Goal: Contribute content: Contribute content

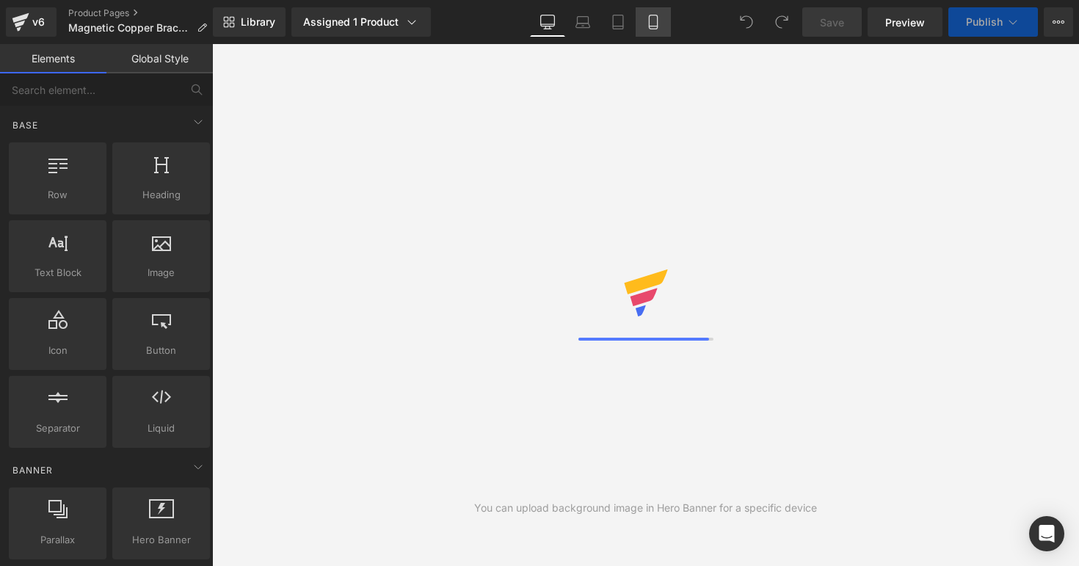
click at [645, 21] on link "Mobile" at bounding box center [652, 21] width 35 height 29
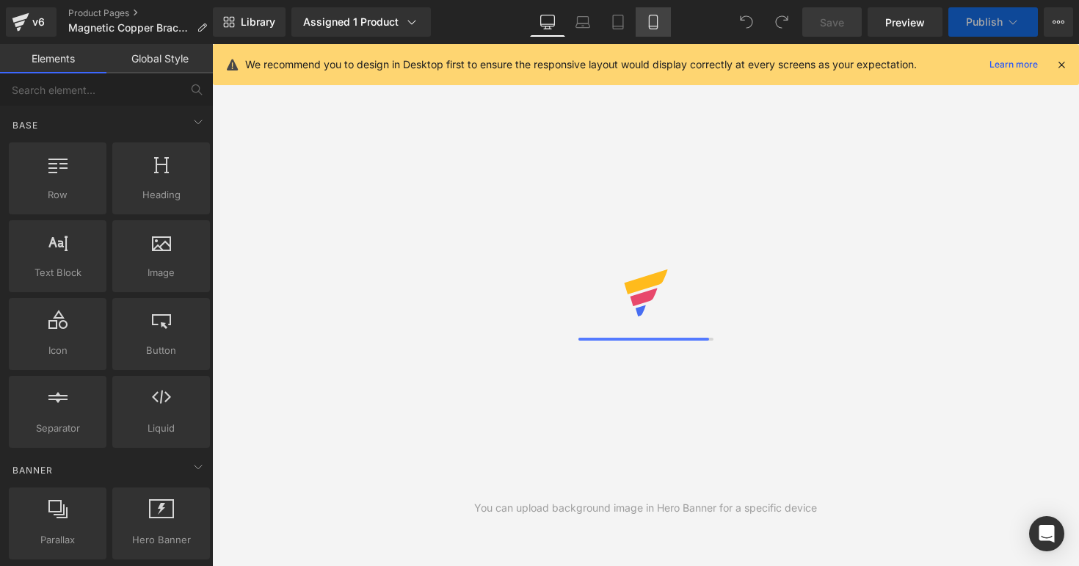
click at [664, 28] on link "Mobile" at bounding box center [652, 21] width 35 height 29
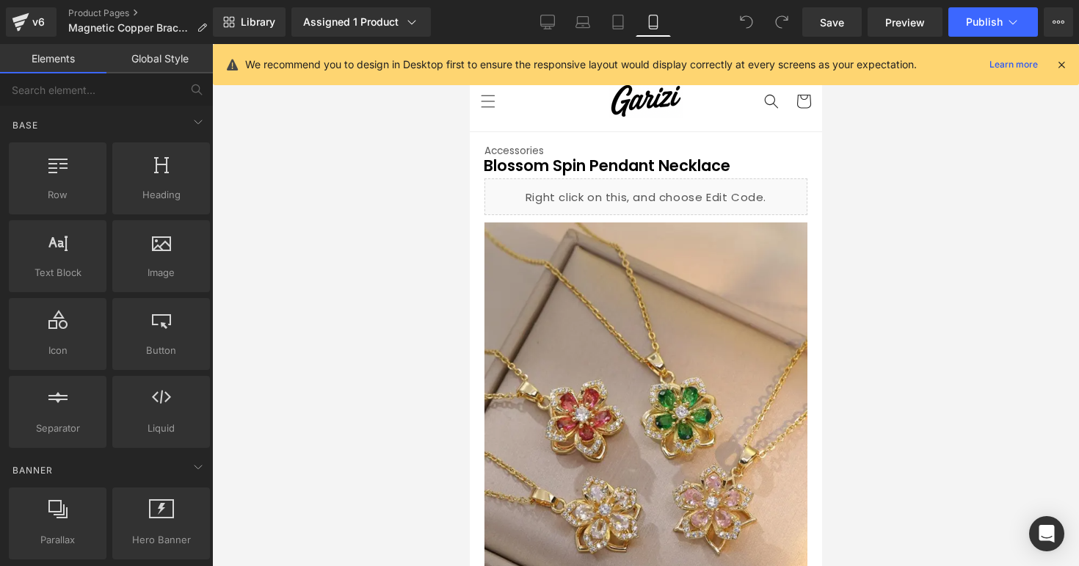
click at [1066, 67] on icon at bounding box center [1060, 64] width 13 height 13
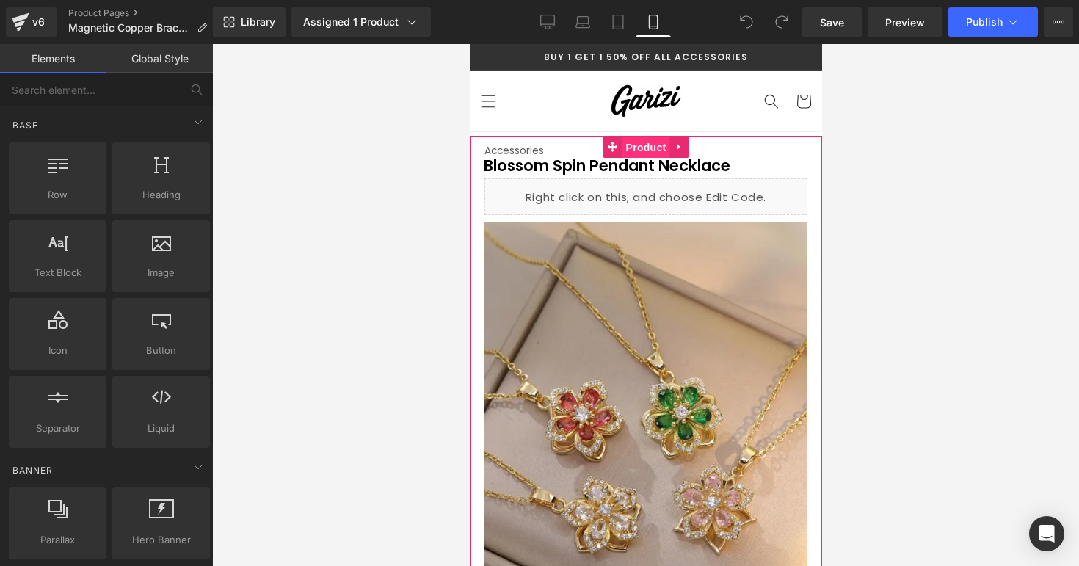
click at [641, 139] on span "Product" at bounding box center [645, 147] width 48 height 22
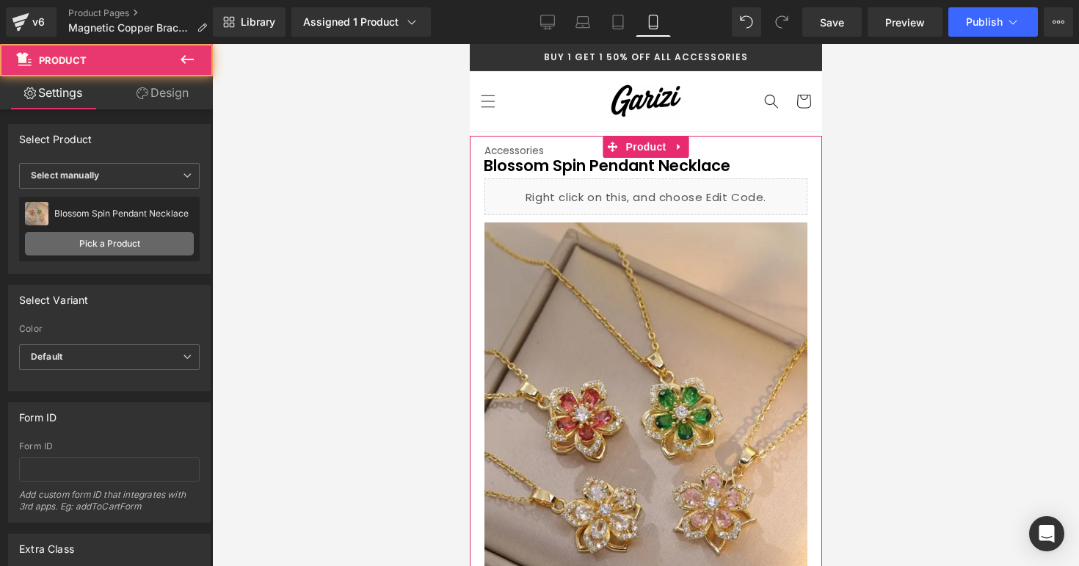
click at [121, 236] on link "Pick a Product" at bounding box center [109, 243] width 169 height 23
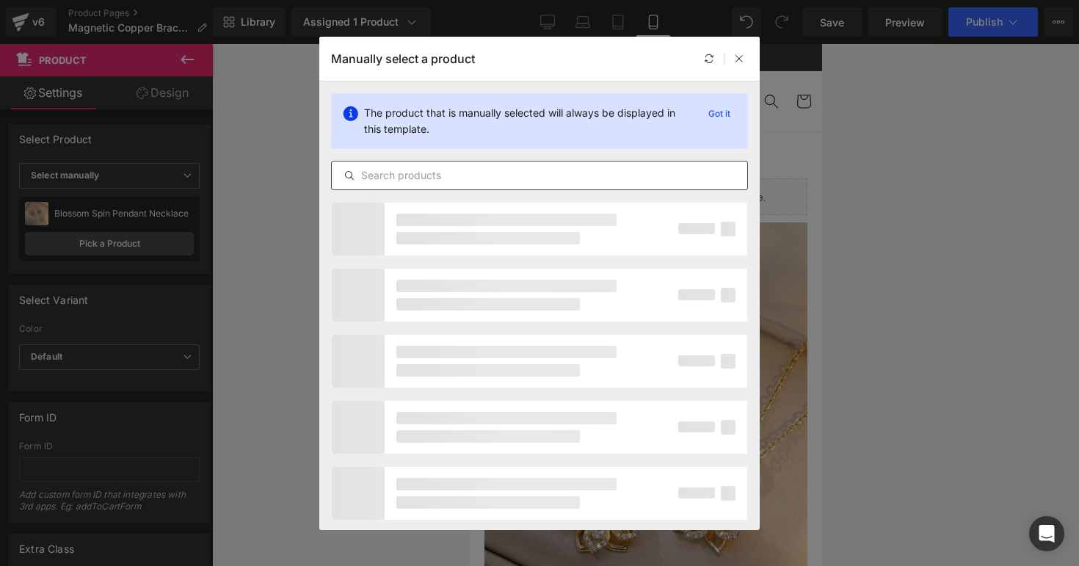
click at [430, 181] on input "text" at bounding box center [539, 176] width 415 height 18
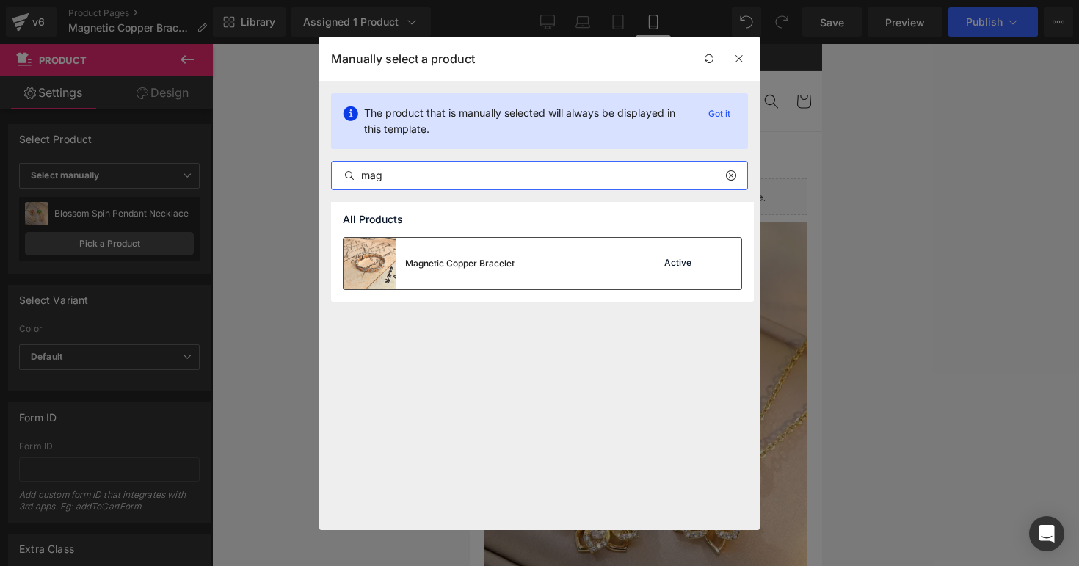
type input "mag"
click at [440, 252] on div "Magnetic Copper Bracelet" at bounding box center [428, 263] width 171 height 51
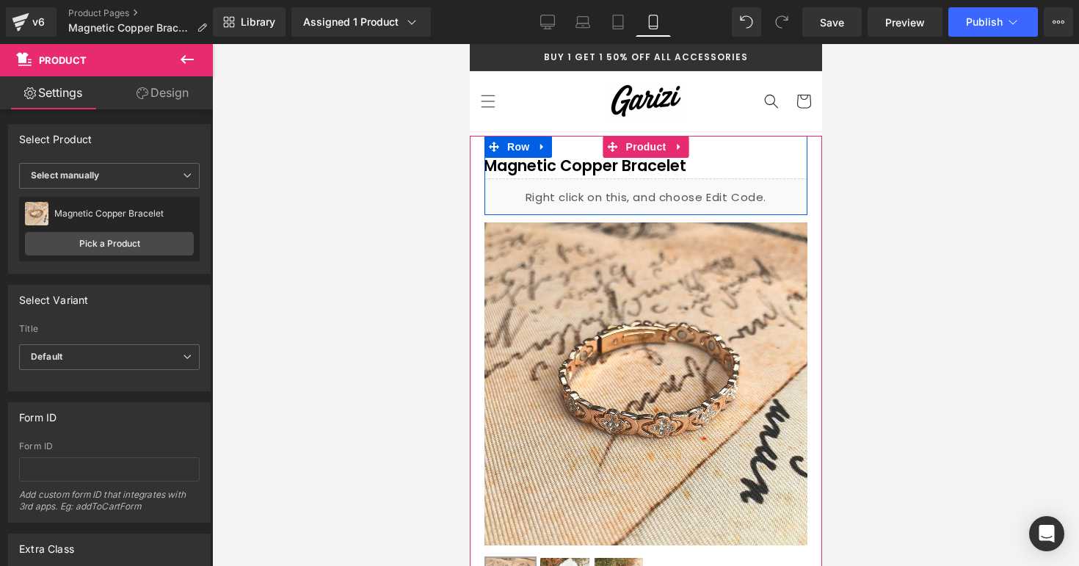
click at [655, 180] on div "Liquid" at bounding box center [645, 196] width 323 height 37
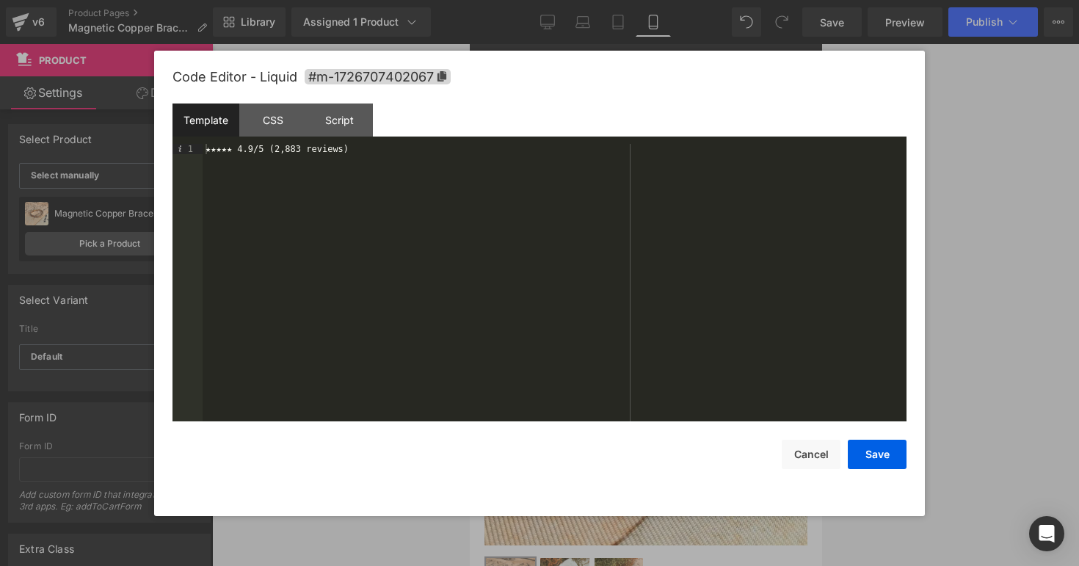
click at [277, 153] on div "★★★★★ 4.9/5 (2,883 reviews)" at bounding box center [555, 293] width 704 height 298
click at [859, 457] on button "Save" at bounding box center [876, 454] width 59 height 29
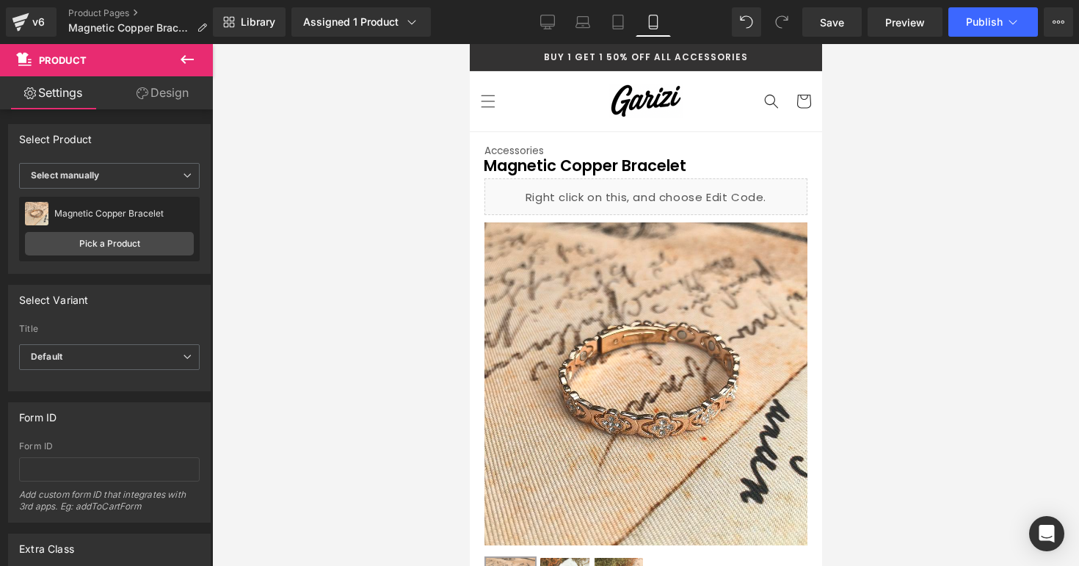
click at [880, 239] on div at bounding box center [645, 305] width 867 height 522
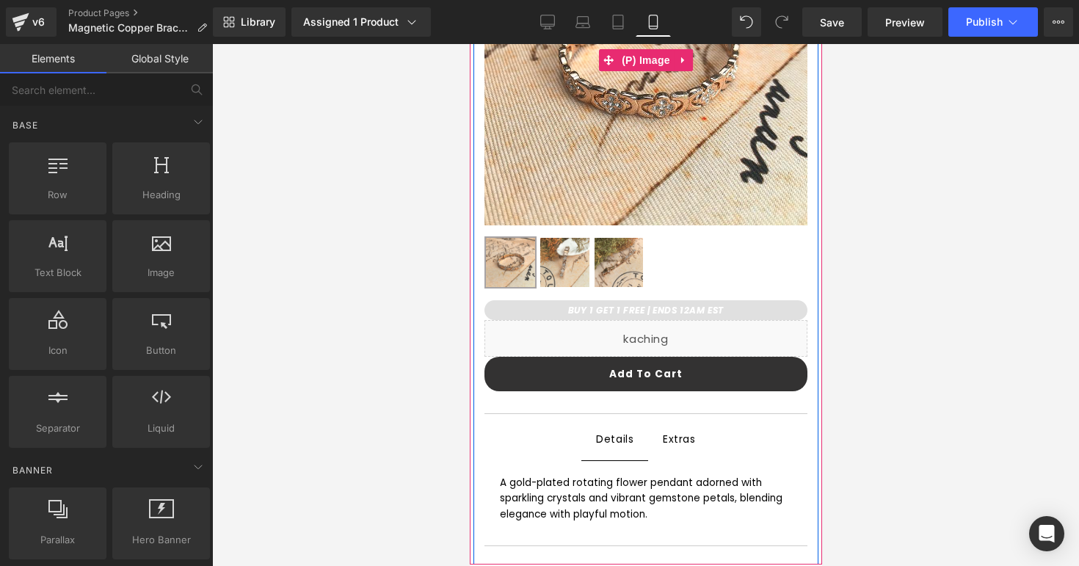
scroll to position [324, 0]
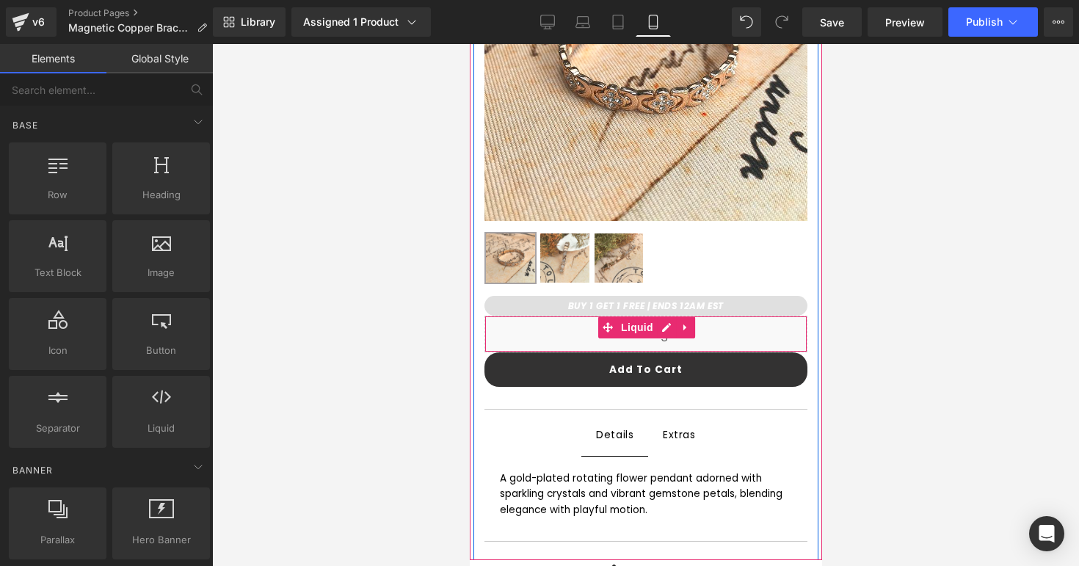
click at [591, 306] on strong "BUY 1 GET 1 FREE | ENDS 12AM EST" at bounding box center [645, 305] width 156 height 12
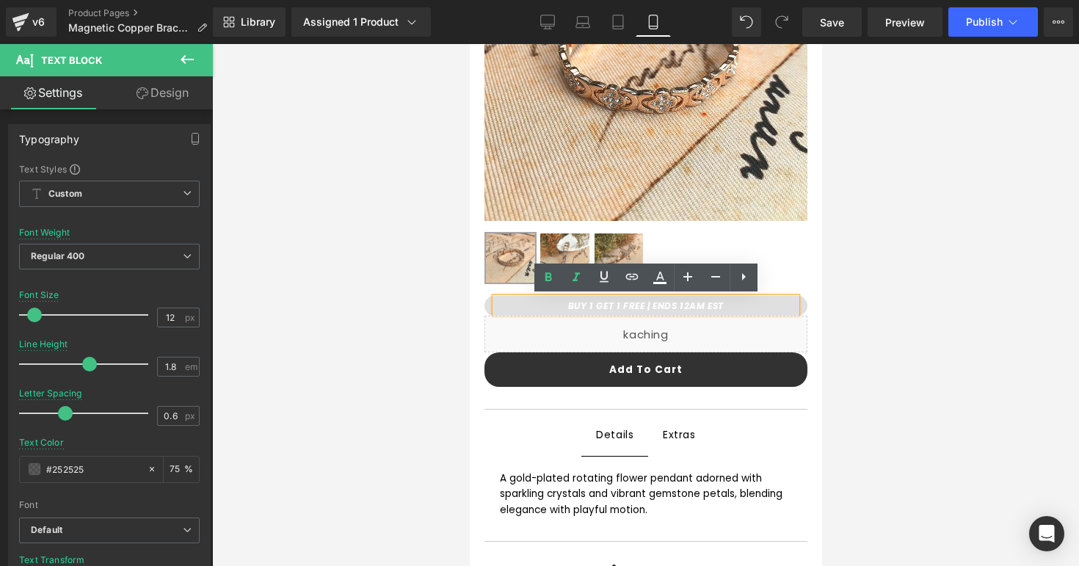
click at [639, 303] on strong "BUY 1 GET 1 FREE | ENDS 12AM EST" at bounding box center [645, 305] width 156 height 12
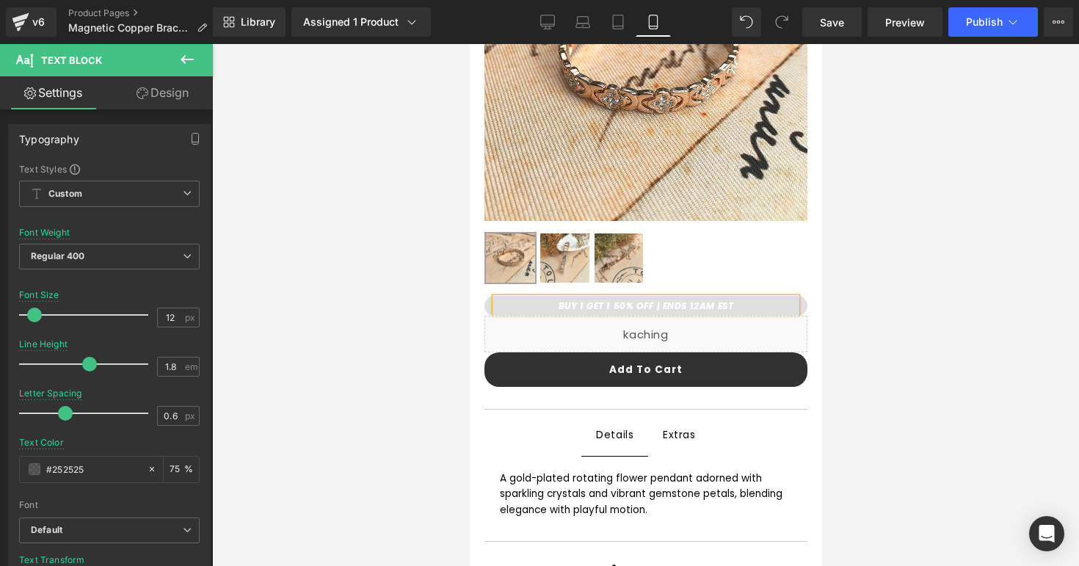
click at [838, 350] on div at bounding box center [645, 305] width 867 height 522
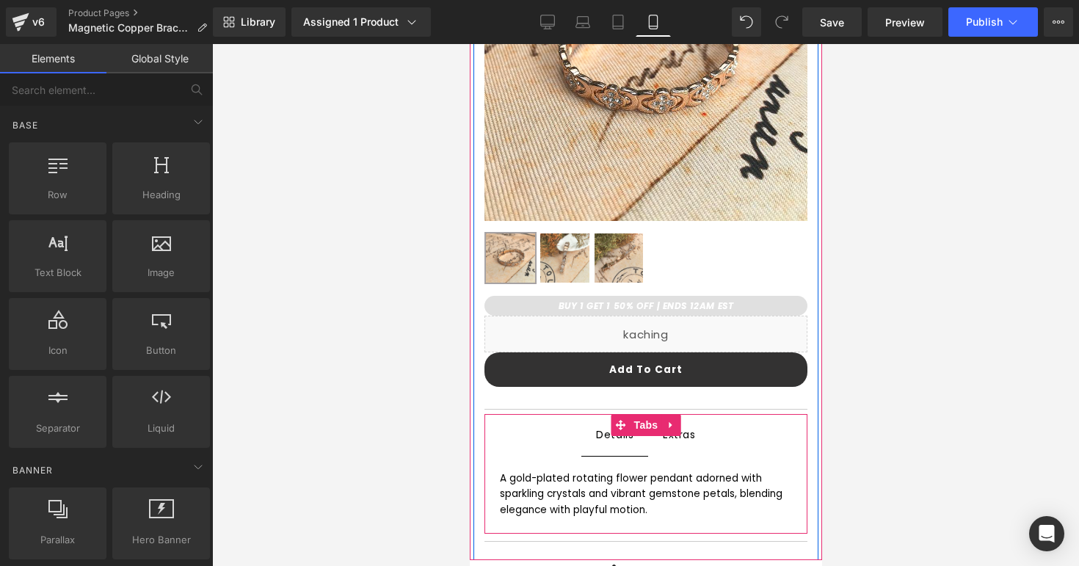
click at [526, 498] on div "A gold-plated rotating flower pendant adorned with sparkling crystals and vibra…" at bounding box center [645, 494] width 293 height 48
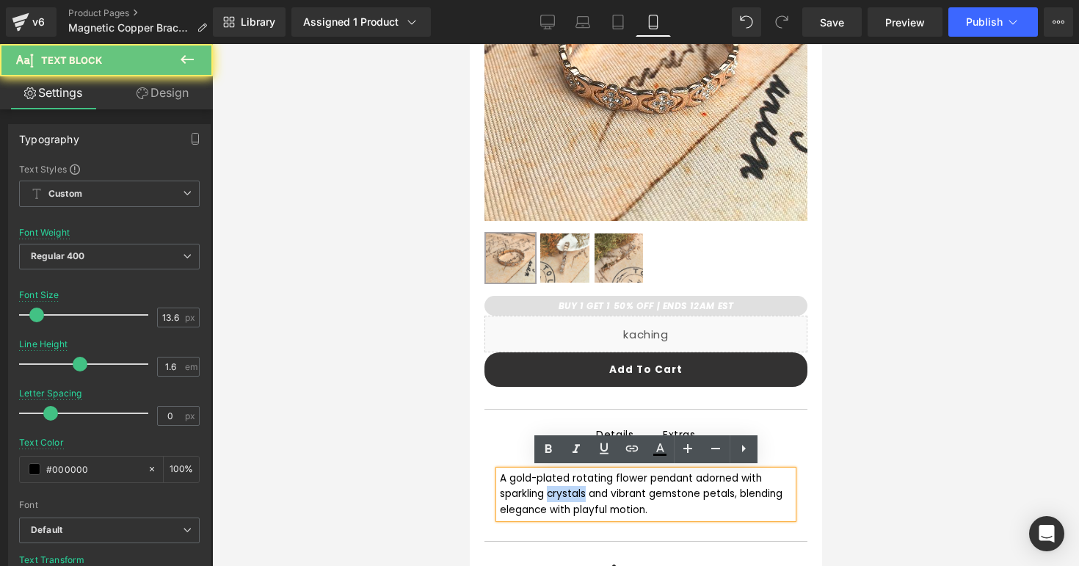
click at [526, 498] on div "A gold-plated rotating flower pendant adorned with sparkling crystals and vibra…" at bounding box center [645, 494] width 293 height 48
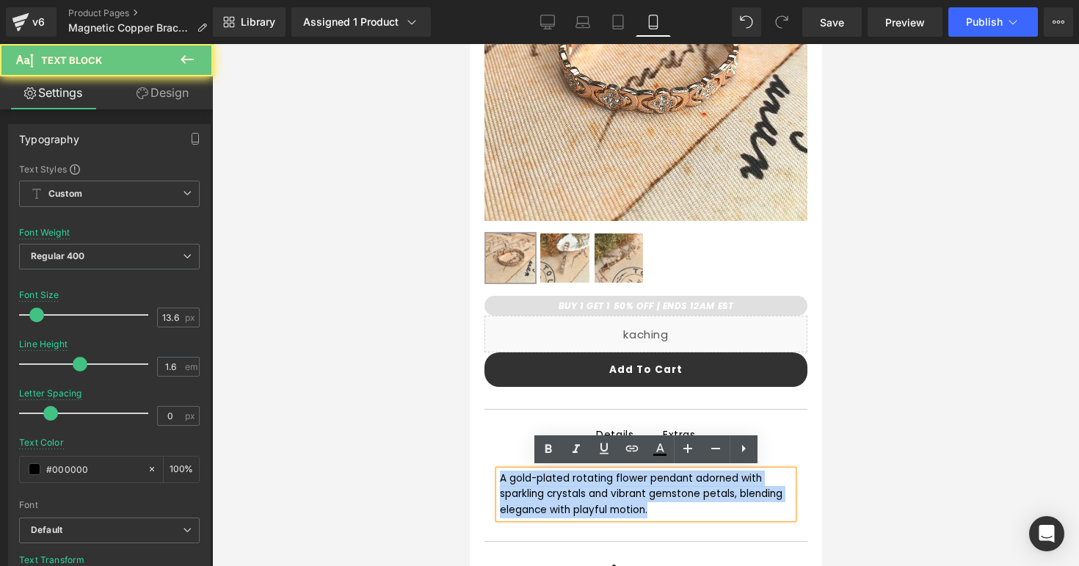
click at [526, 498] on div "A gold-plated rotating flower pendant adorned with sparkling crystals and vibra…" at bounding box center [645, 494] width 293 height 48
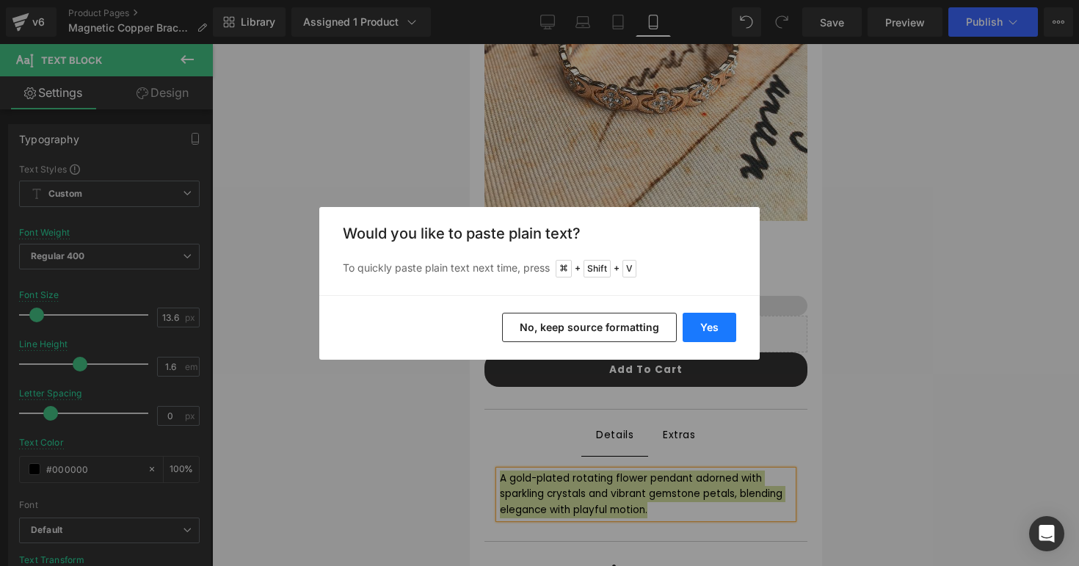
click at [709, 319] on button "Yes" at bounding box center [709, 327] width 54 height 29
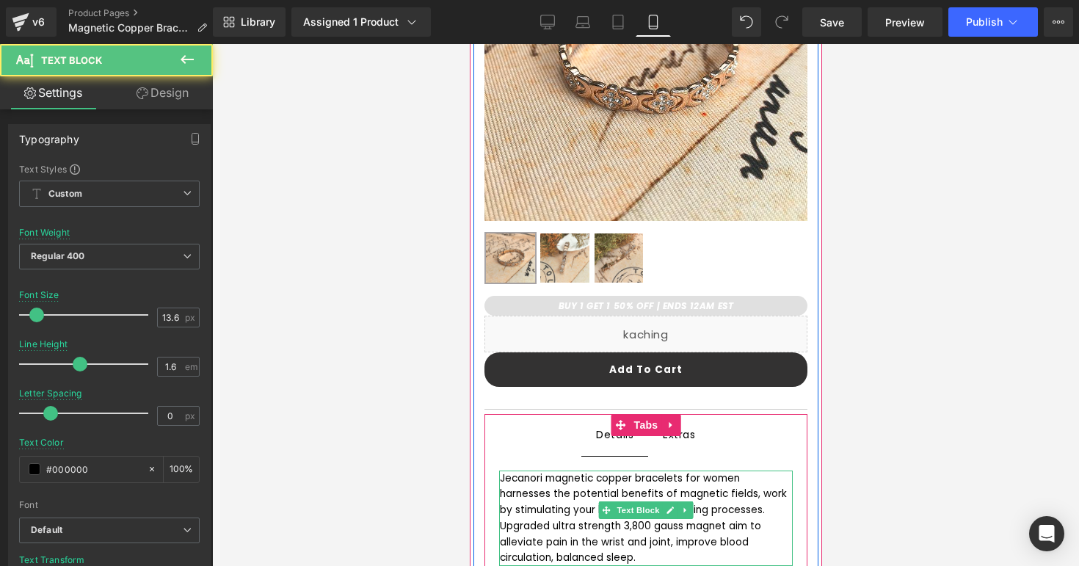
click at [536, 483] on div "Jecanori magnetic copper bracelets for women harnesses the potential benefits o…" at bounding box center [645, 518] width 293 height 96
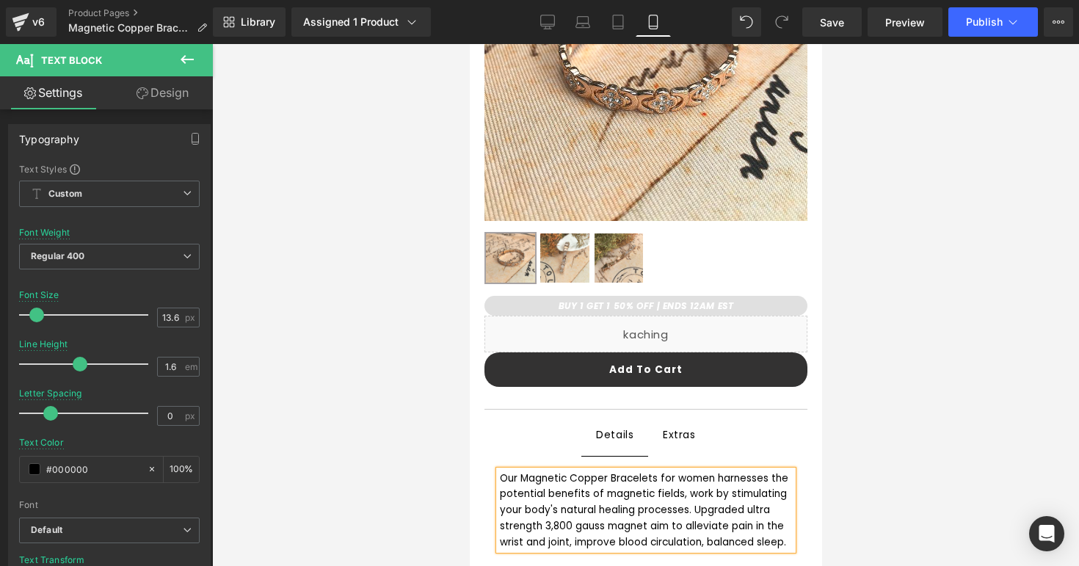
click at [687, 476] on div "Our Magnetic Copper Bracelets for women harnesses the potential benefits of mag…" at bounding box center [645, 510] width 293 height 80
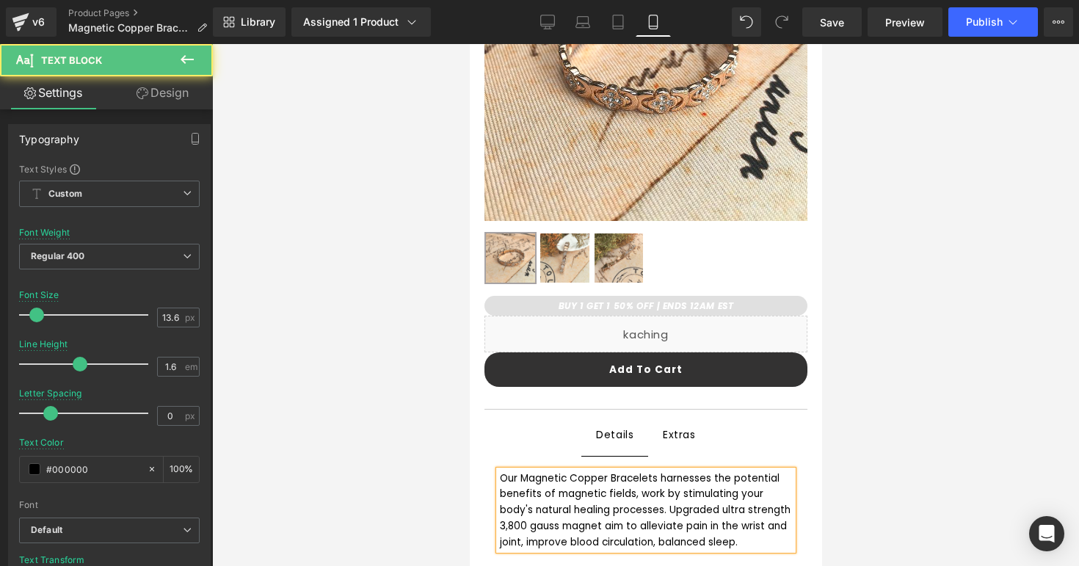
click at [688, 478] on div "Our Magnetic Copper Bracelets harnesses the potential benefits of magnetic fiel…" at bounding box center [645, 510] width 293 height 80
click at [565, 491] on div "Our Magnetic Copper Bracelets harness the potential benefits of magnetic fields…" at bounding box center [645, 510] width 293 height 80
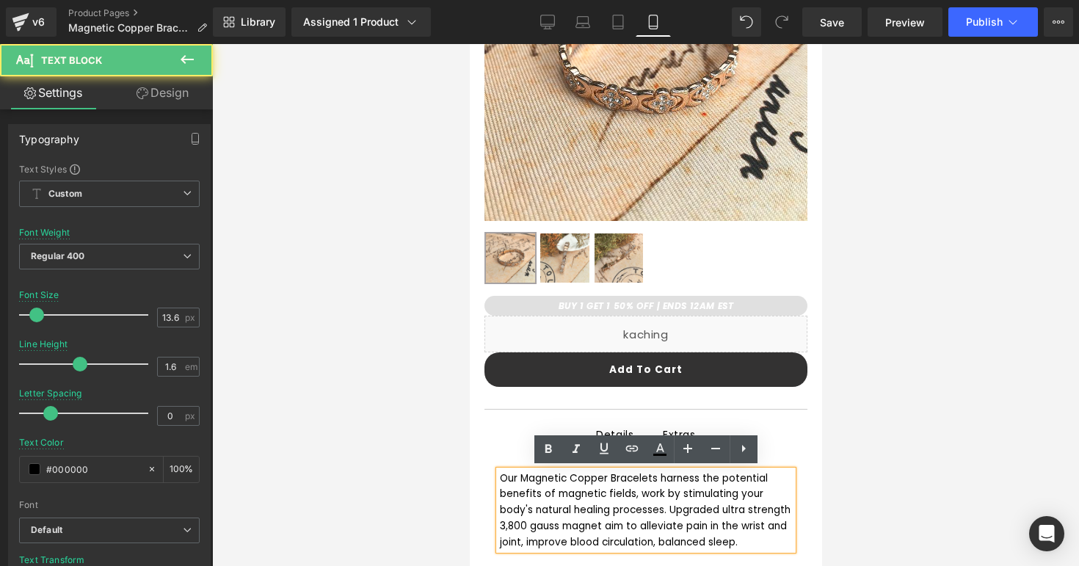
click at [591, 497] on div "Our Magnetic Copper Bracelets harness the potential benefits of magnetic fields…" at bounding box center [645, 510] width 293 height 80
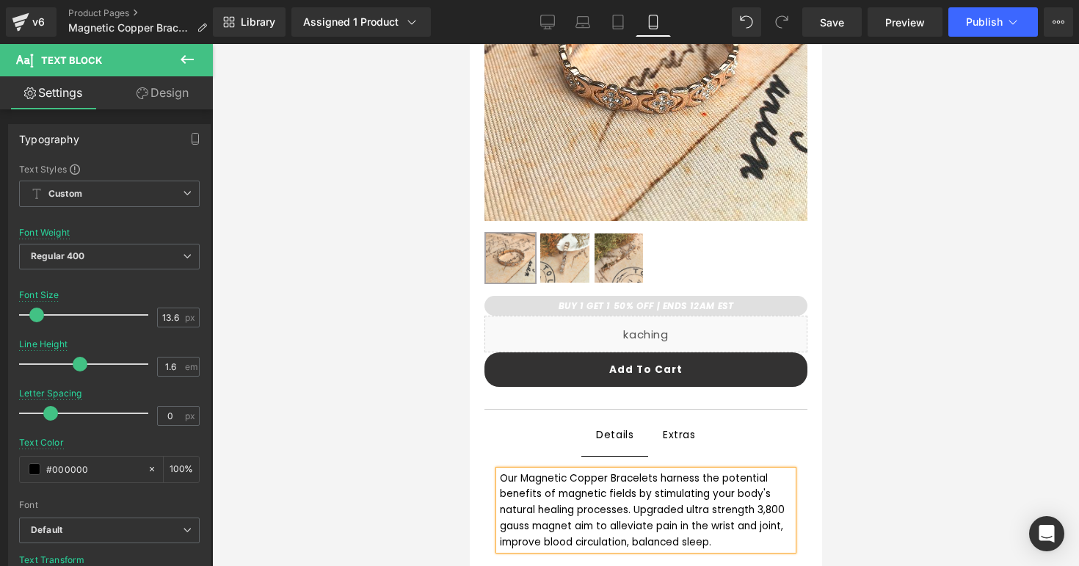
click at [745, 514] on div "Our Magnetic Copper Bracelets harness the potential benefits of magnetic fields…" at bounding box center [645, 510] width 293 height 80
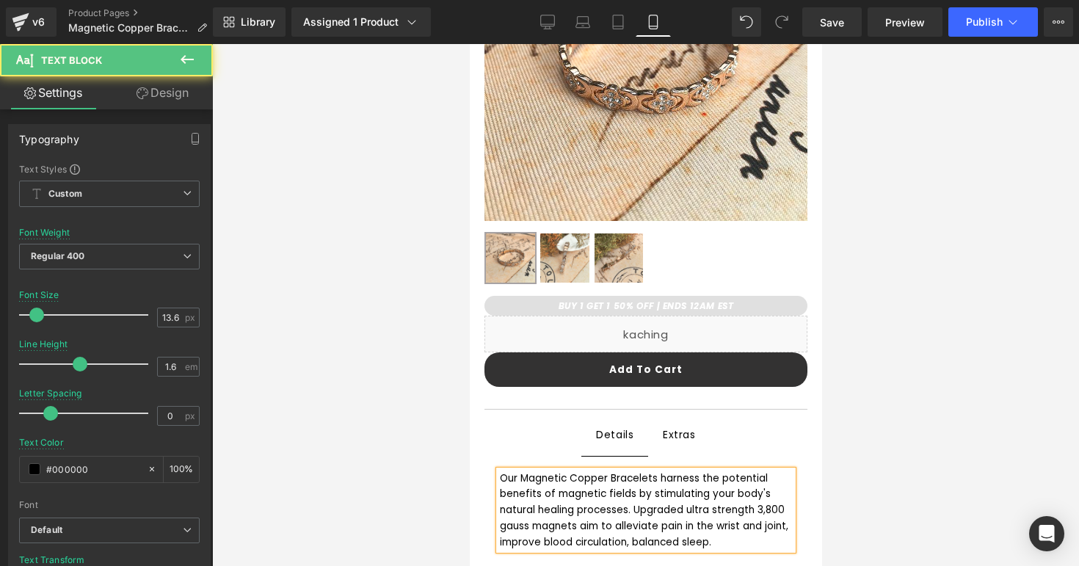
click at [541, 540] on div "Our Magnetic Copper Bracelets harness the potential benefits of magnetic fields…" at bounding box center [645, 510] width 293 height 80
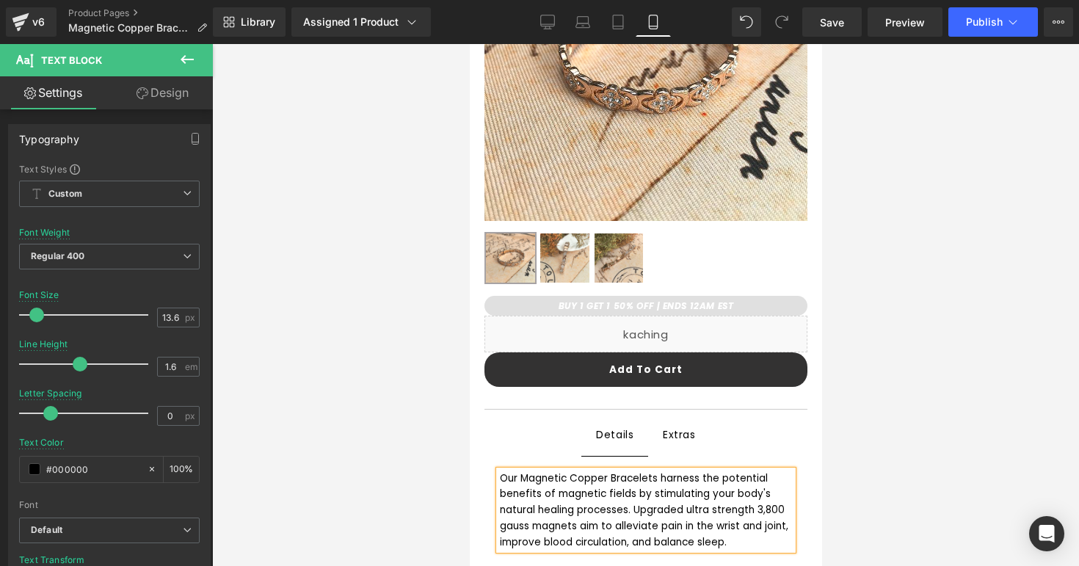
click at [562, 537] on div "Our Magnetic Copper Bracelets harness the potential benefits of magnetic fields…" at bounding box center [645, 510] width 293 height 80
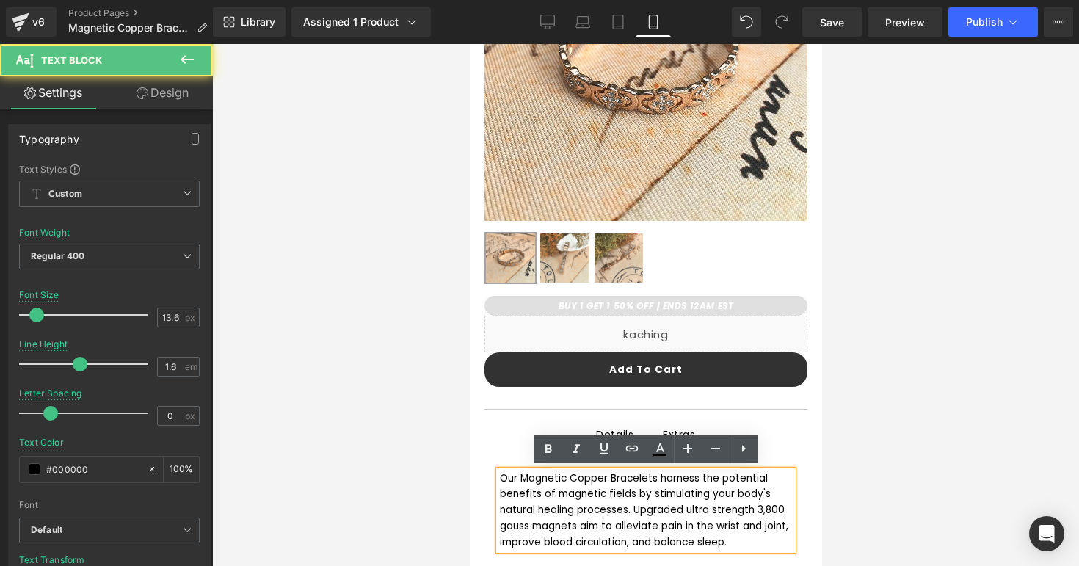
click at [837, 472] on div at bounding box center [645, 305] width 867 height 522
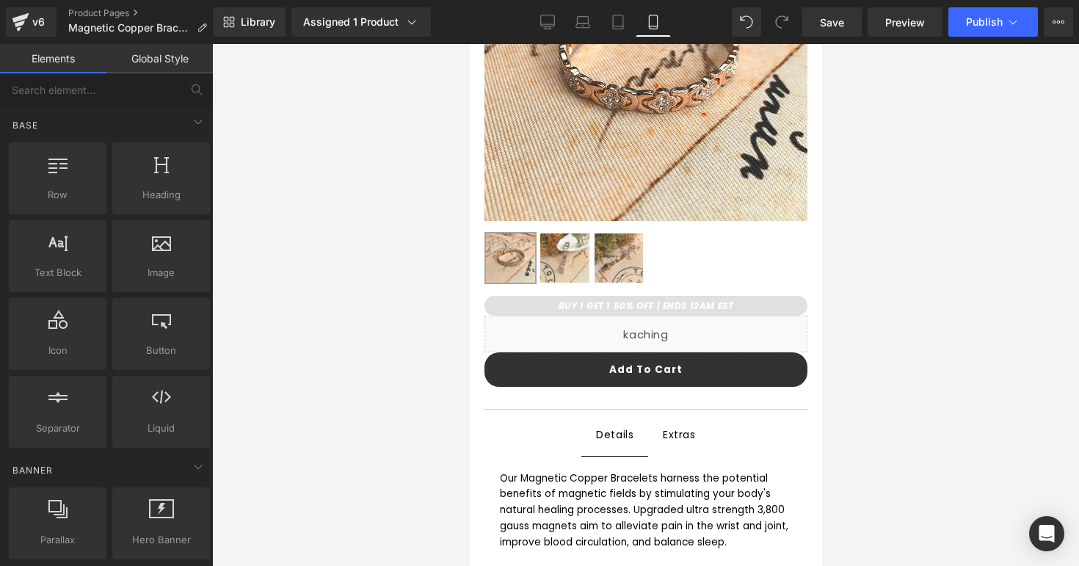
click at [690, 429] on div "Extras Text Block" at bounding box center [678, 434] width 33 height 19
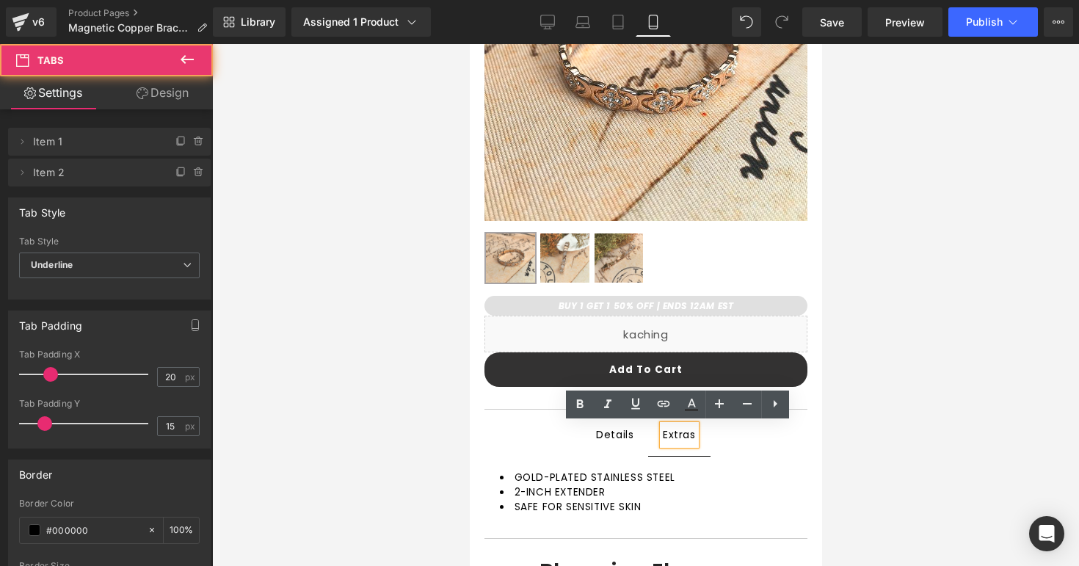
click at [709, 467] on div "GOLD-PLATED STAINLESS STEEL 2-INCH EXTENDER SAFE FOR SENSITIVE SKIN Text Block" at bounding box center [645, 493] width 323 height 74
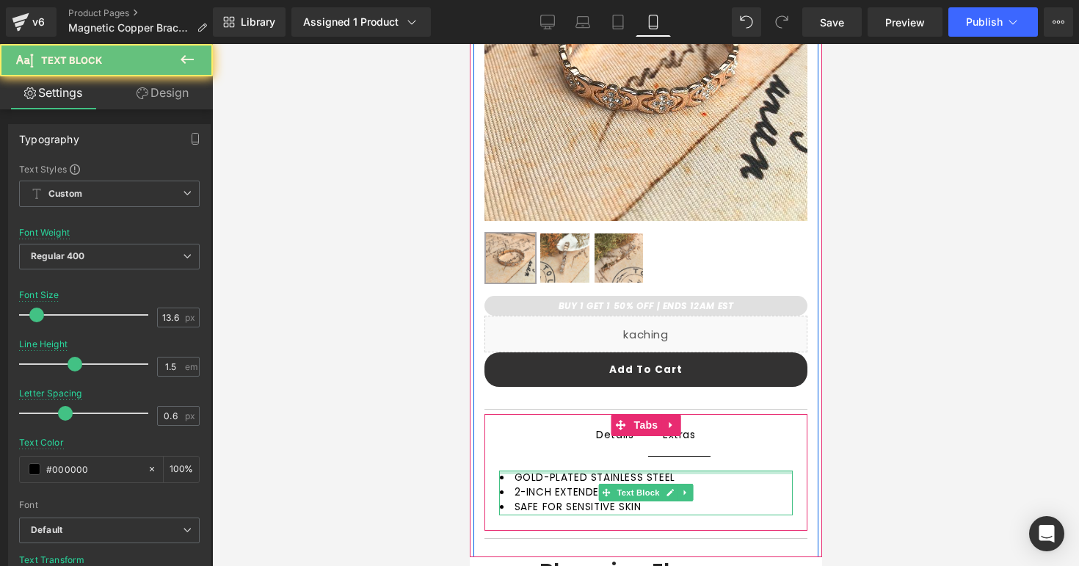
click at [701, 473] on li "GOLD-PLATED STAINLESS STEEL" at bounding box center [645, 477] width 293 height 15
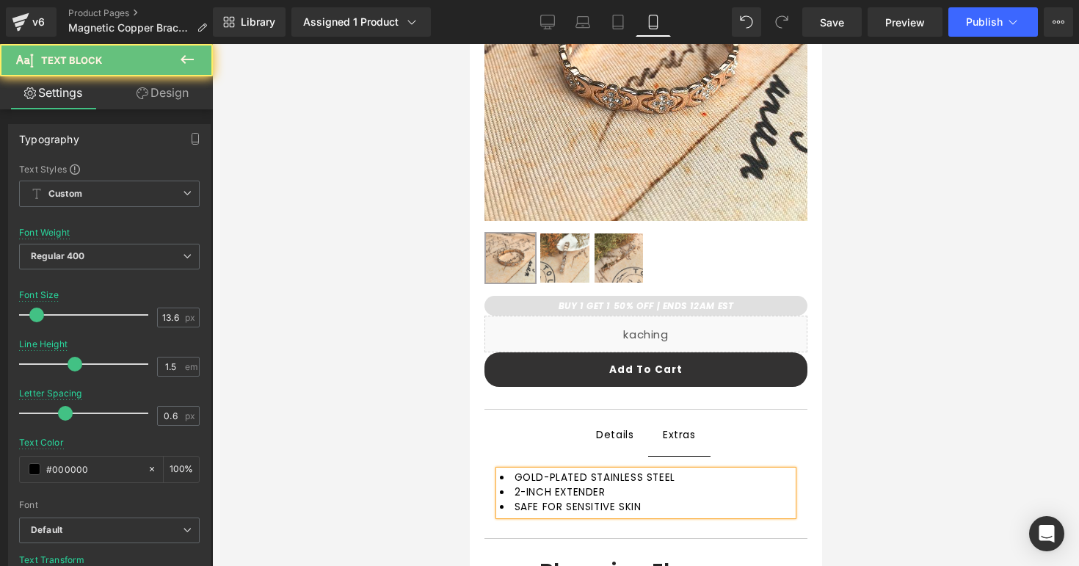
click at [701, 473] on li "GOLD-PLATED STAINLESS STEEL" at bounding box center [645, 477] width 293 height 15
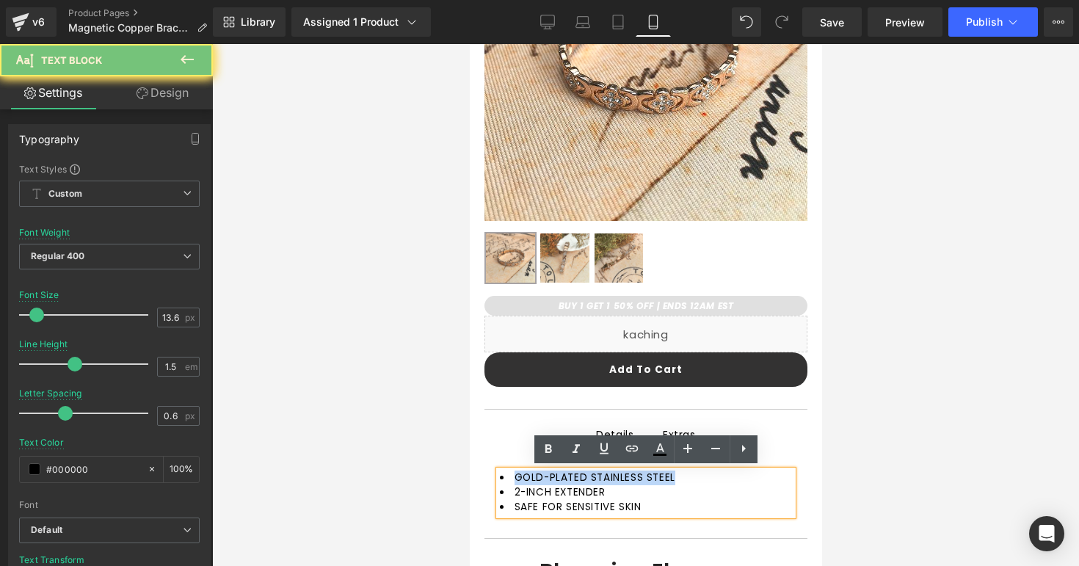
click at [701, 473] on li "GOLD-PLATED STAINLESS STEEL" at bounding box center [645, 477] width 293 height 15
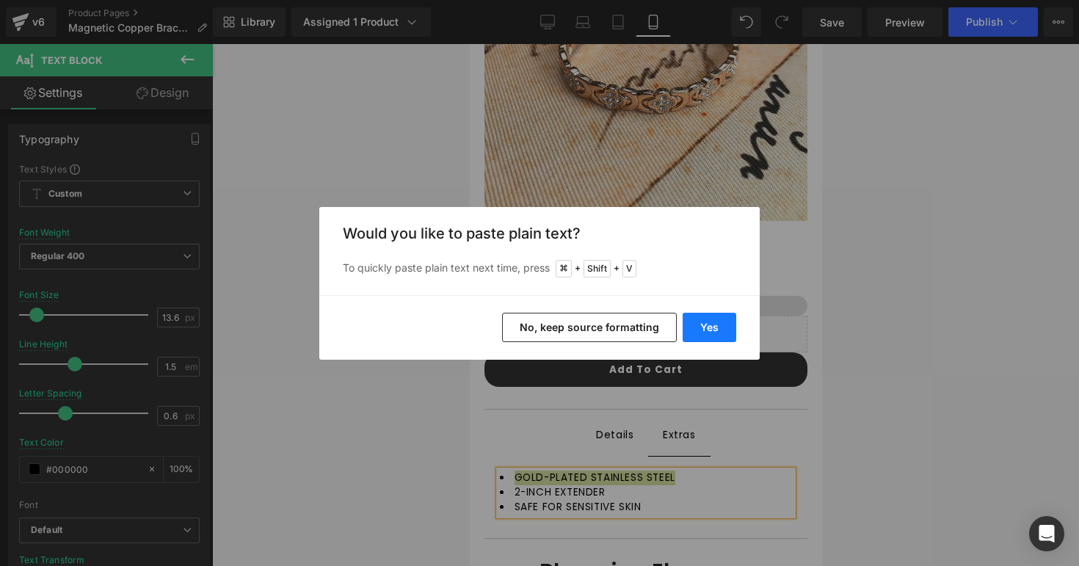
click at [712, 316] on button "Yes" at bounding box center [709, 327] width 54 height 29
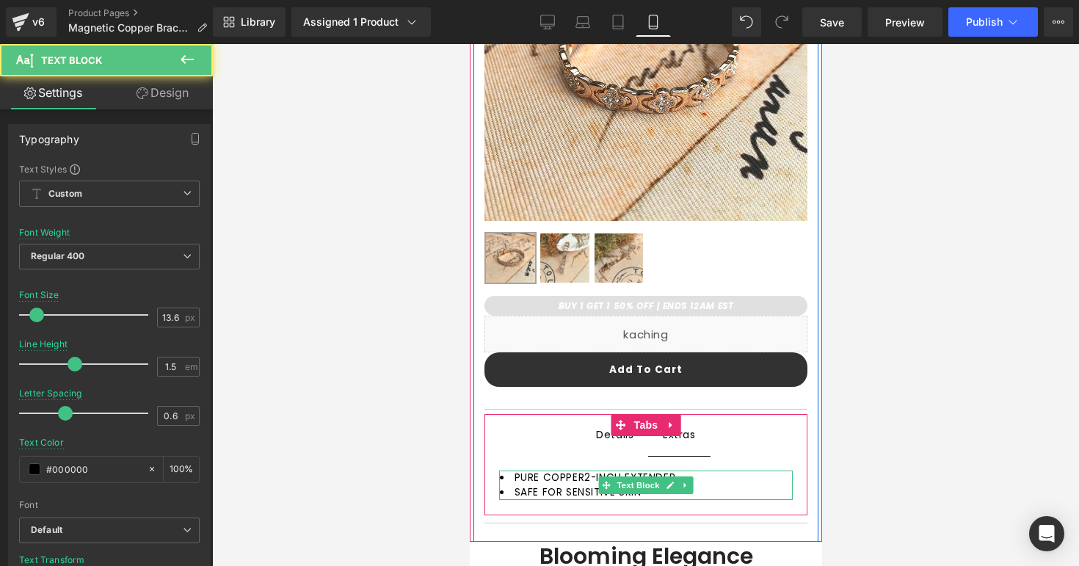
click at [588, 475] on span "PURE COPPER2-INCH EXTENDER" at bounding box center [594, 477] width 161 height 14
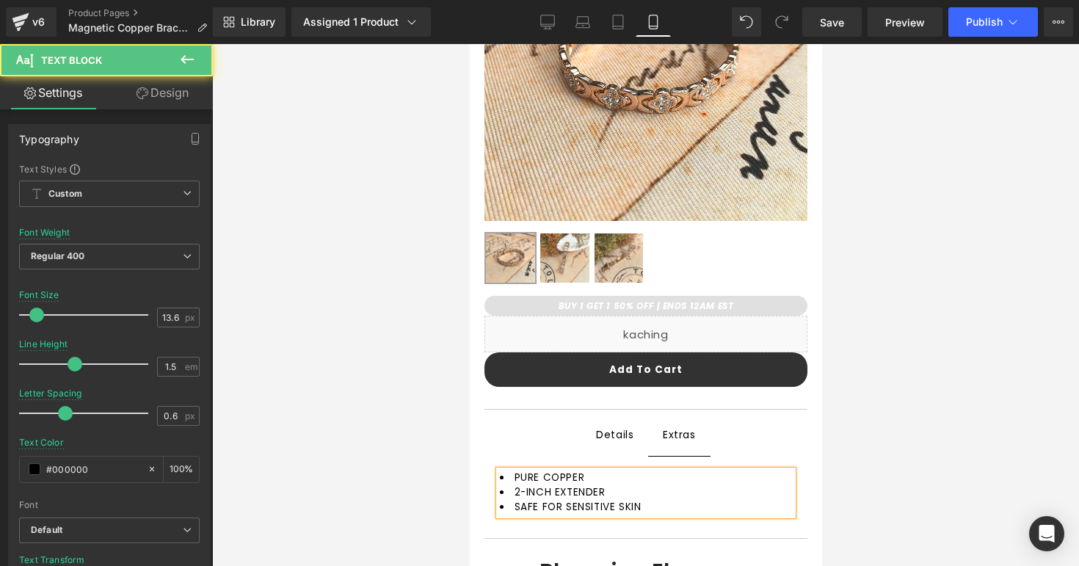
click at [616, 496] on li "2-INCH EXTENDER" at bounding box center [645, 492] width 293 height 15
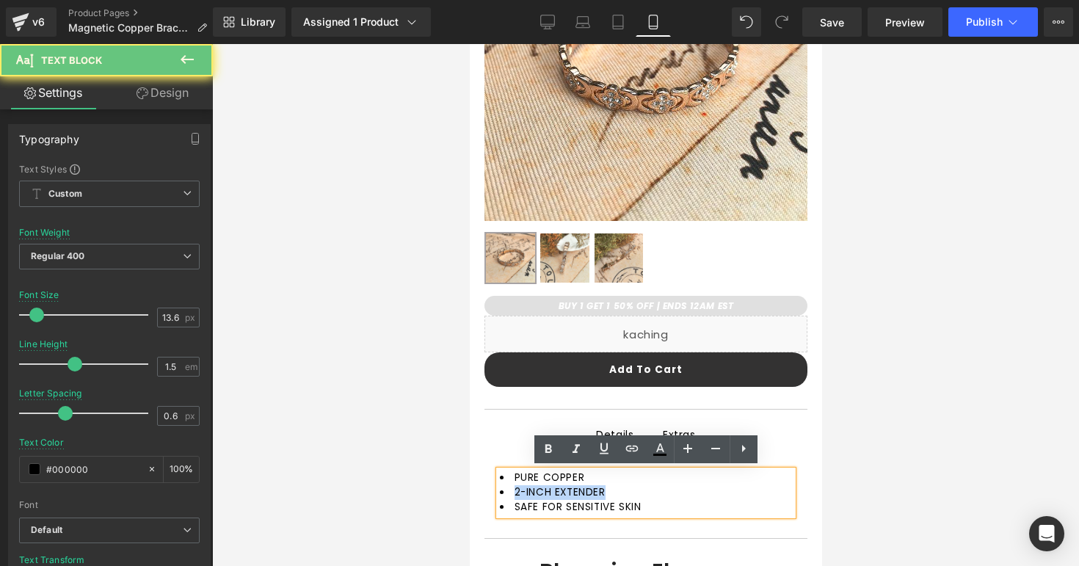
click at [616, 496] on li "2-INCH EXTENDER" at bounding box center [645, 492] width 293 height 15
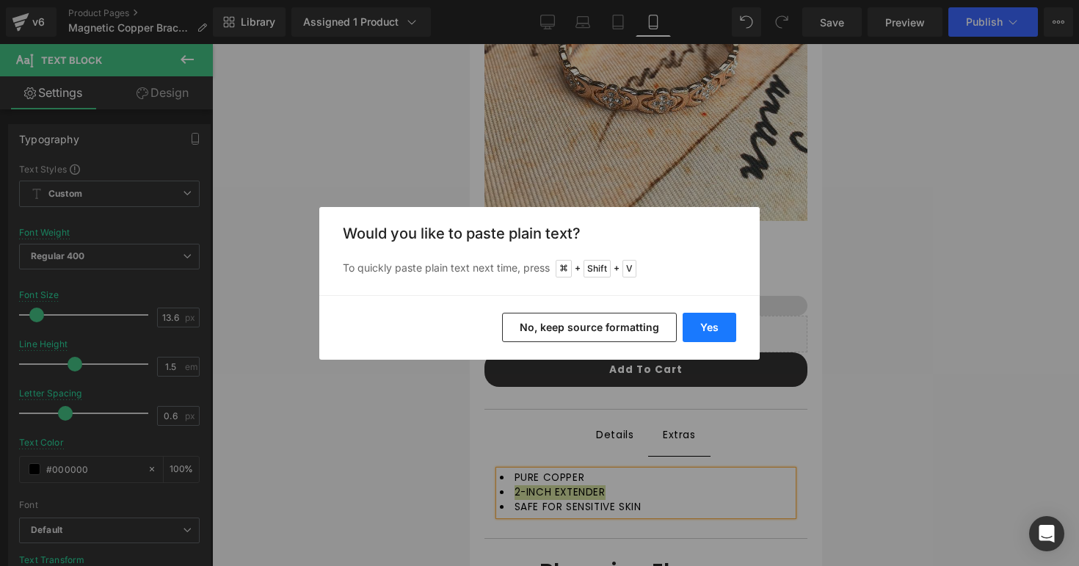
click at [712, 332] on button "Yes" at bounding box center [709, 327] width 54 height 29
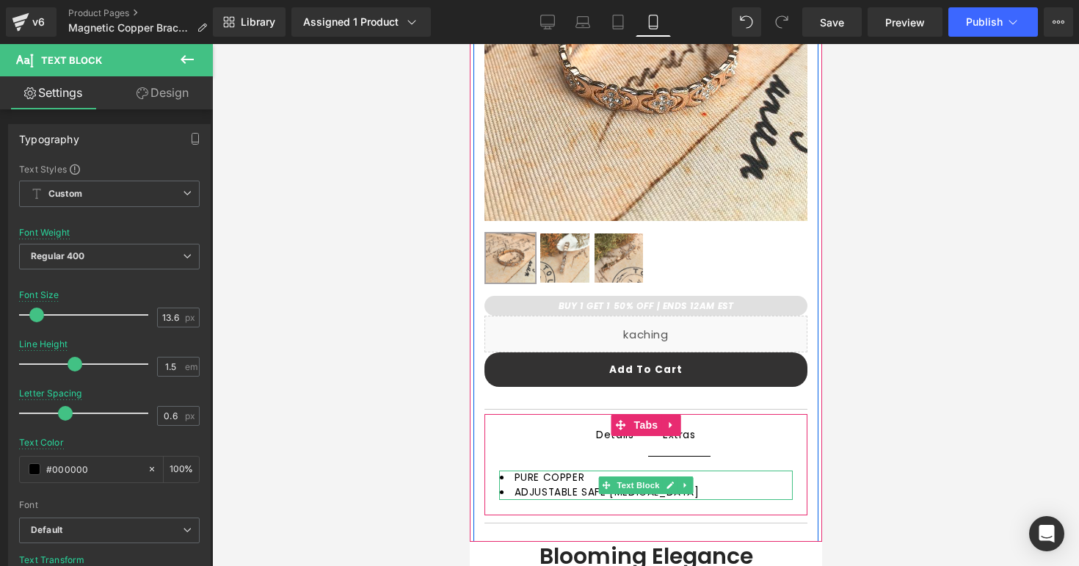
click at [585, 493] on span "ADJUSTABLE SAFE [MEDICAL_DATA]" at bounding box center [606, 492] width 185 height 14
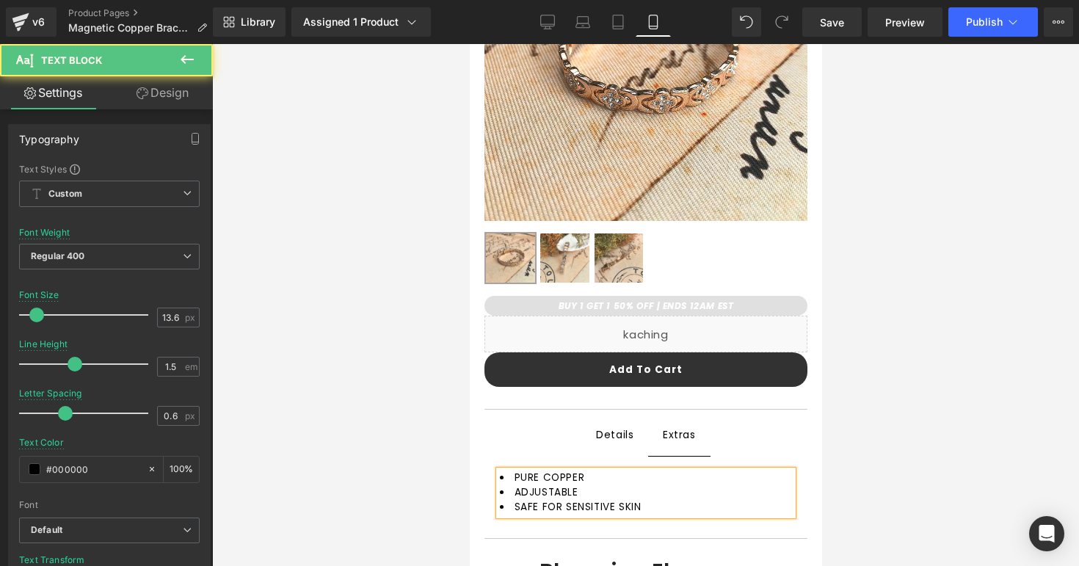
click at [634, 488] on li "ADJUSTABLE" at bounding box center [645, 492] width 293 height 15
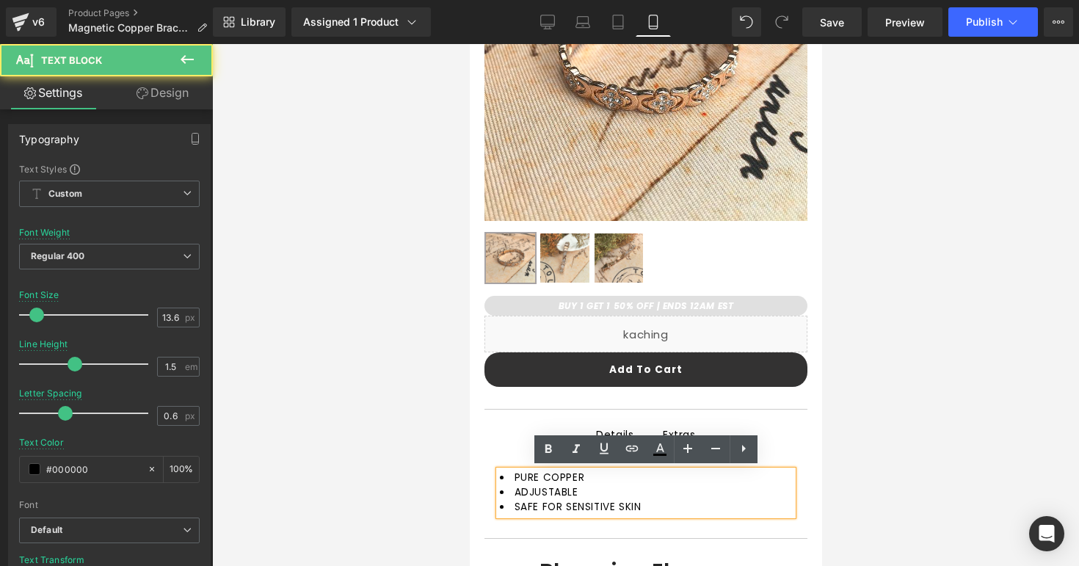
click at [661, 503] on li "SAFE FOR SENSITIVE SKIN" at bounding box center [645, 507] width 293 height 15
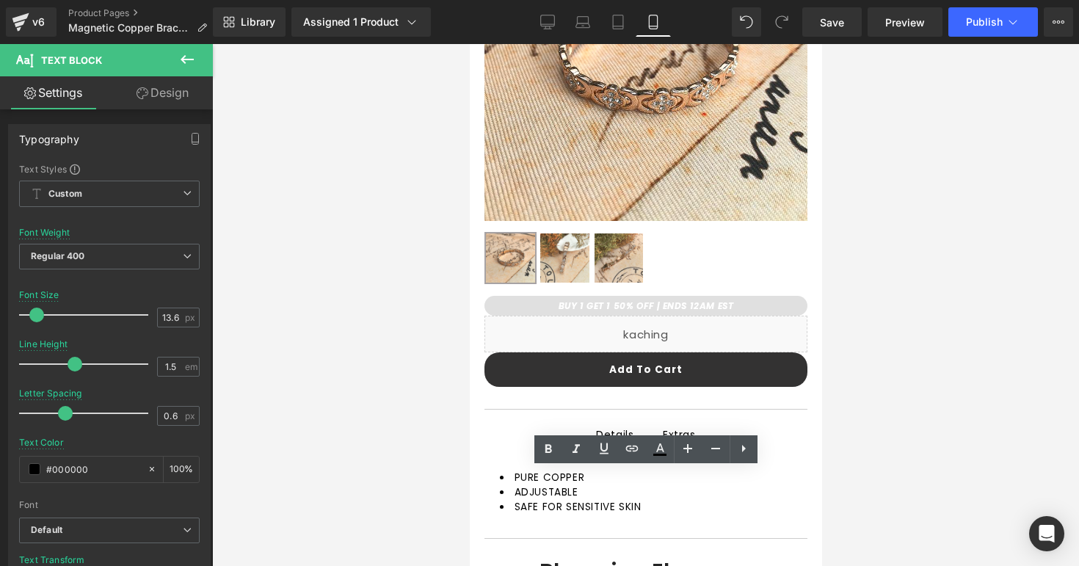
click at [844, 467] on div at bounding box center [645, 305] width 867 height 522
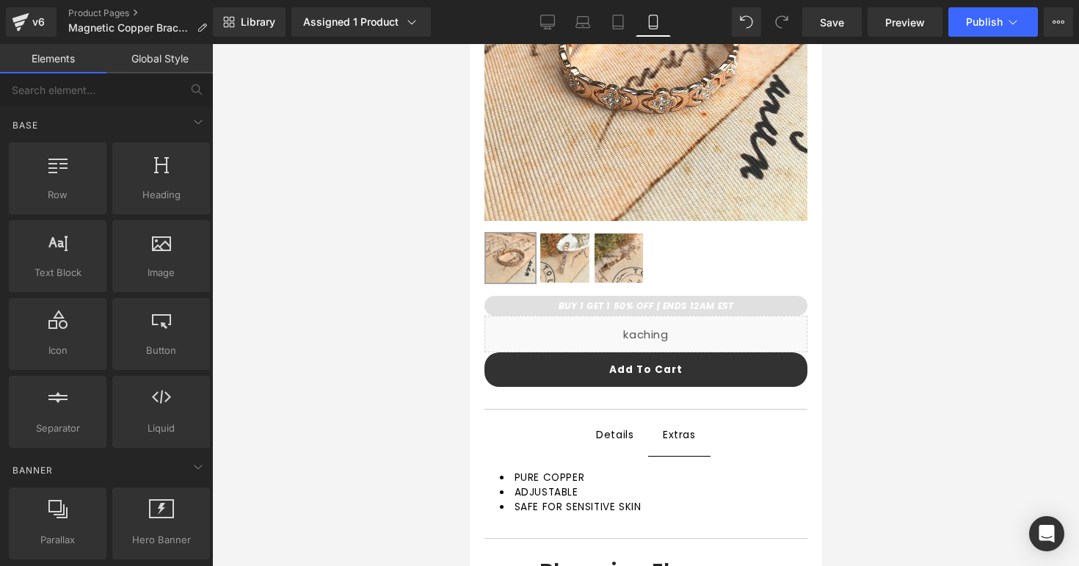
click at [618, 437] on div "Details" at bounding box center [613, 435] width 37 height 18
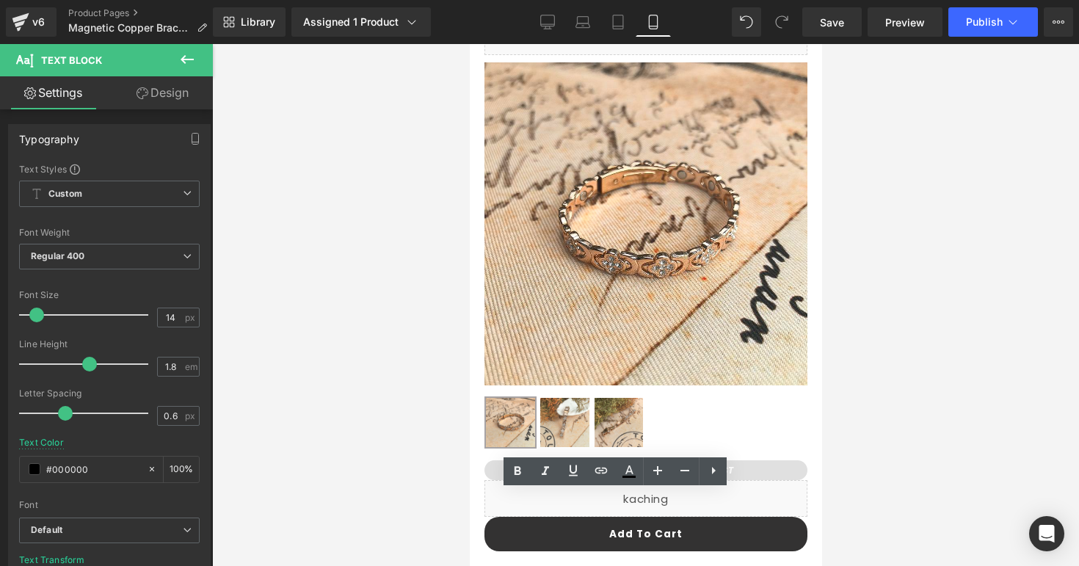
scroll to position [0, 0]
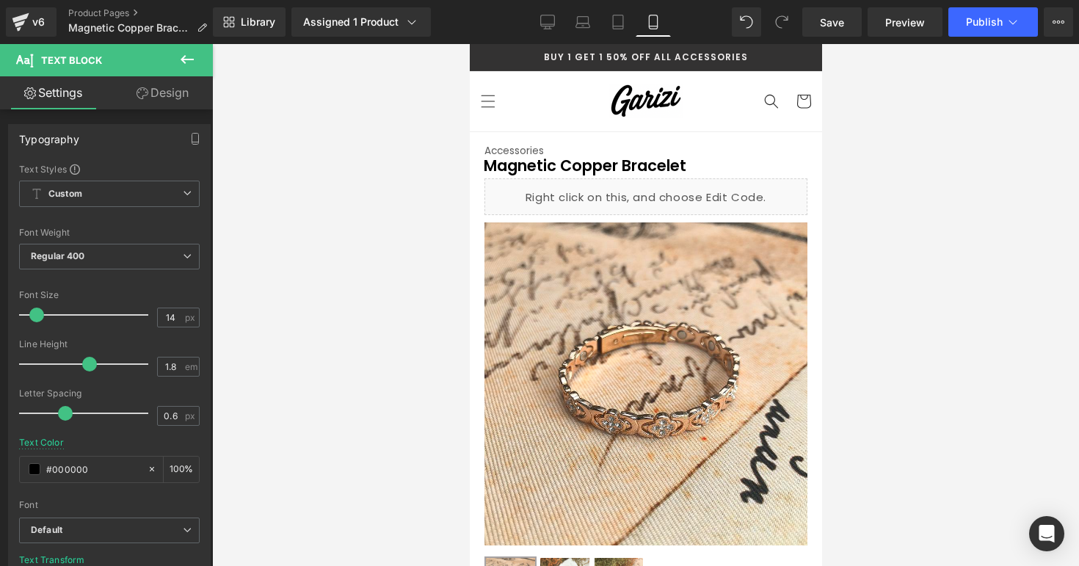
click at [891, 187] on div at bounding box center [645, 305] width 867 height 522
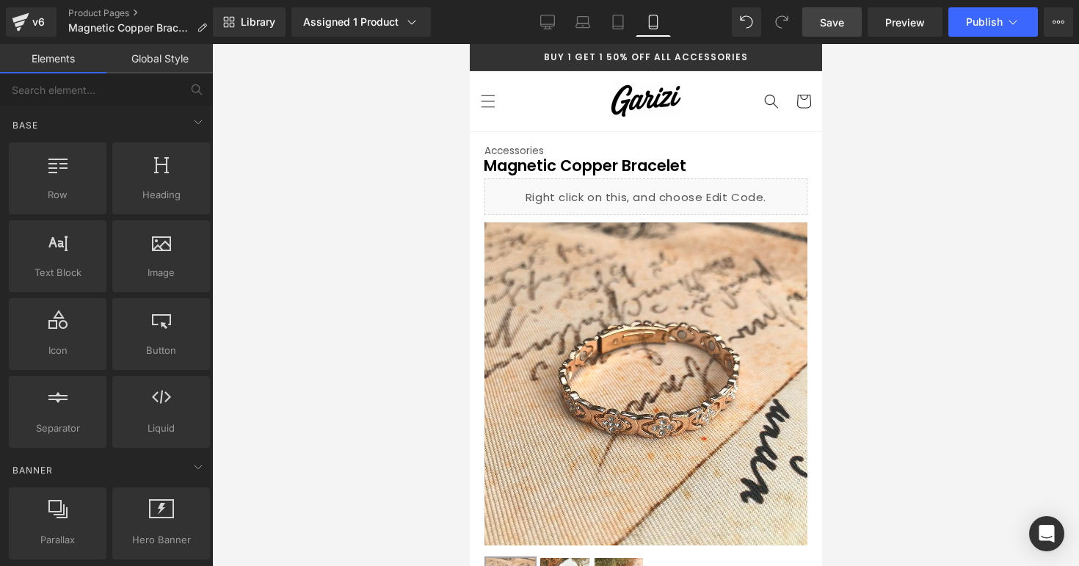
click at [847, 22] on link "Save" at bounding box center [831, 21] width 59 height 29
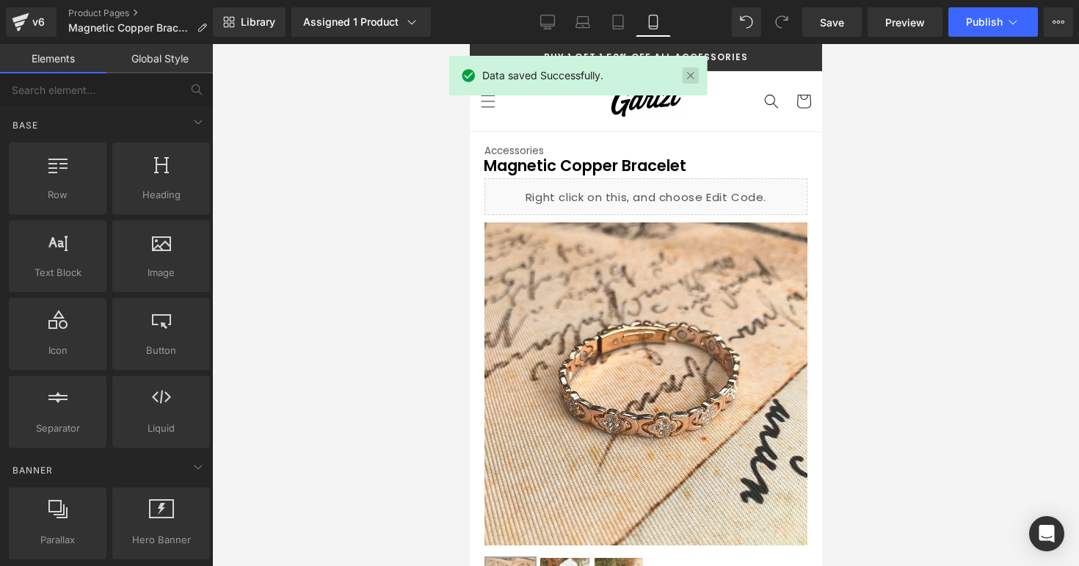
click at [690, 76] on link at bounding box center [690, 76] width 16 height 16
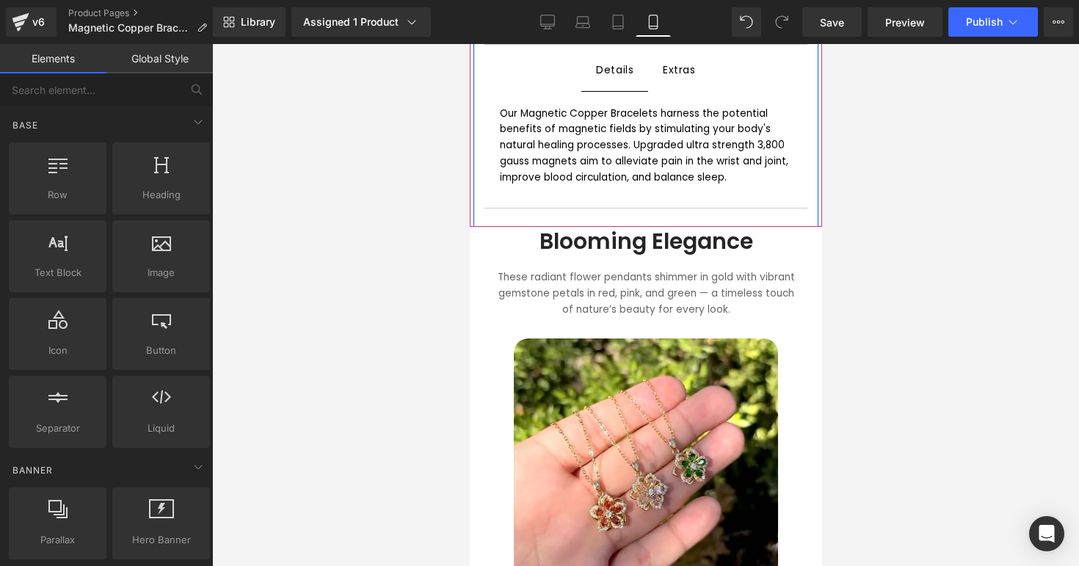
scroll to position [707, 0]
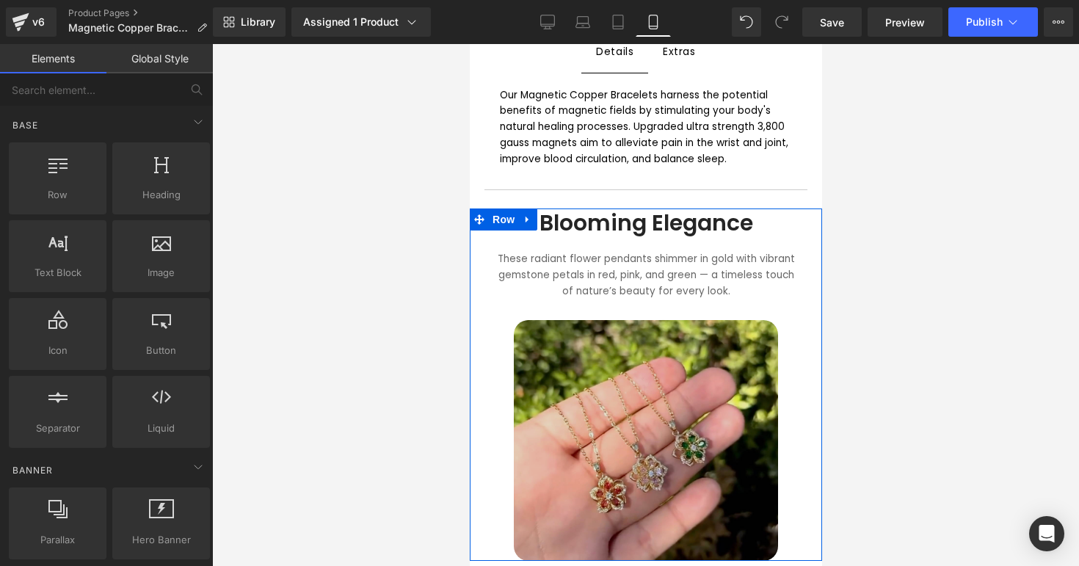
click at [597, 321] on img at bounding box center [645, 440] width 264 height 241
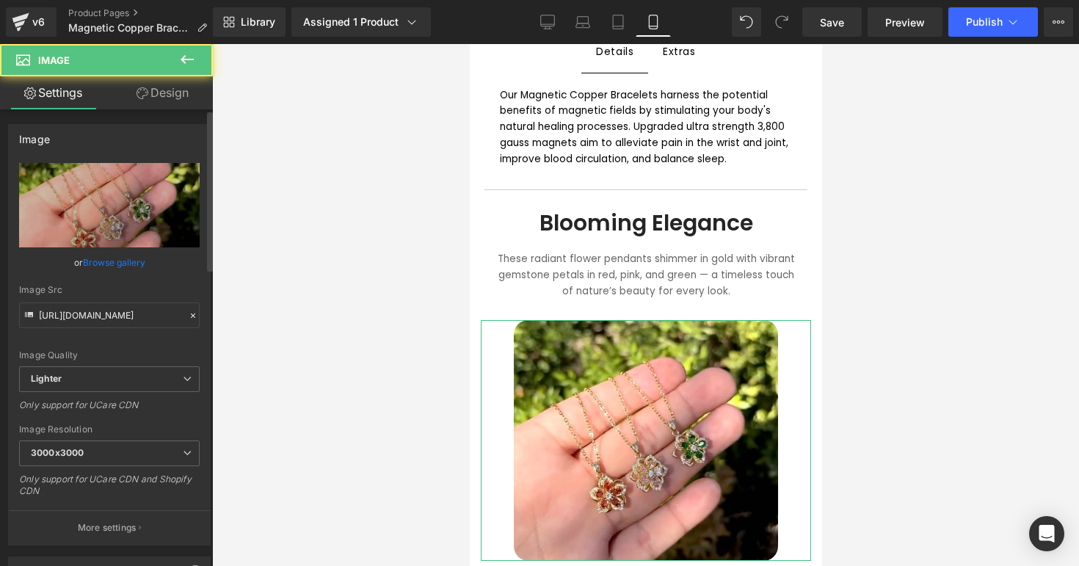
click at [109, 266] on link "Browse gallery" at bounding box center [114, 262] width 62 height 26
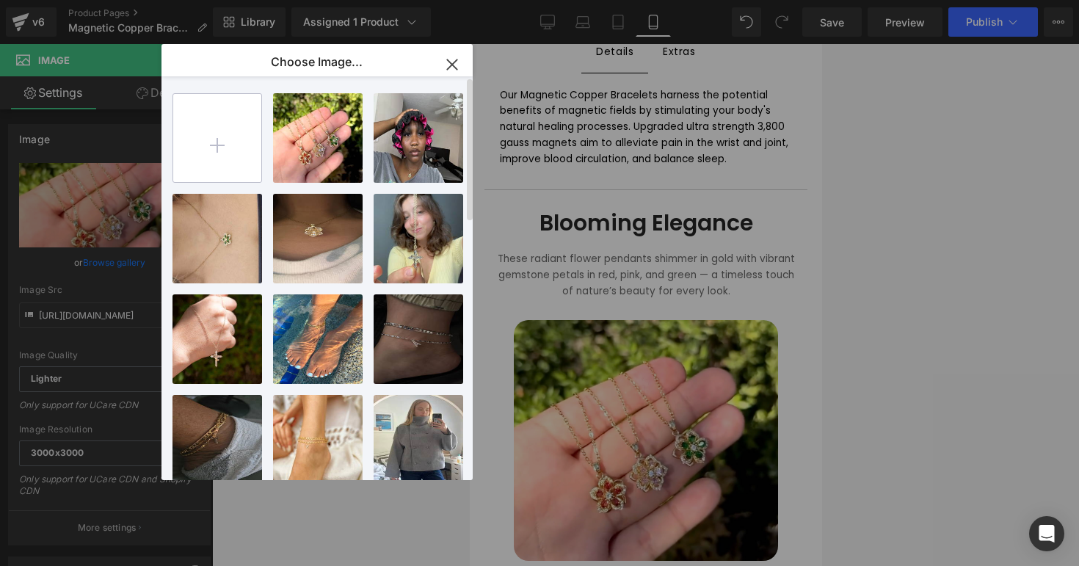
click at [203, 152] on input "file" at bounding box center [217, 138] width 88 height 88
type input "C:\fakepath\copperposter1.png"
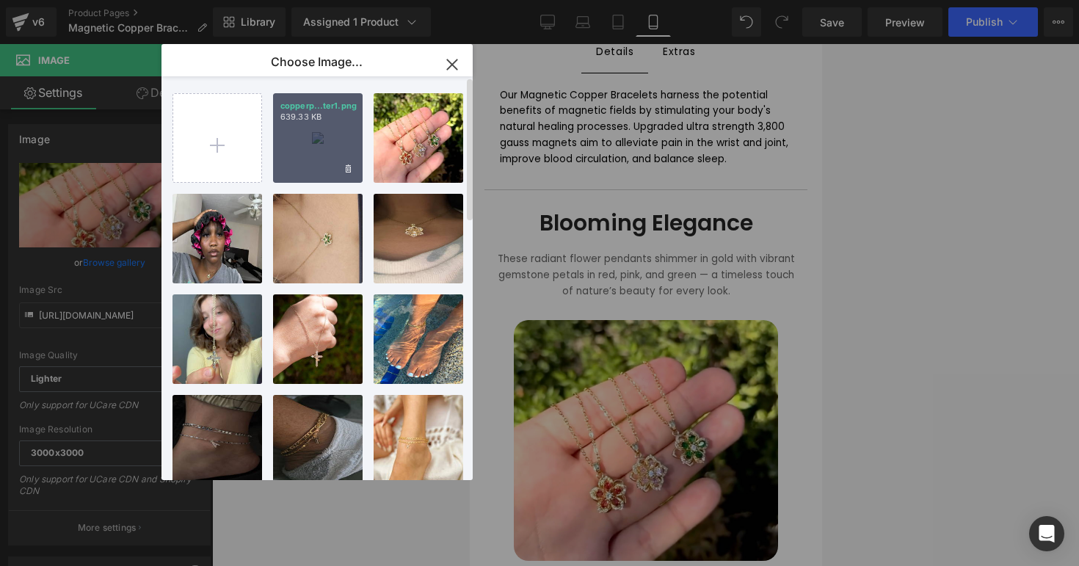
click at [314, 166] on div "copperp...ter1.png 639.33 KB" at bounding box center [318, 138] width 90 height 90
type input "[URL][DOMAIN_NAME]"
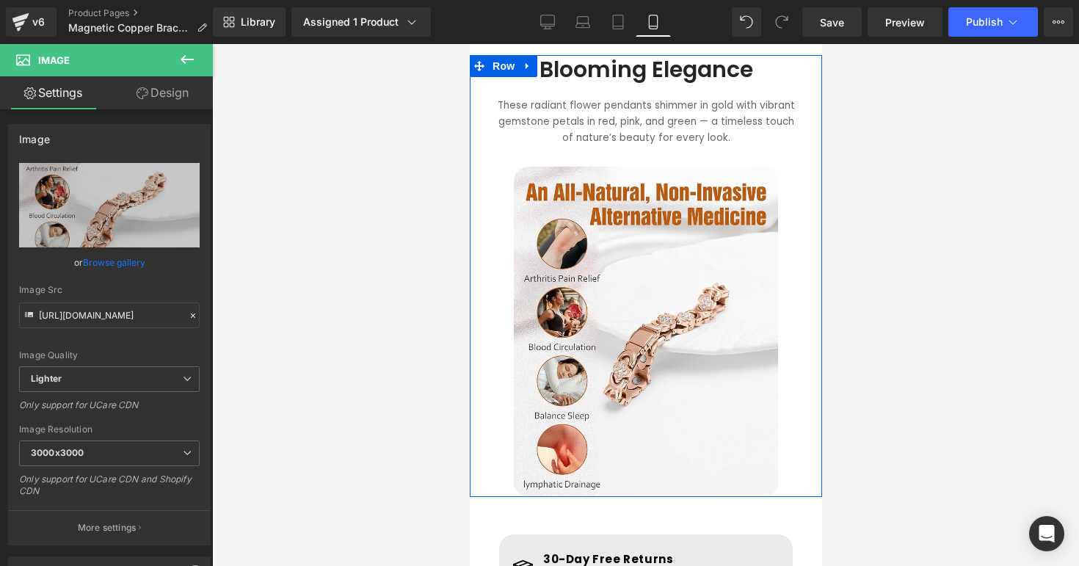
scroll to position [865, 0]
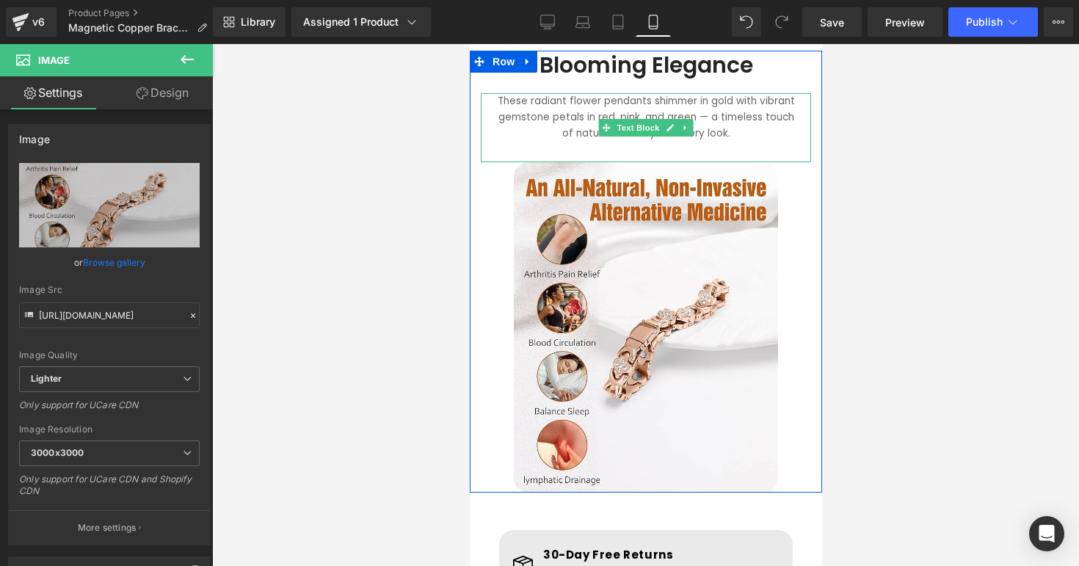
click at [544, 109] on div "These radiant flower pendants shimmer in gold with vibrant gemstone petals in r…" at bounding box center [645, 127] width 330 height 68
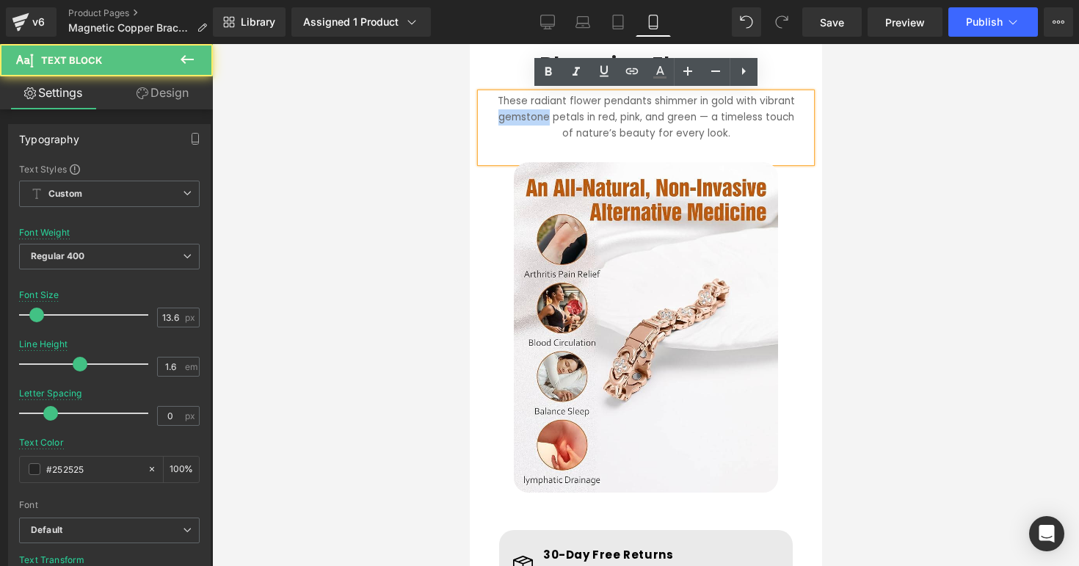
click at [544, 109] on div "These radiant flower pendants shimmer in gold with vibrant gemstone petals in r…" at bounding box center [645, 127] width 330 height 68
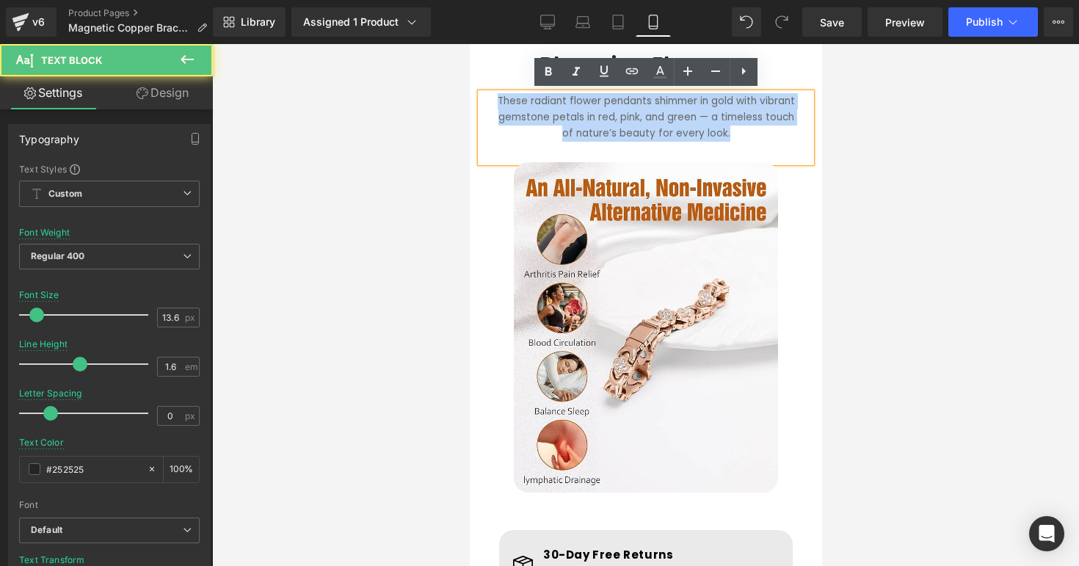
click at [544, 109] on div "These radiant flower pendants shimmer in gold with vibrant gemstone petals in r…" at bounding box center [645, 127] width 330 height 68
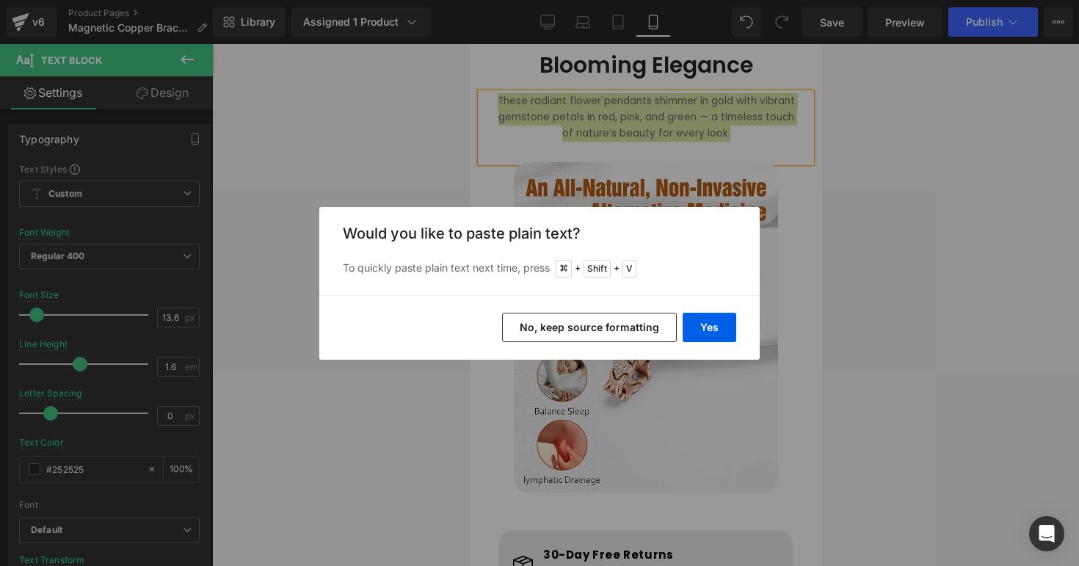
click at [710, 310] on div "Yes No, keep source formatting" at bounding box center [539, 327] width 440 height 65
click at [711, 318] on button "Yes" at bounding box center [709, 327] width 54 height 29
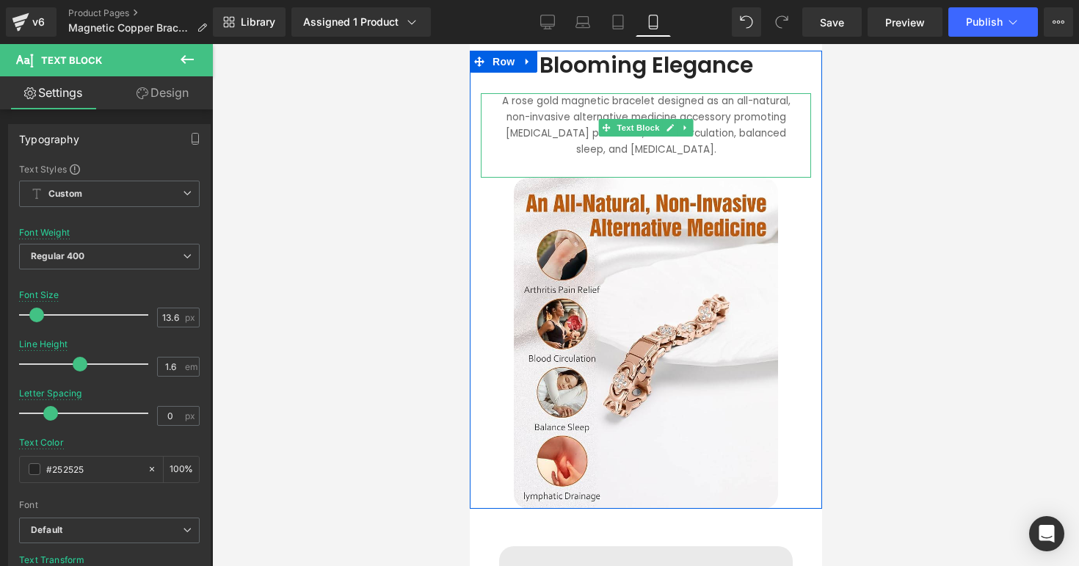
click at [557, 101] on font "A rose gold magnetic bracelet designed as an all-natural, non-invasive alternat…" at bounding box center [645, 125] width 288 height 62
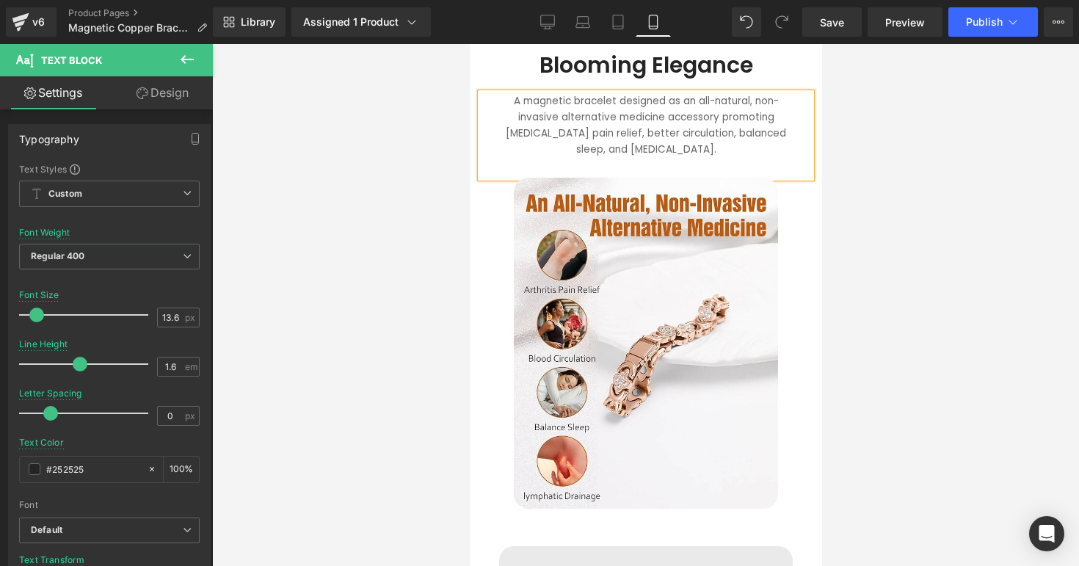
click at [719, 65] on h1 "Blooming Elegance" at bounding box center [645, 65] width 301 height 26
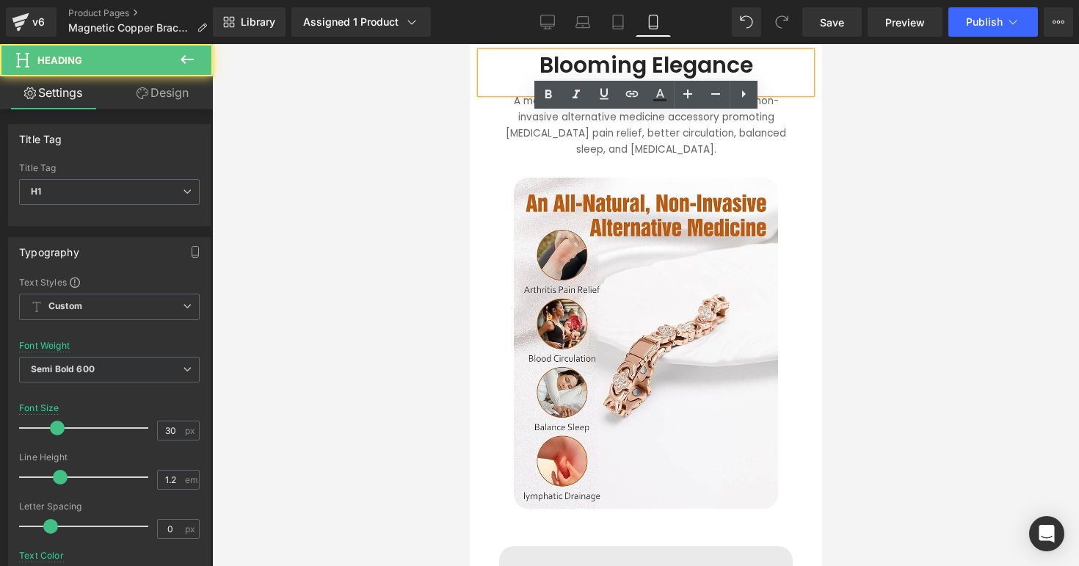
click at [547, 70] on h1 "Blooming Elegance" at bounding box center [645, 65] width 301 height 26
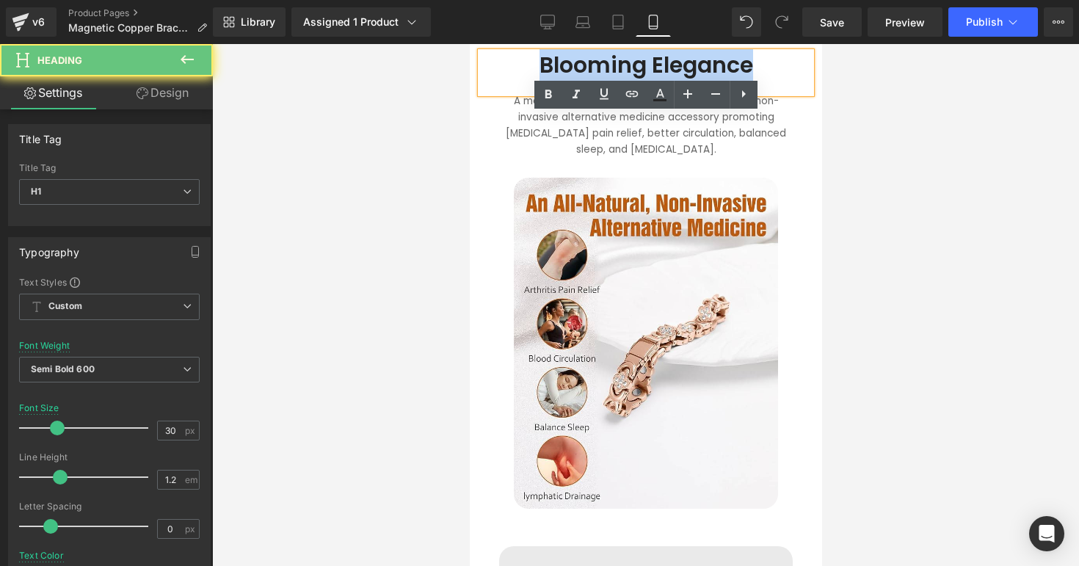
click at [547, 70] on h1 "Blooming Elegance" at bounding box center [645, 65] width 301 height 26
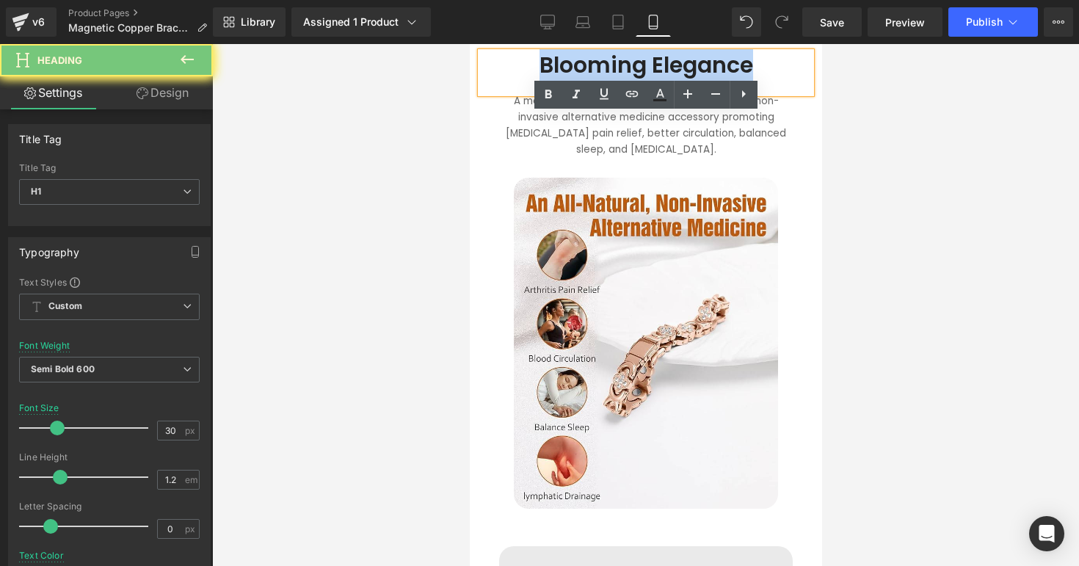
paste div
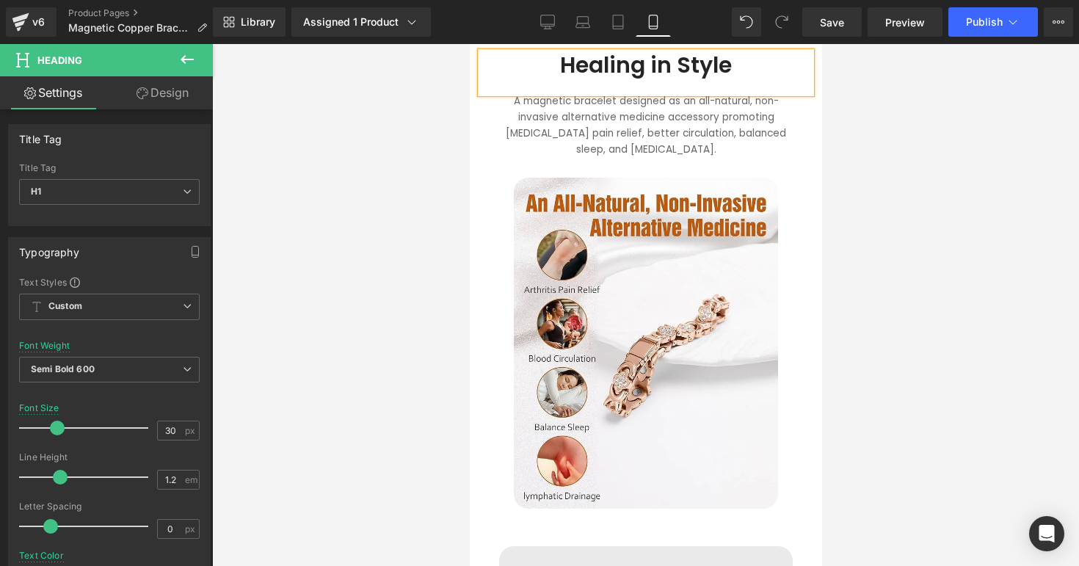
click at [689, 116] on font "A magnetic bracelet designed as an all-natural, non-invasive alternative medici…" at bounding box center [645, 125] width 280 height 62
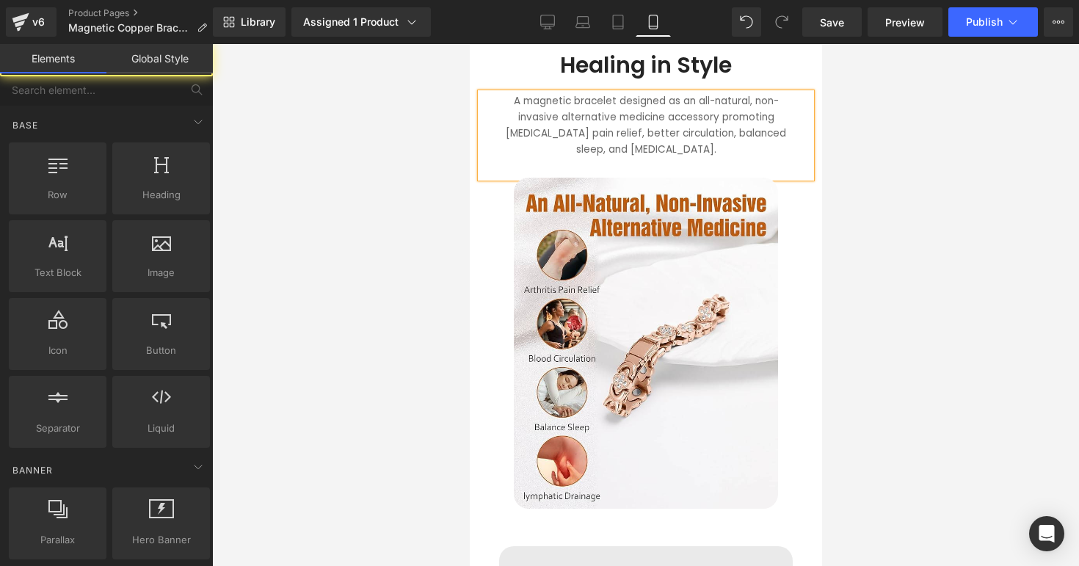
click at [858, 141] on div at bounding box center [645, 305] width 867 height 522
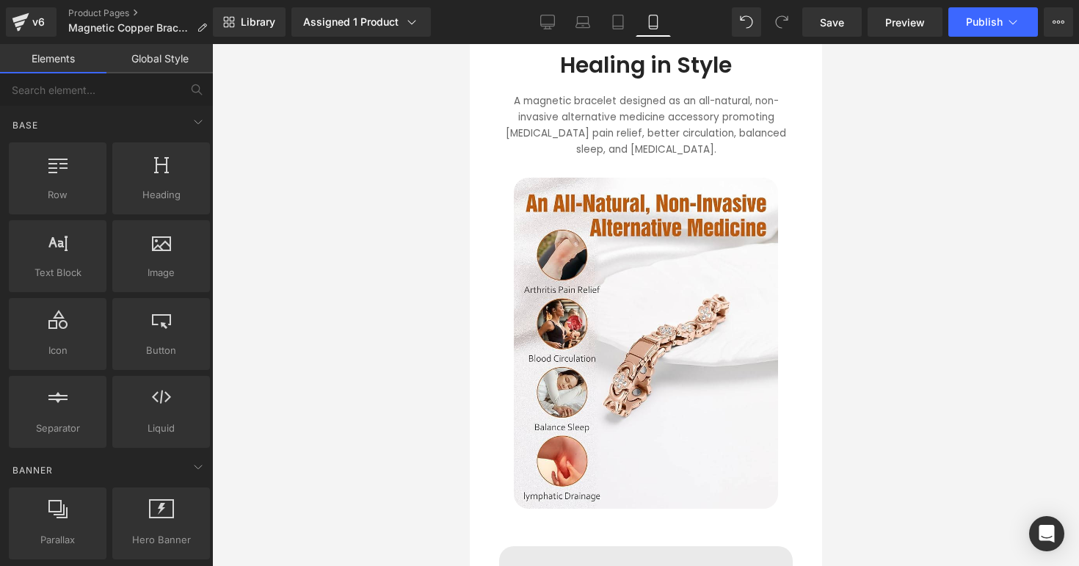
click at [858, 153] on div at bounding box center [645, 305] width 867 height 522
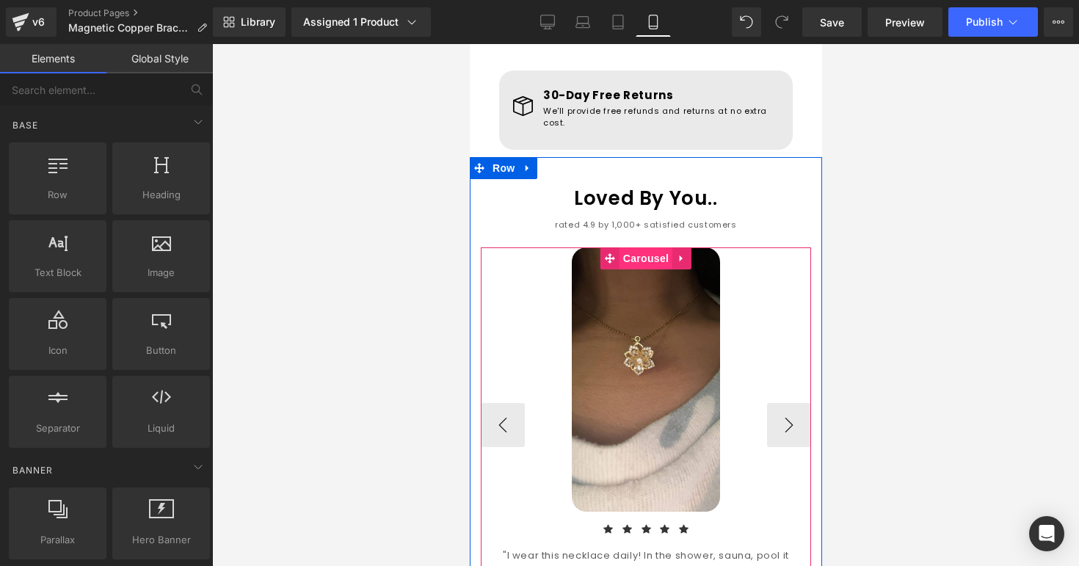
scroll to position [1349, 0]
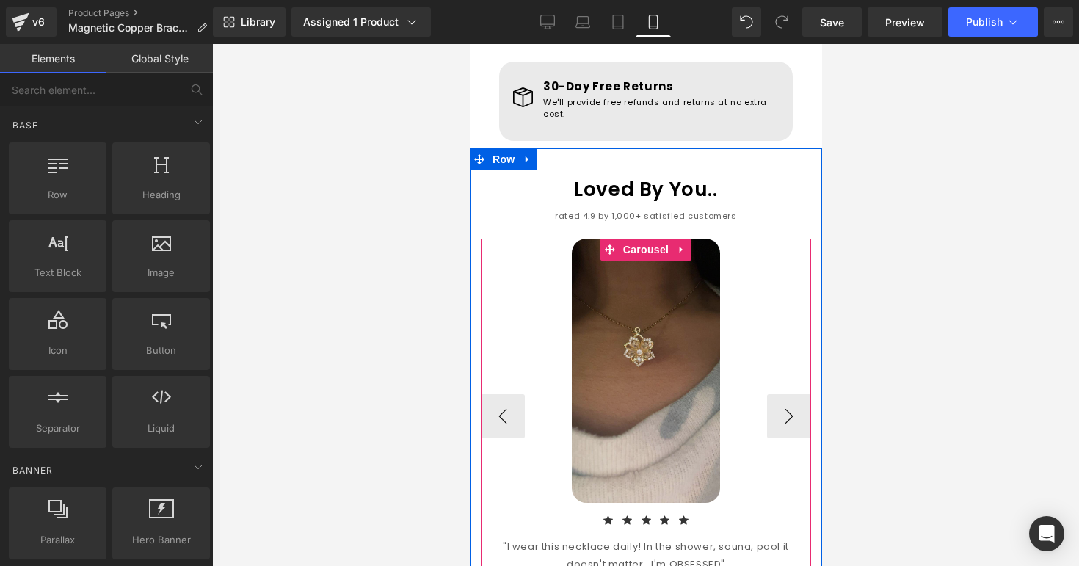
click at [638, 347] on div "Image" at bounding box center [645, 370] width 330 height 264
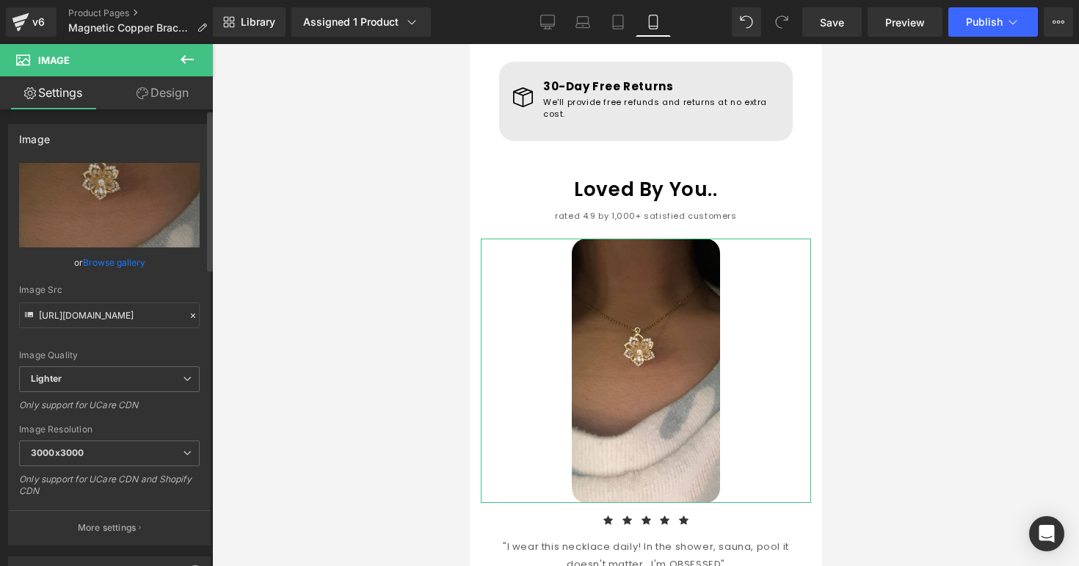
click at [105, 270] on link "Browse gallery" at bounding box center [114, 262] width 62 height 26
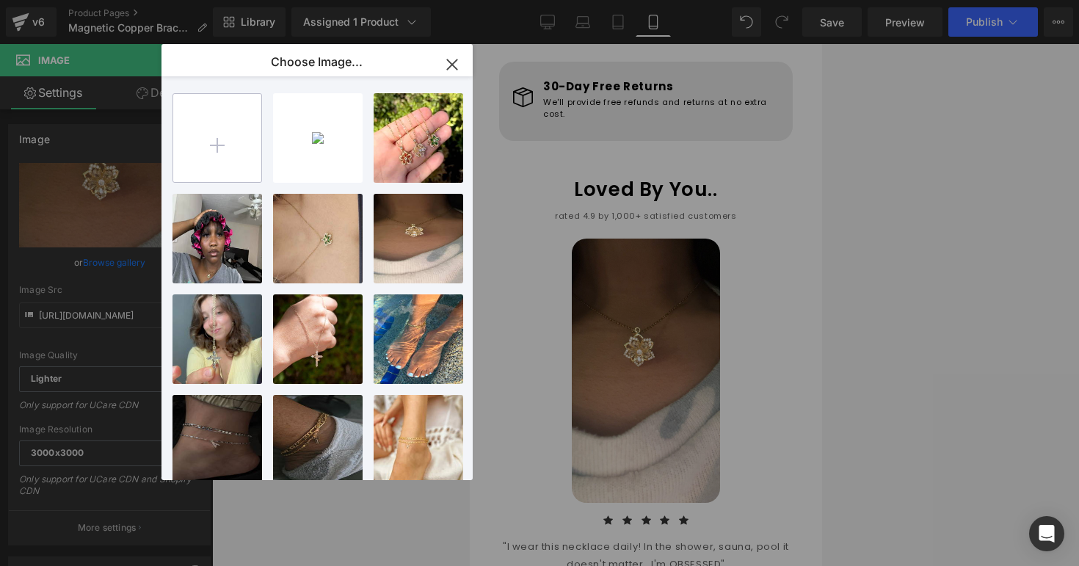
click at [239, 143] on input "file" at bounding box center [217, 138] width 88 height 88
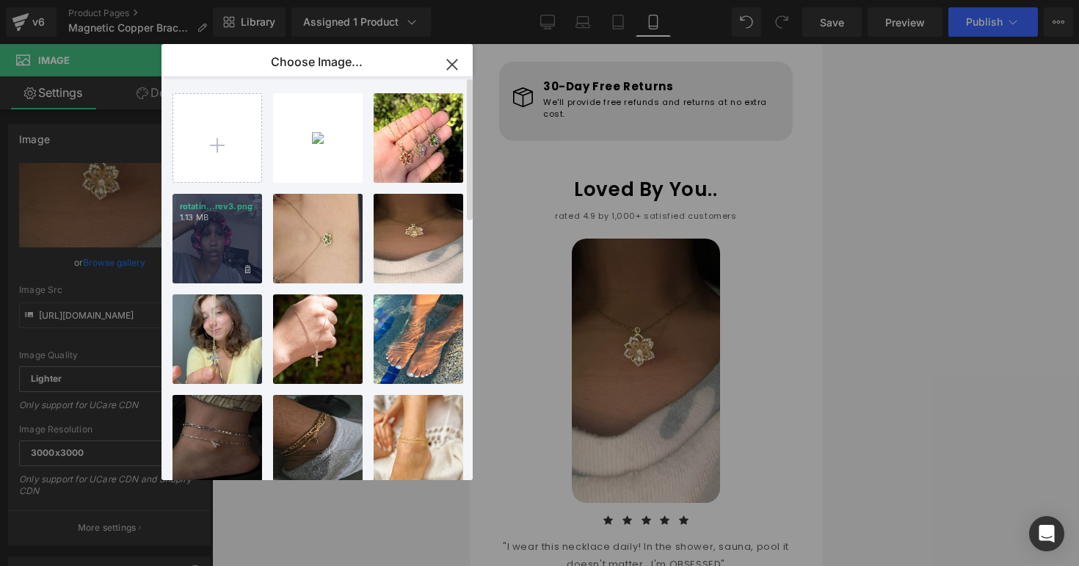
type input "C:\fakepath\Open TikTok For You feed 4.jpeg"
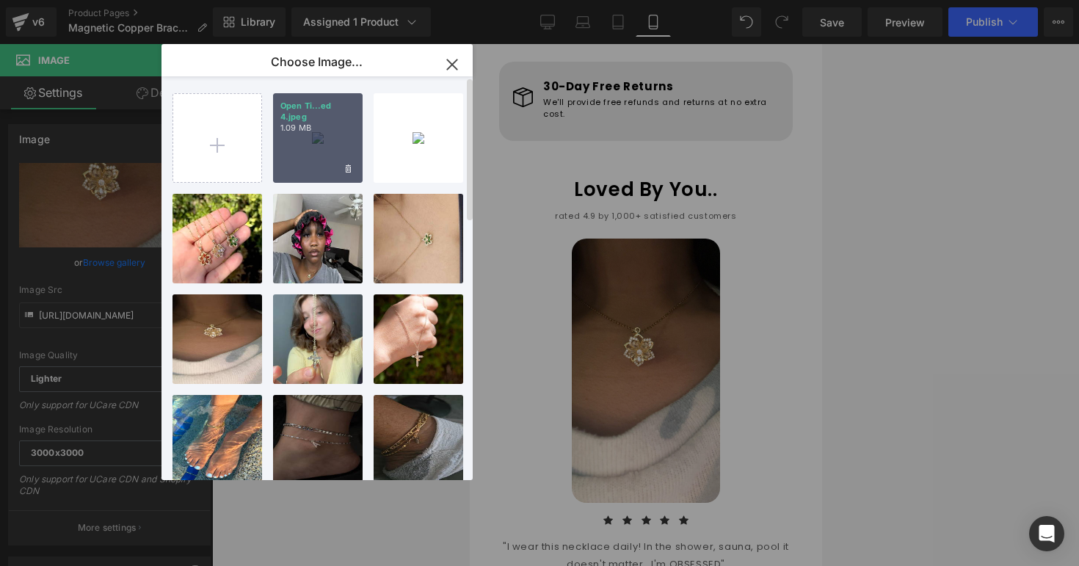
click at [314, 172] on div "Open Ti...ed 4.jpeg 1.09 MB" at bounding box center [318, 138] width 90 height 90
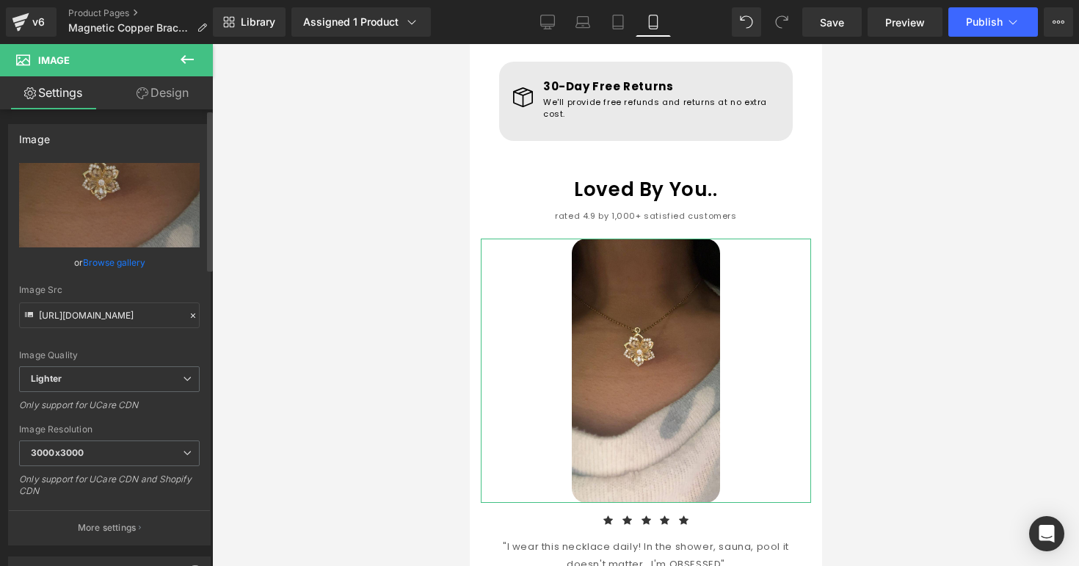
click at [103, 259] on link "Browse gallery" at bounding box center [114, 262] width 62 height 26
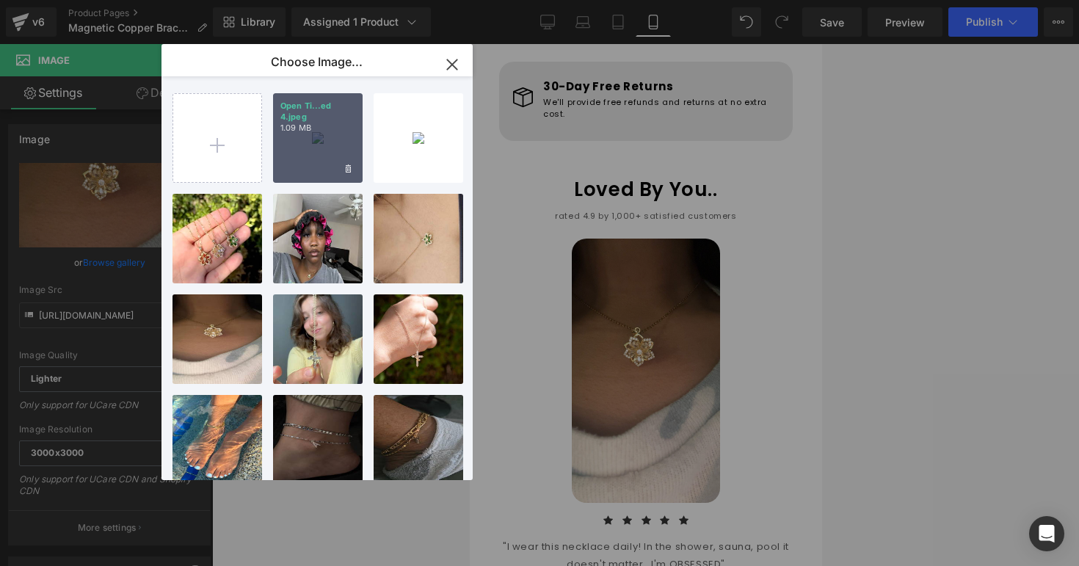
click at [296, 158] on div "Open Ti...ed 4.jpeg 1.09 MB" at bounding box center [318, 138] width 90 height 90
type input "[URL][DOMAIN_NAME]"
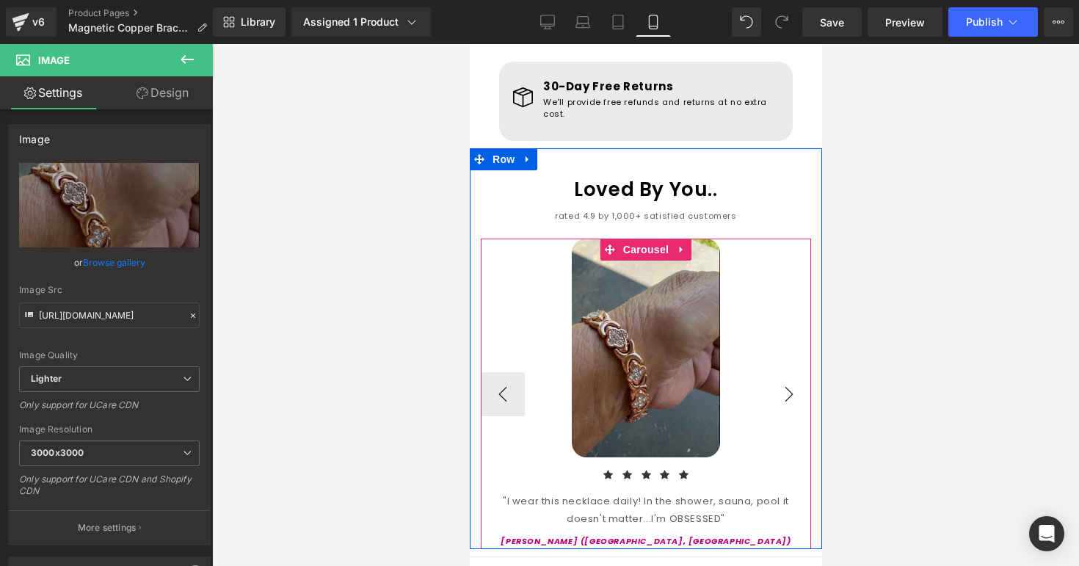
click at [773, 372] on button "›" at bounding box center [788, 394] width 44 height 44
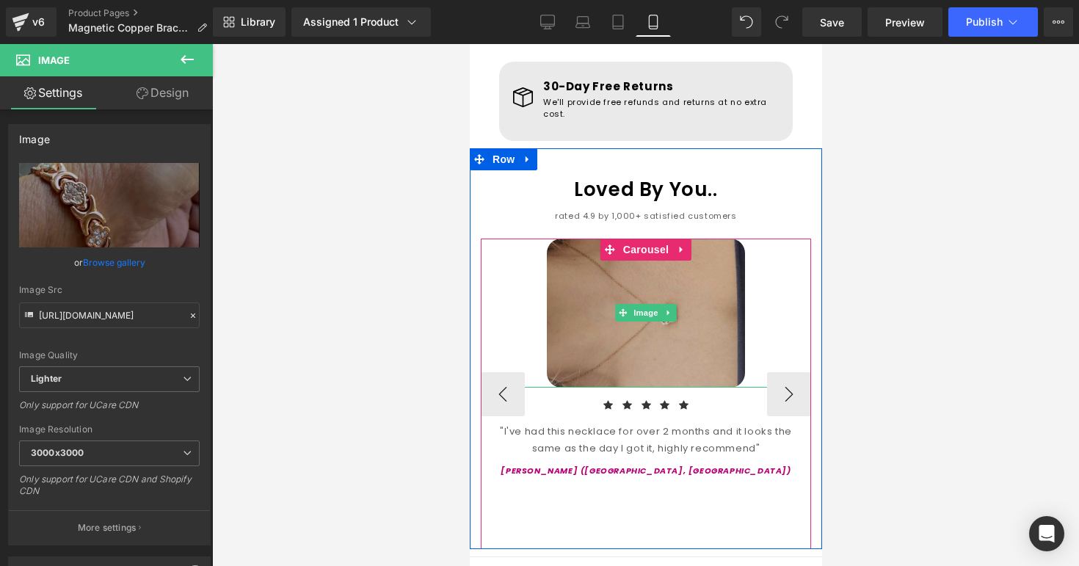
click at [716, 332] on img at bounding box center [645, 312] width 198 height 149
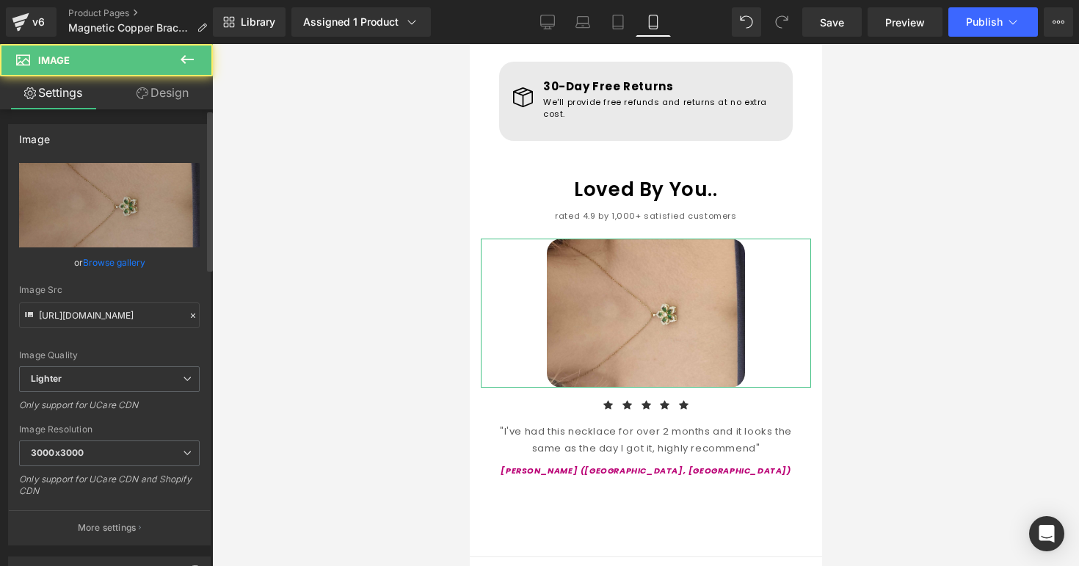
click at [128, 261] on link "Browse gallery" at bounding box center [114, 262] width 62 height 26
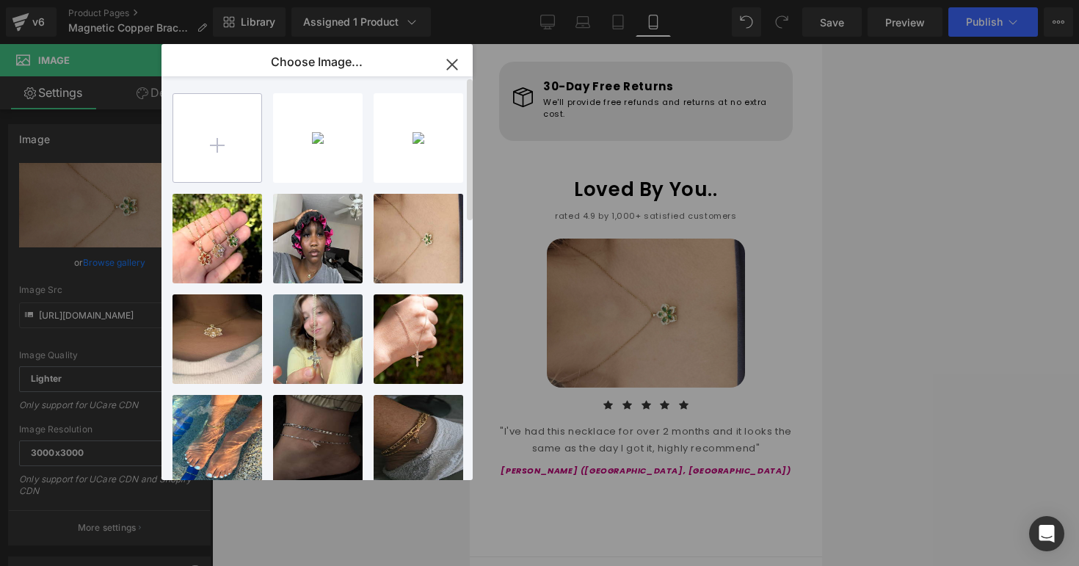
click at [187, 161] on input "file" at bounding box center [217, 138] width 88 height 88
type input "C:\fakepath\IMG_F9CAFC553B09-1.jpeg"
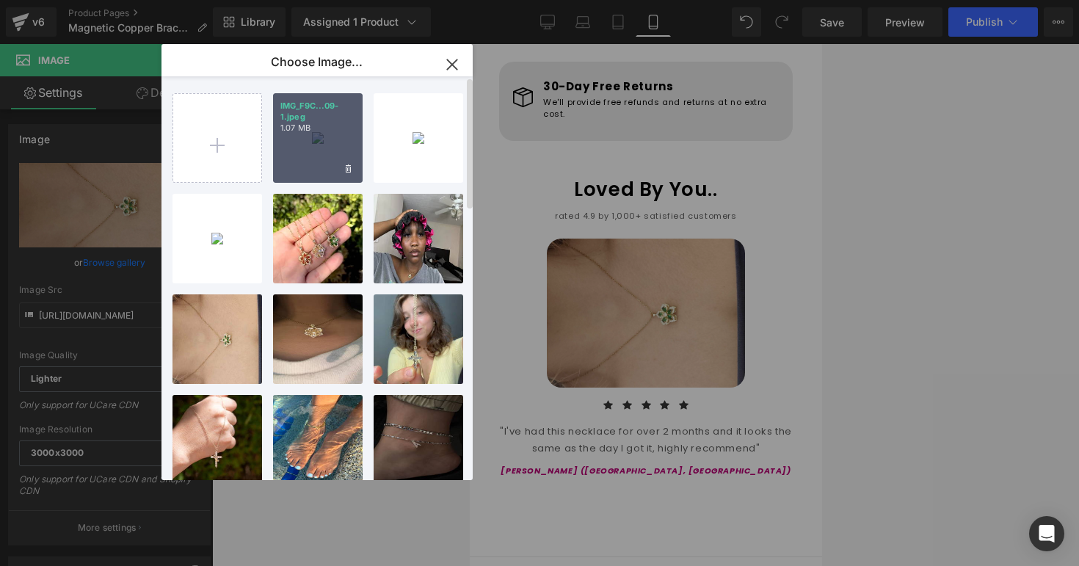
click at [319, 169] on div "IMG_F9C...09-1.jpeg 1.07 MB" at bounding box center [318, 138] width 90 height 90
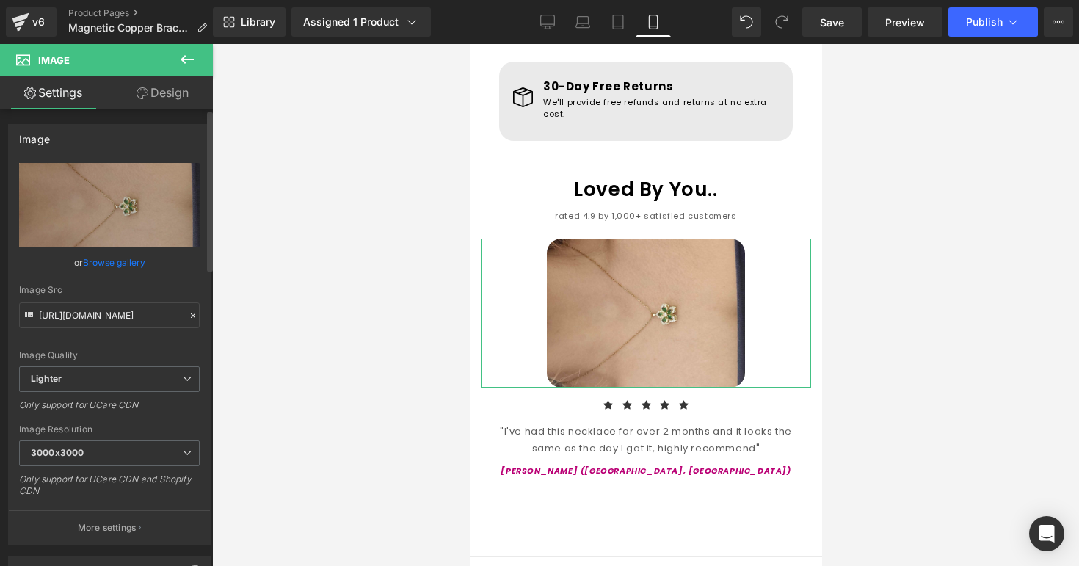
click at [118, 270] on link "Browse gallery" at bounding box center [114, 262] width 62 height 26
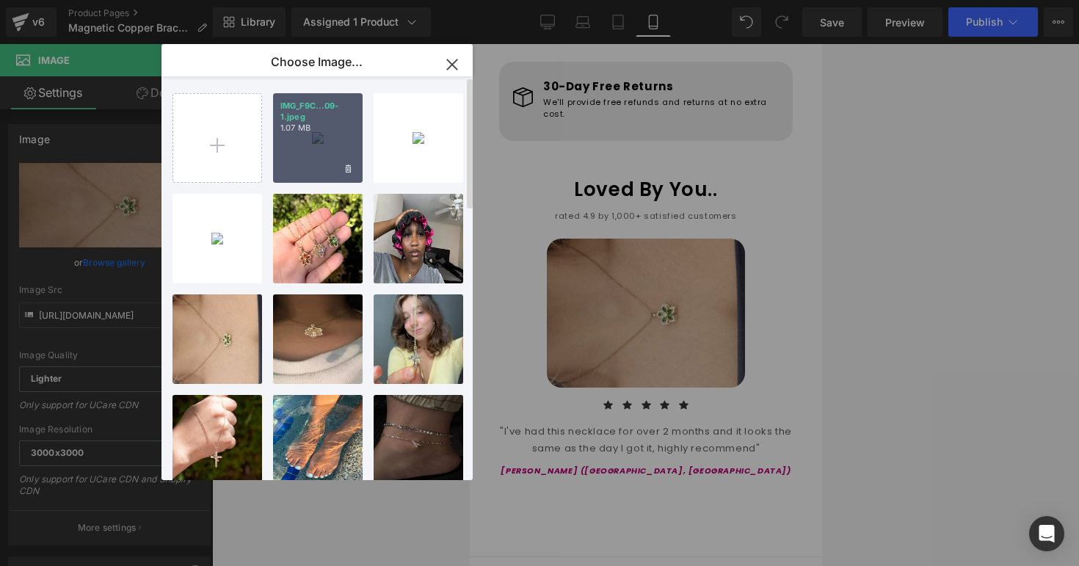
click at [330, 161] on div "IMG_F9C...09-1.jpeg 1.07 MB" at bounding box center [318, 138] width 90 height 90
type input "[URL][DOMAIN_NAME]"
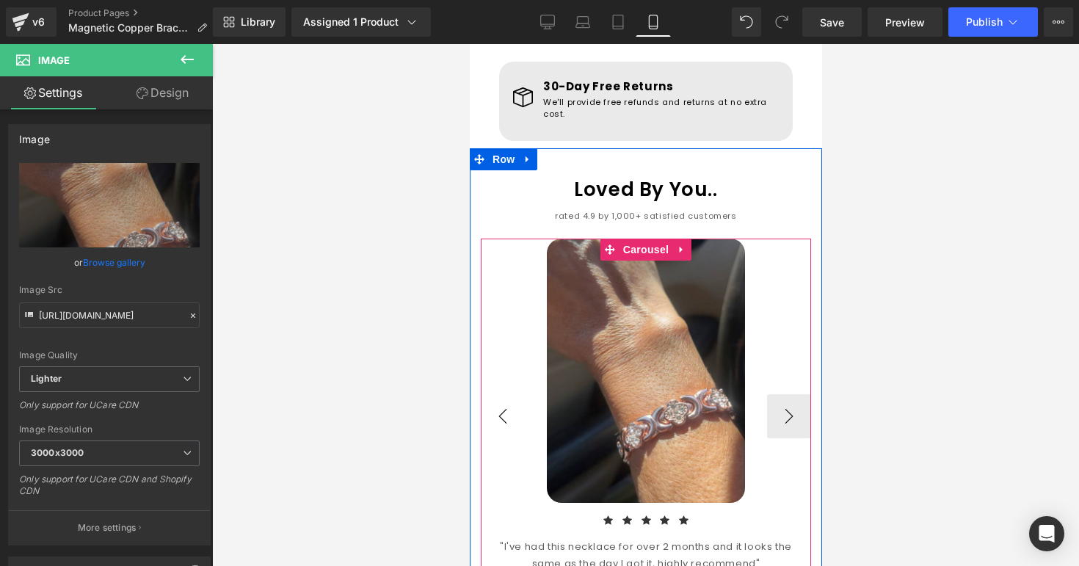
click at [517, 394] on button "‹" at bounding box center [502, 416] width 44 height 44
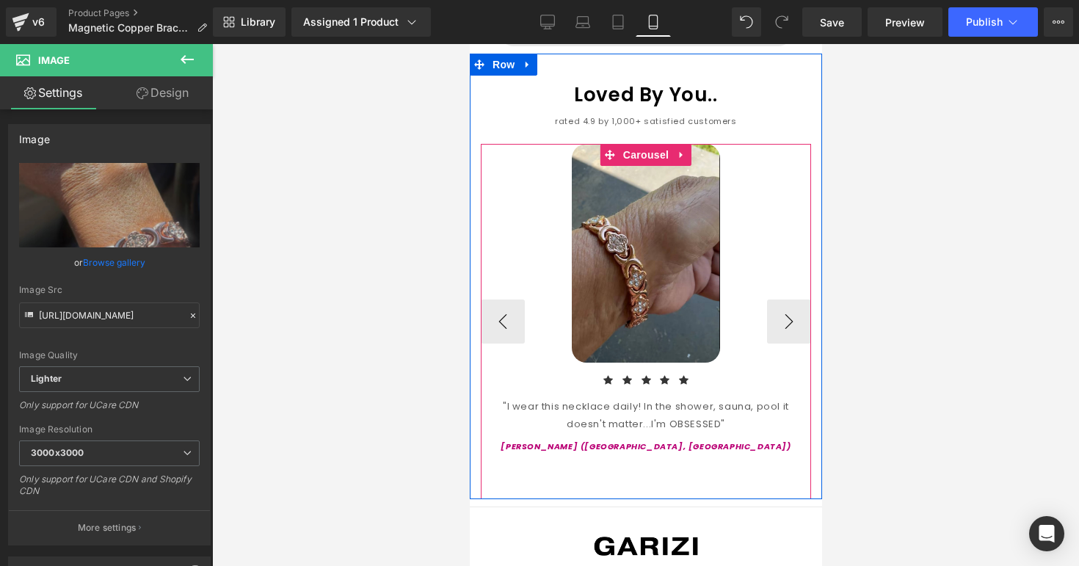
scroll to position [1449, 0]
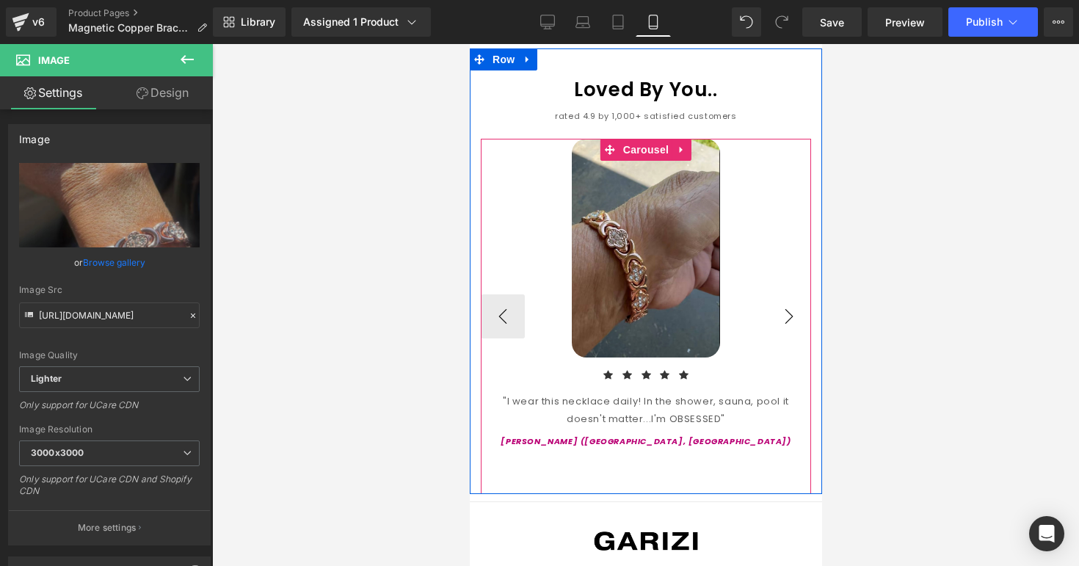
click at [790, 295] on button "›" at bounding box center [788, 316] width 44 height 44
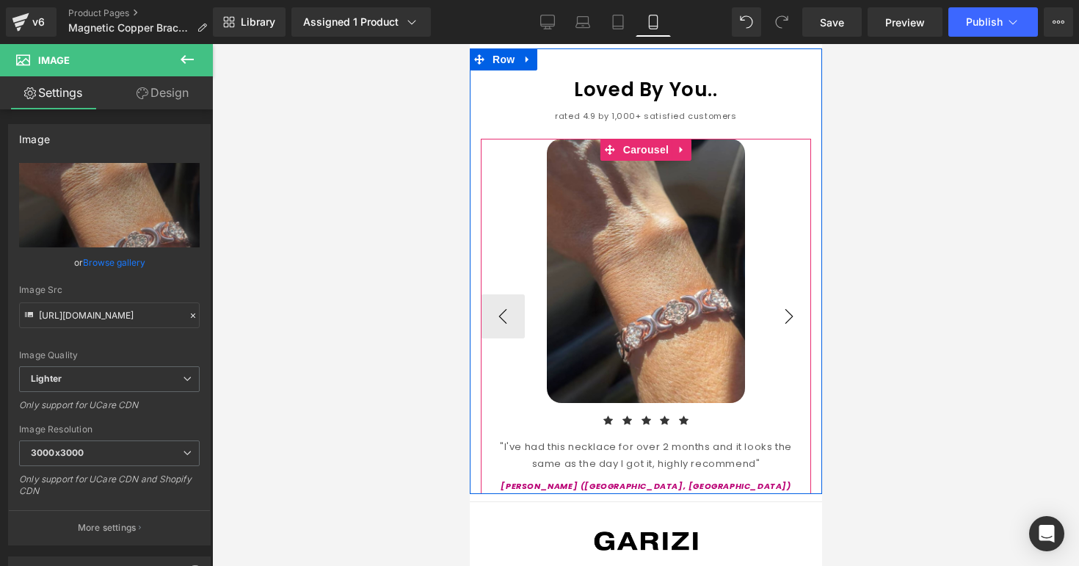
click at [784, 294] on button "›" at bounding box center [788, 316] width 44 height 44
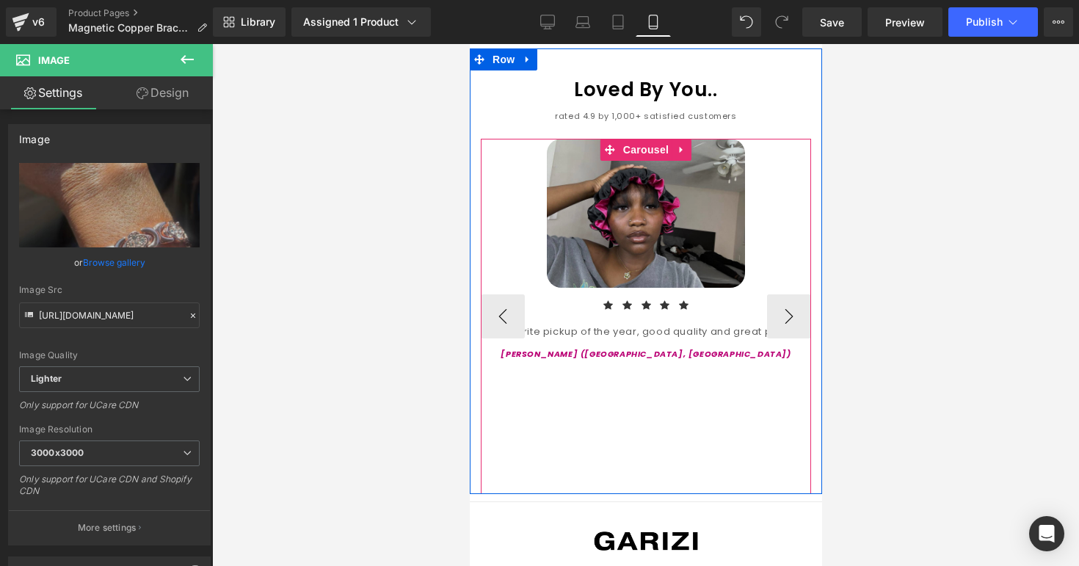
click at [704, 248] on img at bounding box center [645, 213] width 198 height 149
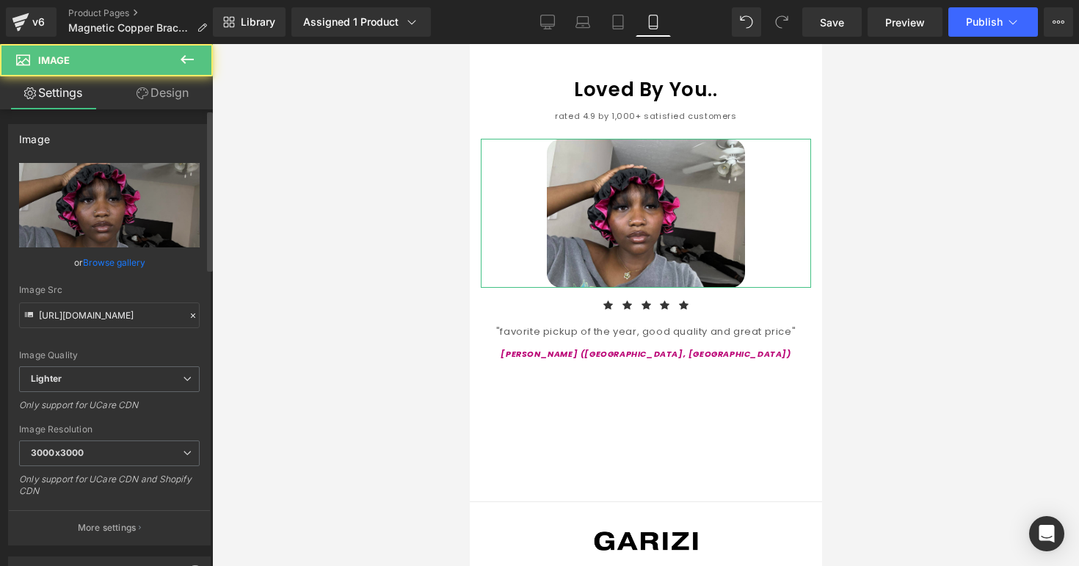
click at [134, 268] on link "Browse gallery" at bounding box center [114, 262] width 62 height 26
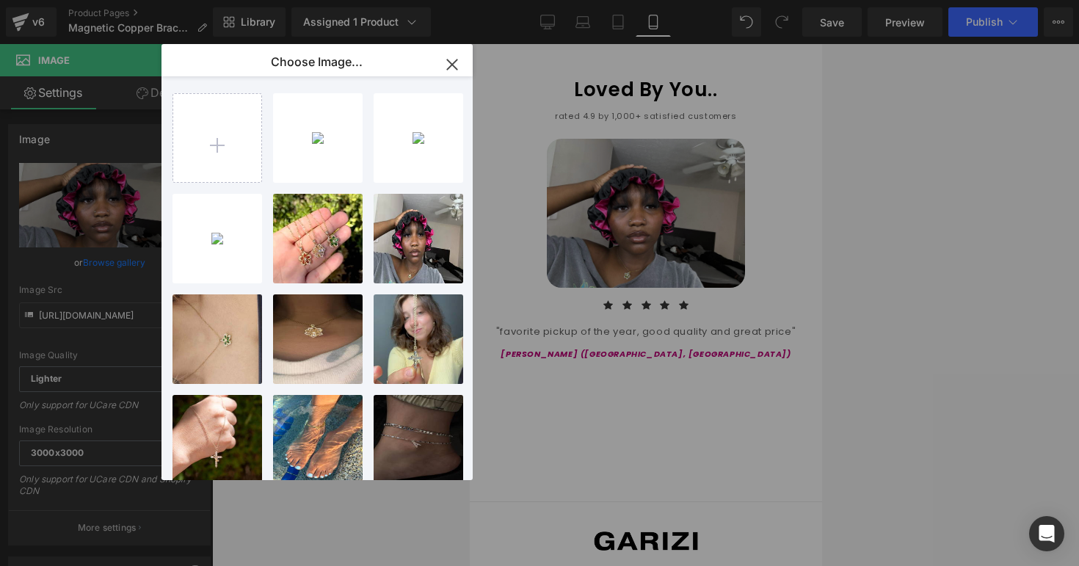
click at [162, 187] on div "IMG_F9C...09-1.jpeg 1.07 MB Delete image? Yes No Open Ti...ed 4.jpeg 1.09 MB De…" at bounding box center [316, 278] width 311 height 404
click at [199, 153] on input "file" at bounding box center [217, 138] width 88 height 88
type input "C:\fakepath\IMG_6A1DBE5C9293-1.jpeg"
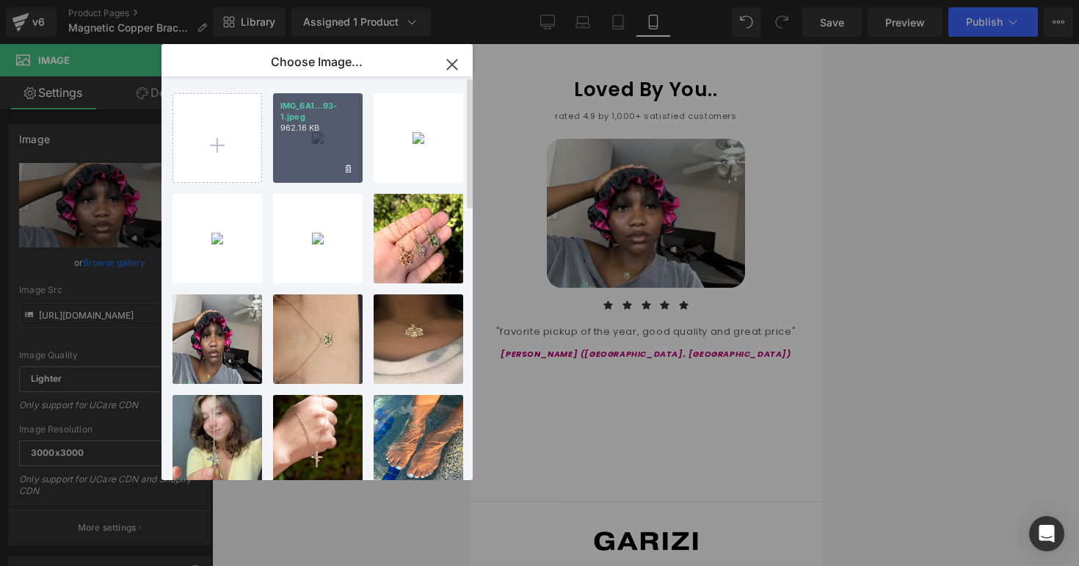
click at [309, 121] on p "IMG_6A1...93-1.jpeg" at bounding box center [317, 112] width 75 height 22
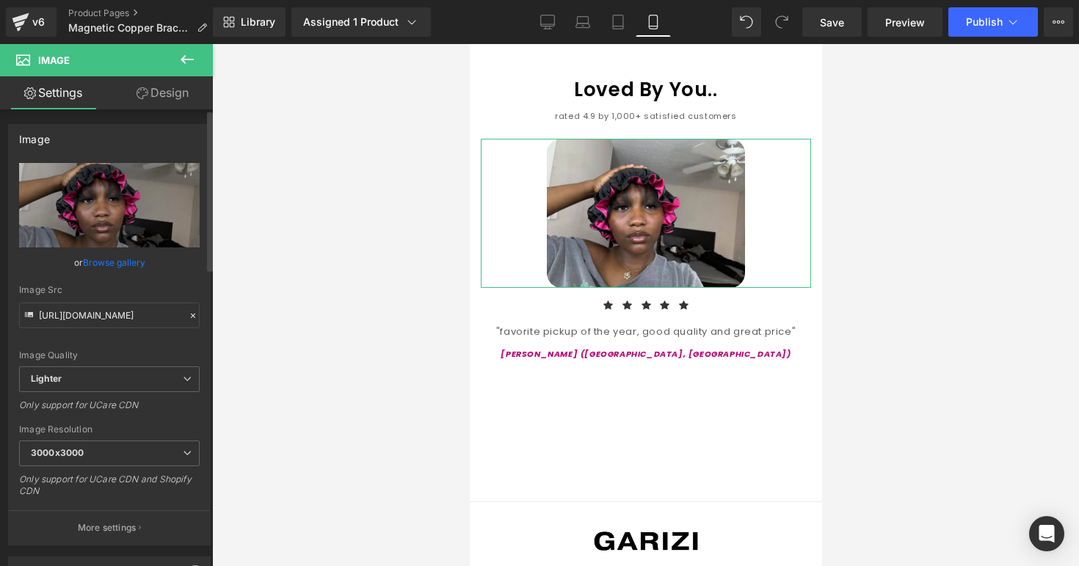
click at [90, 255] on link "Browse gallery" at bounding box center [114, 262] width 62 height 26
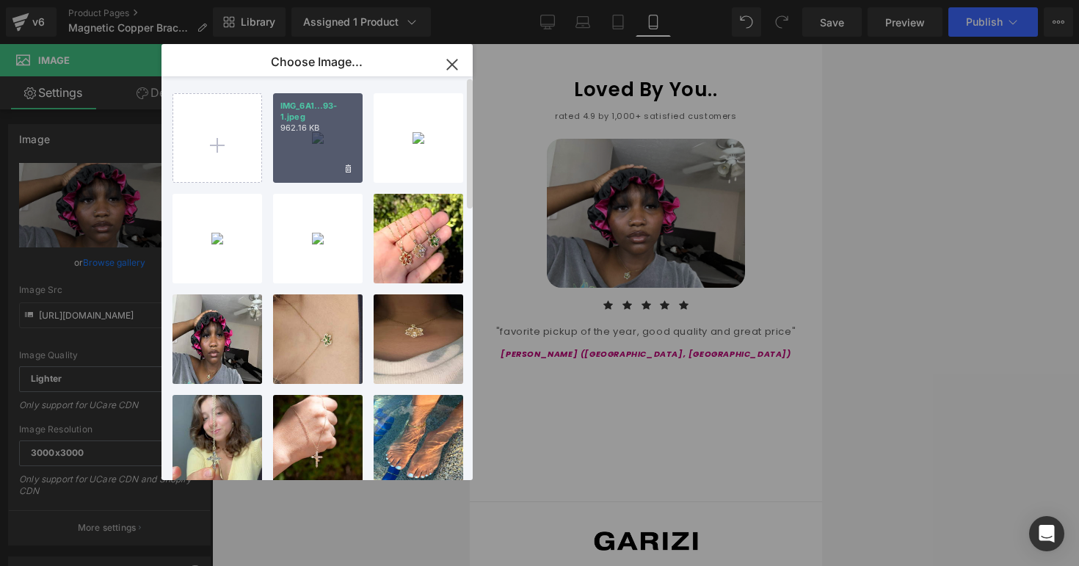
click at [315, 157] on div "IMG_6A1...93-1.jpeg 962.16 KB" at bounding box center [318, 138] width 90 height 90
type input "[URL][DOMAIN_NAME]"
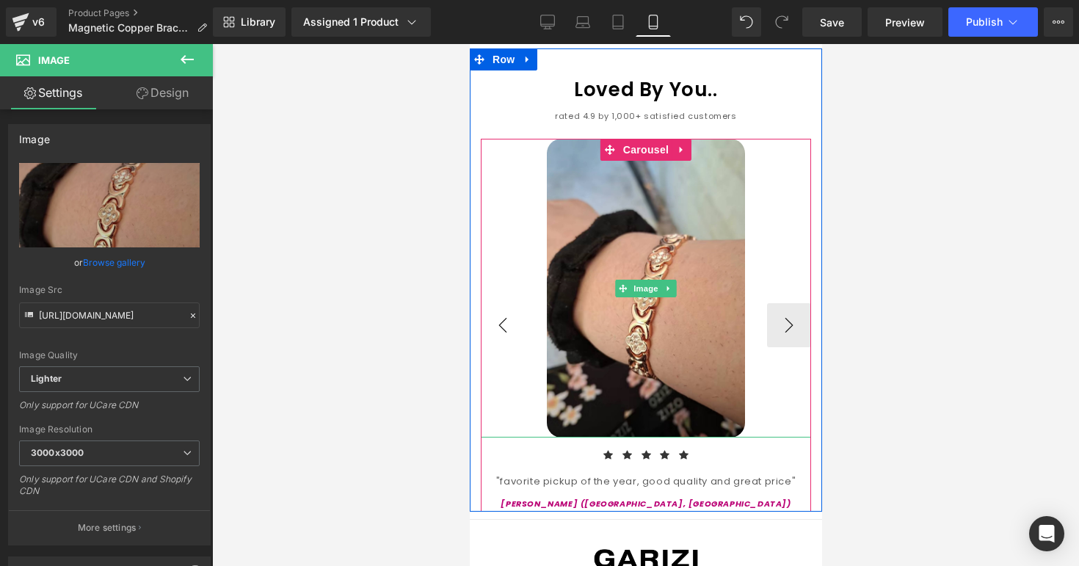
click at [511, 303] on button "‹" at bounding box center [502, 325] width 44 height 44
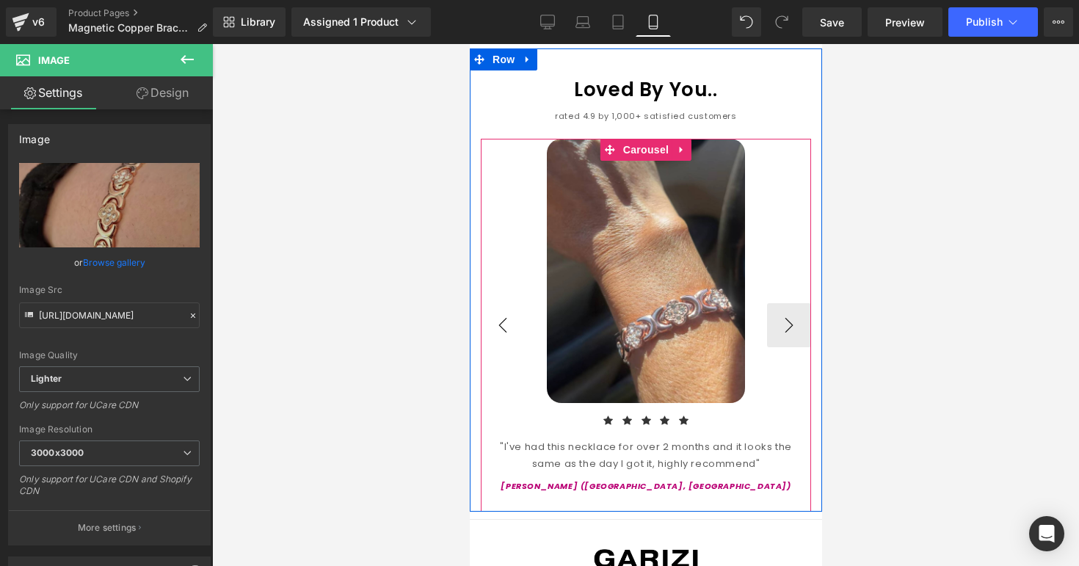
click at [511, 303] on button "‹" at bounding box center [502, 325] width 44 height 44
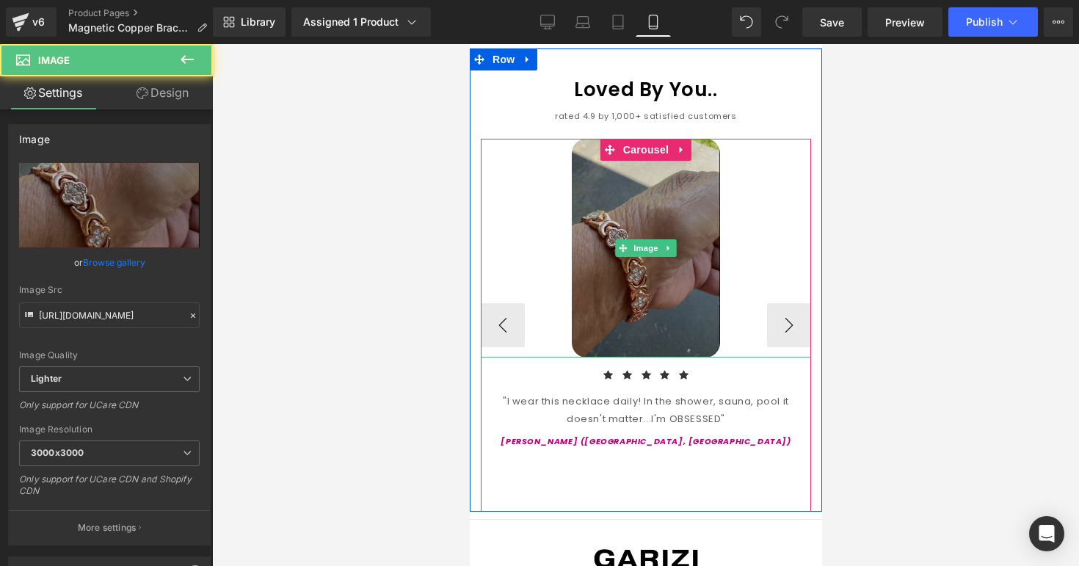
click at [689, 179] on img at bounding box center [645, 248] width 149 height 219
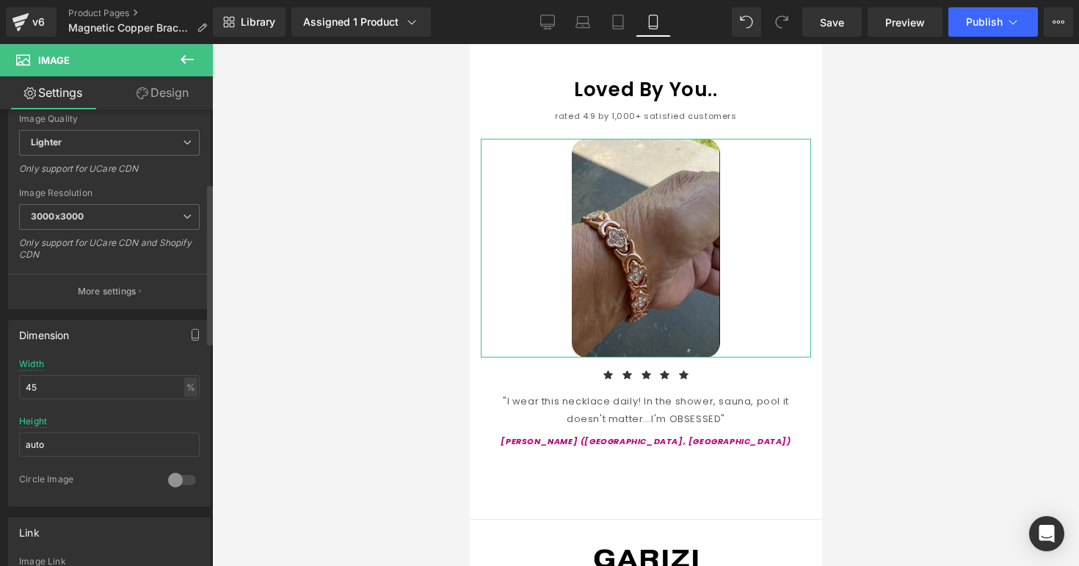
scroll to position [247, 0]
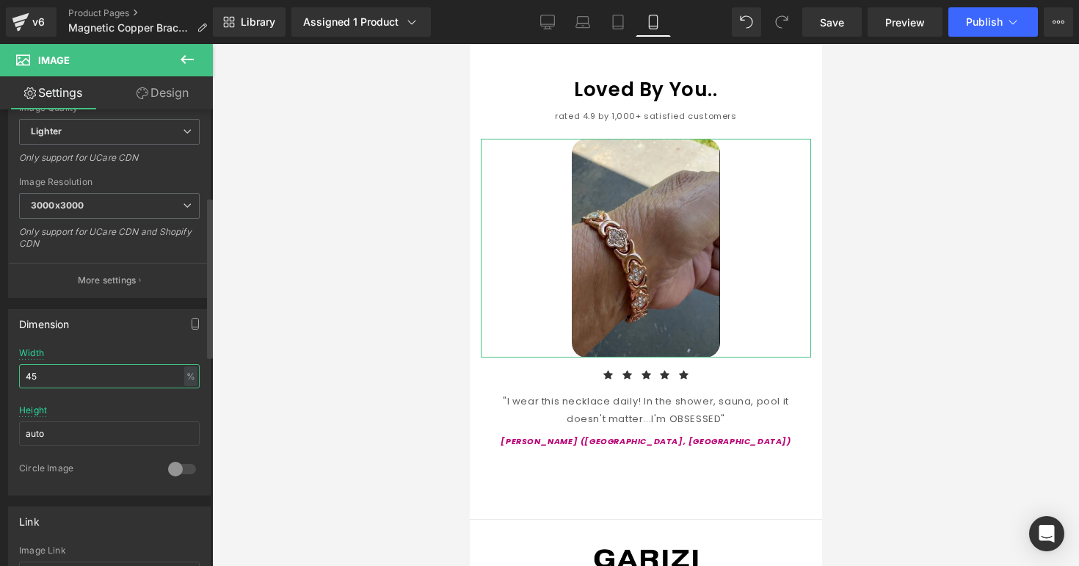
click at [133, 375] on input "45" at bounding box center [109, 376] width 180 height 24
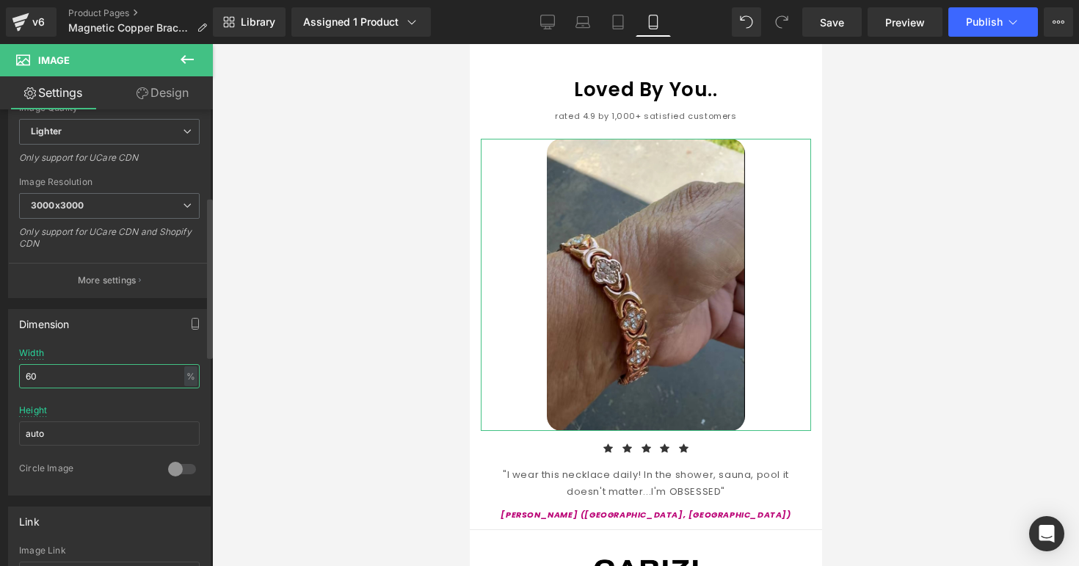
type input "60"
click at [147, 346] on div "Dimension 60% Width 60 % % px auto Height auto 0 Circle Image" at bounding box center [109, 402] width 203 height 186
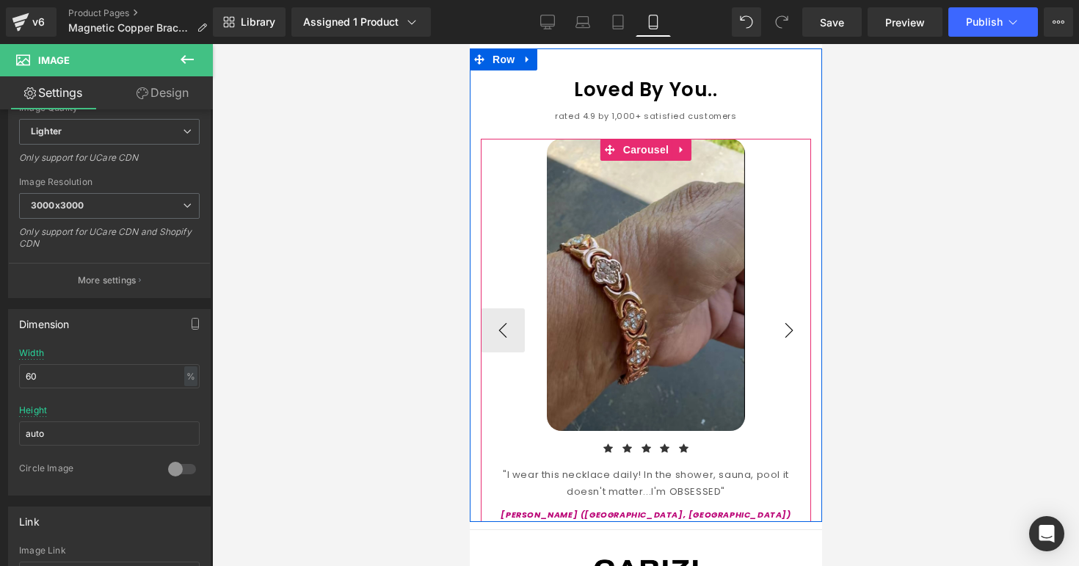
click at [795, 308] on button "›" at bounding box center [788, 330] width 44 height 44
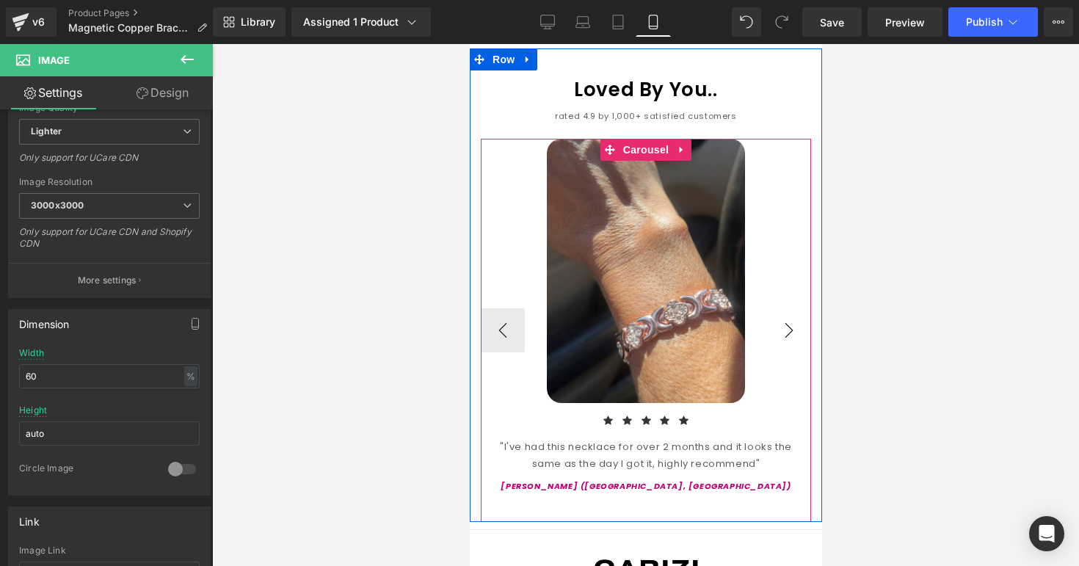
click at [792, 308] on button "›" at bounding box center [788, 330] width 44 height 44
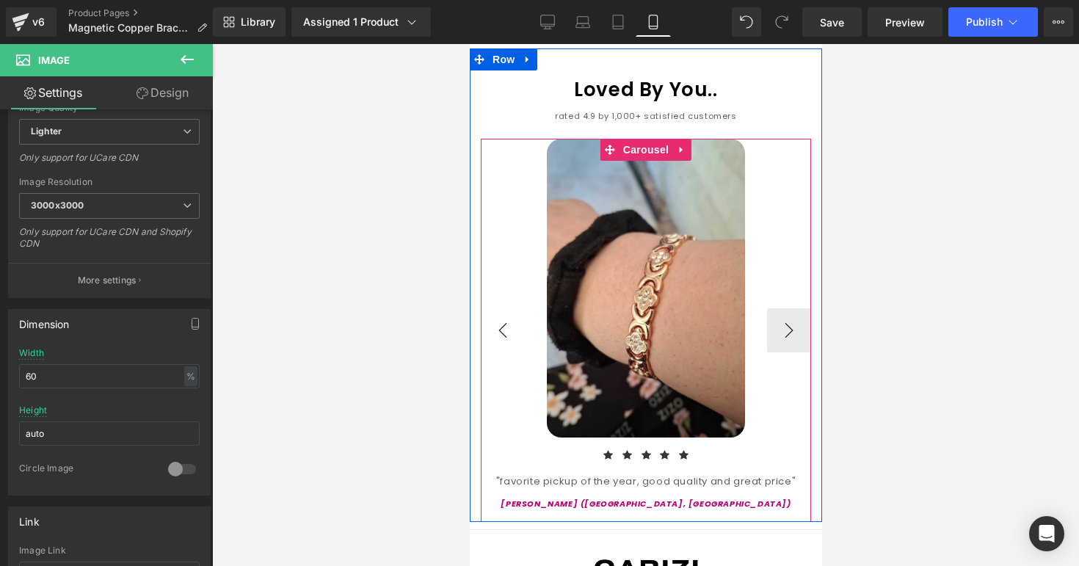
click at [511, 308] on button "‹" at bounding box center [502, 330] width 44 height 44
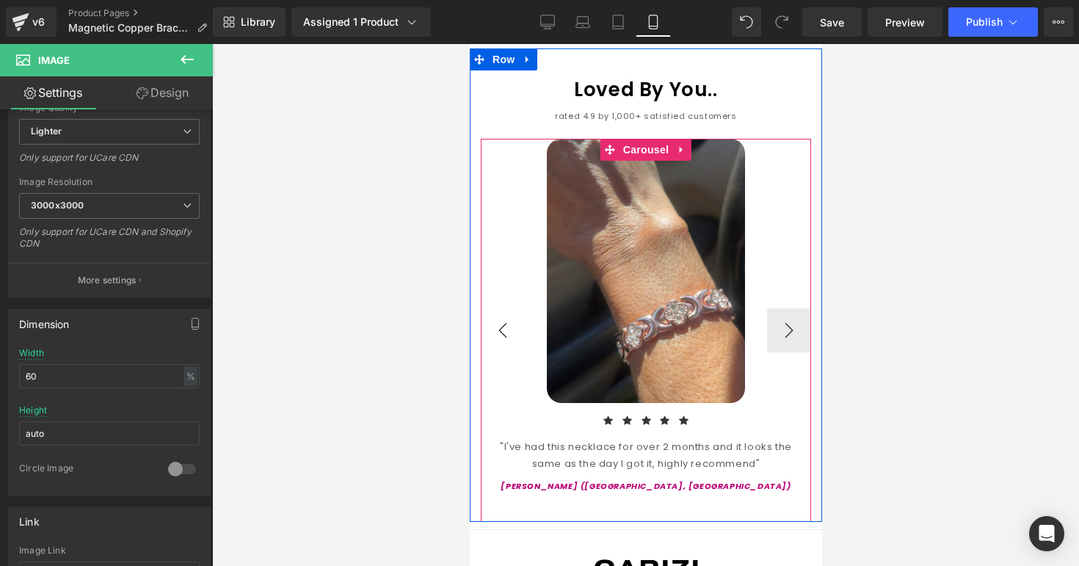
click at [511, 308] on button "‹" at bounding box center [502, 330] width 44 height 44
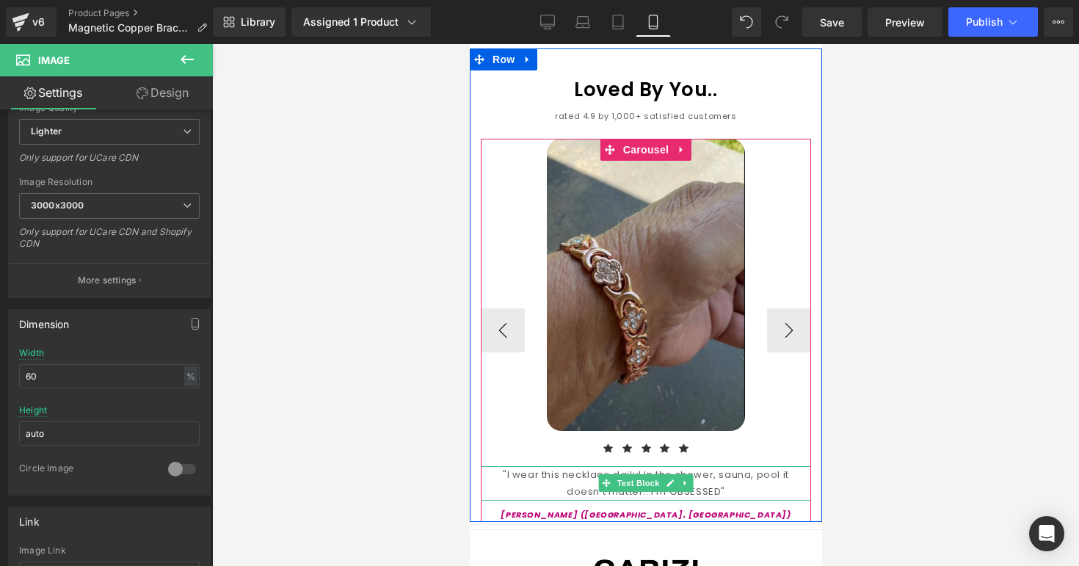
click at [518, 466] on div ""I wear this necklace daily! In the shower, sauna, pool it doesn't matter...I'm…" at bounding box center [645, 483] width 330 height 34
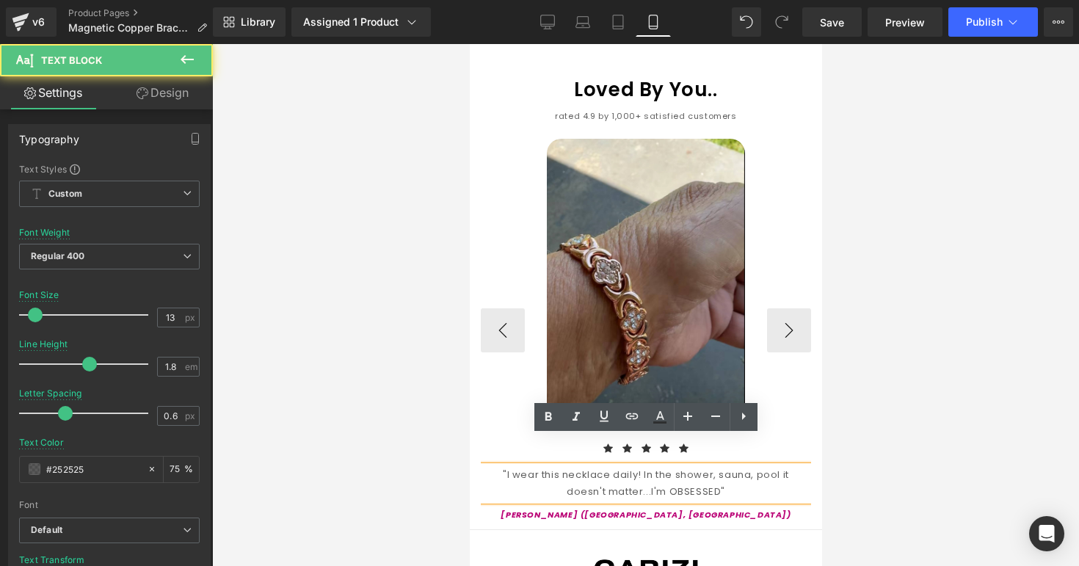
click at [594, 466] on div ""I wear this necklace daily! In the shower, sauna, pool it doesn't matter...I'm…" at bounding box center [645, 483] width 330 height 34
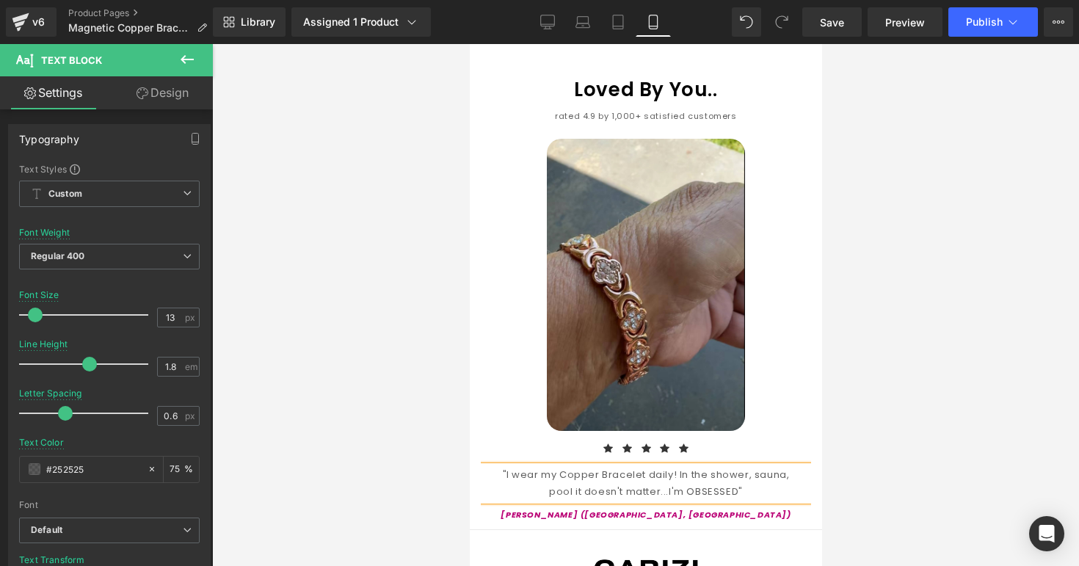
click at [850, 448] on div at bounding box center [645, 305] width 867 height 522
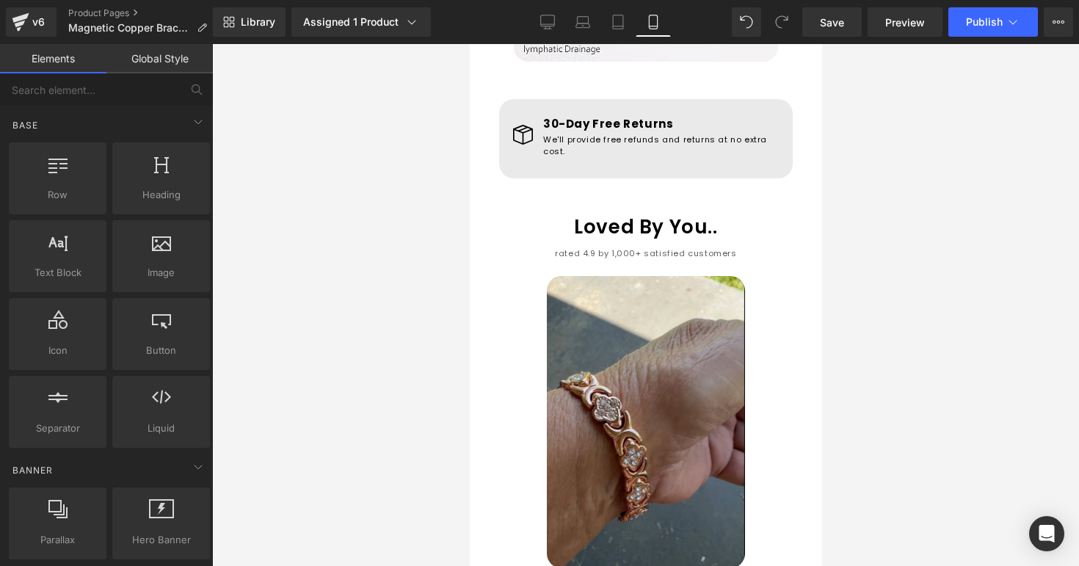
scroll to position [1318, 0]
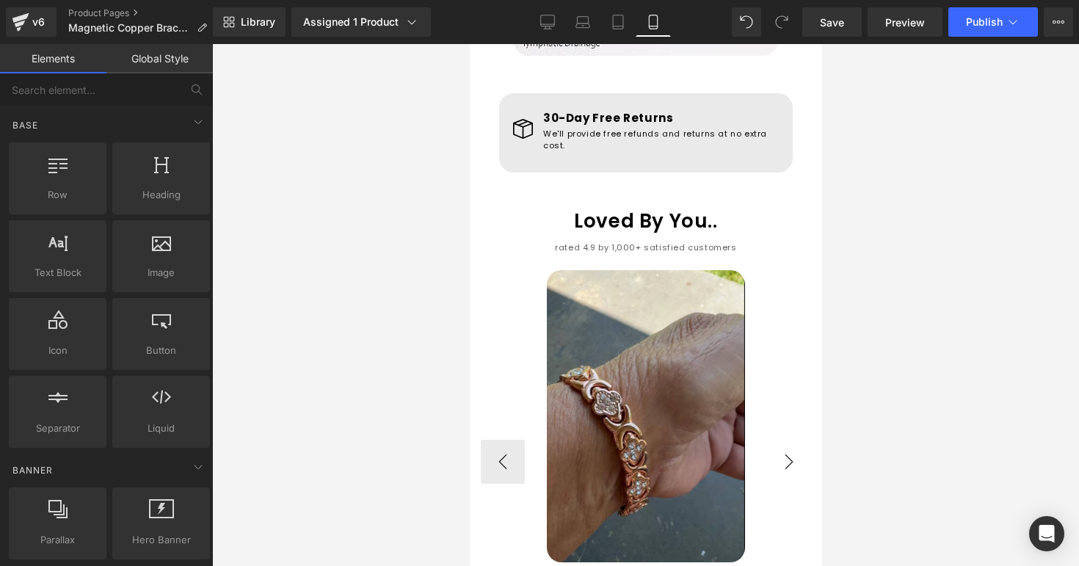
click at [786, 440] on button "›" at bounding box center [788, 462] width 44 height 44
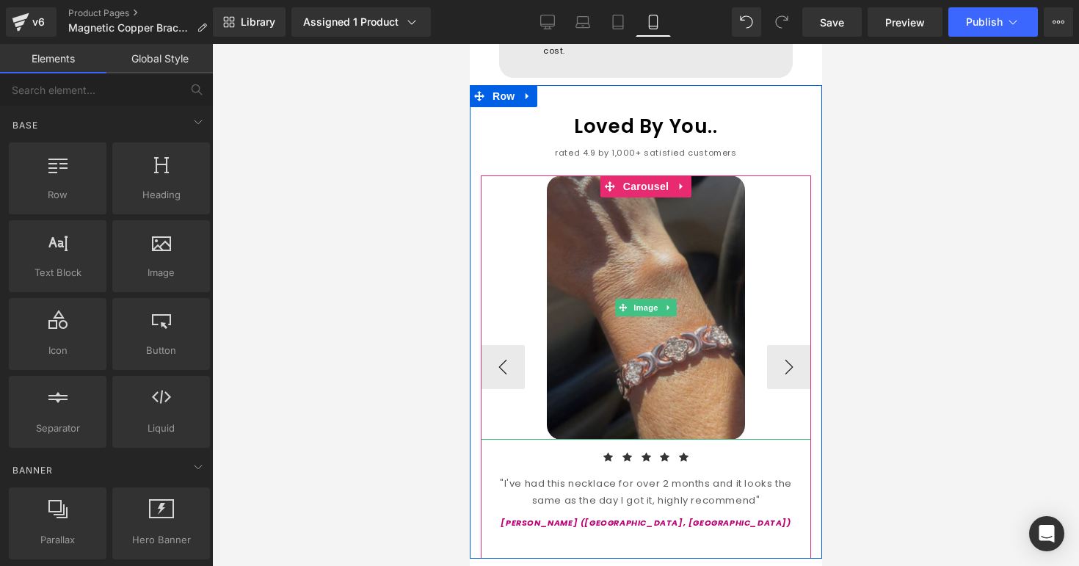
scroll to position [1413, 0]
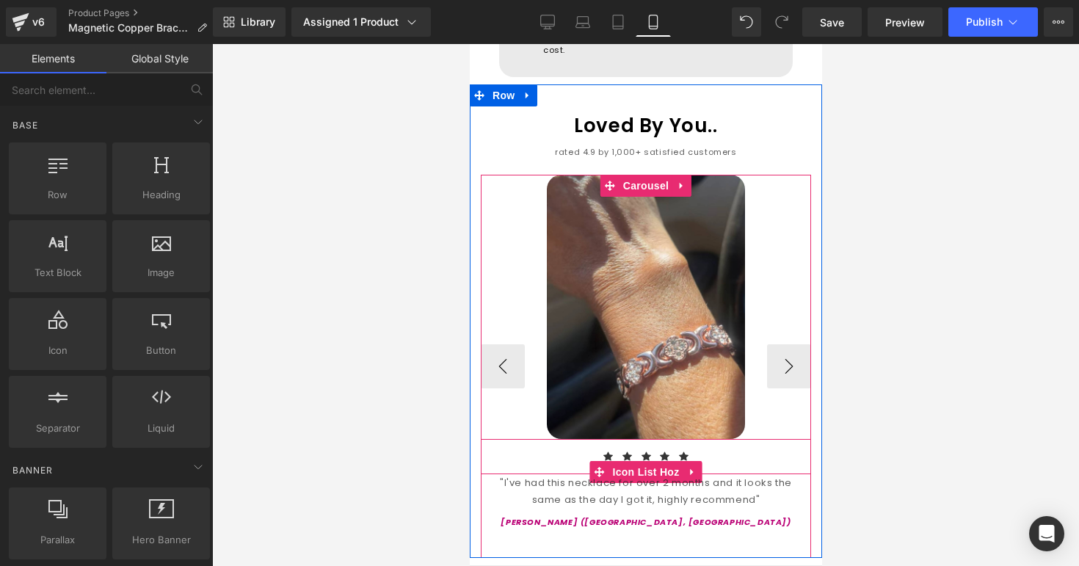
click at [563, 474] on div ""I've had this necklace for over 2 months and it looks the same as the day I go…" at bounding box center [645, 491] width 330 height 34
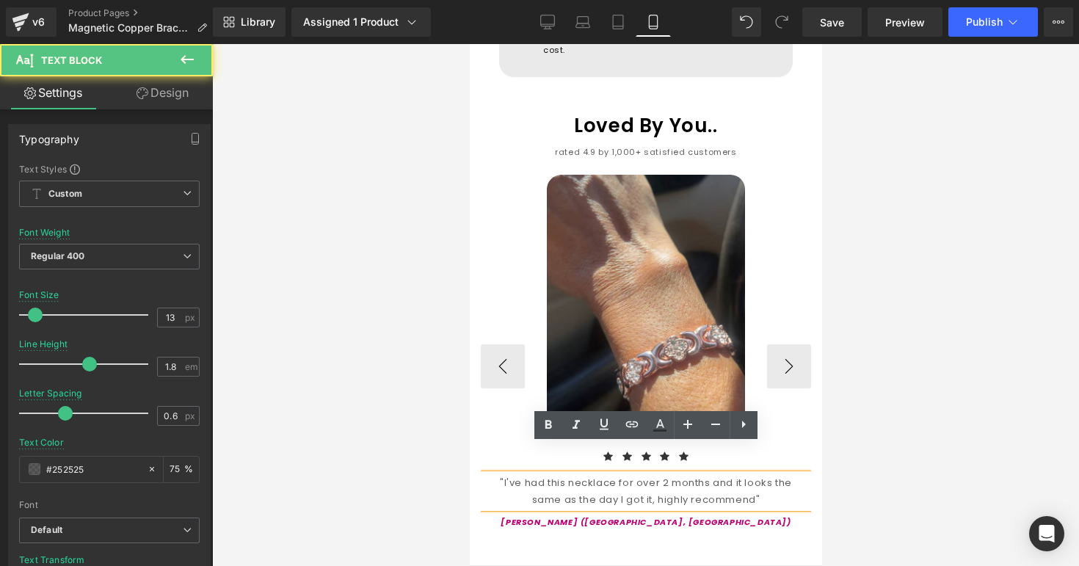
click at [602, 474] on div ""I've had this necklace for over 2 months and it looks the same as the day I go…" at bounding box center [645, 491] width 330 height 34
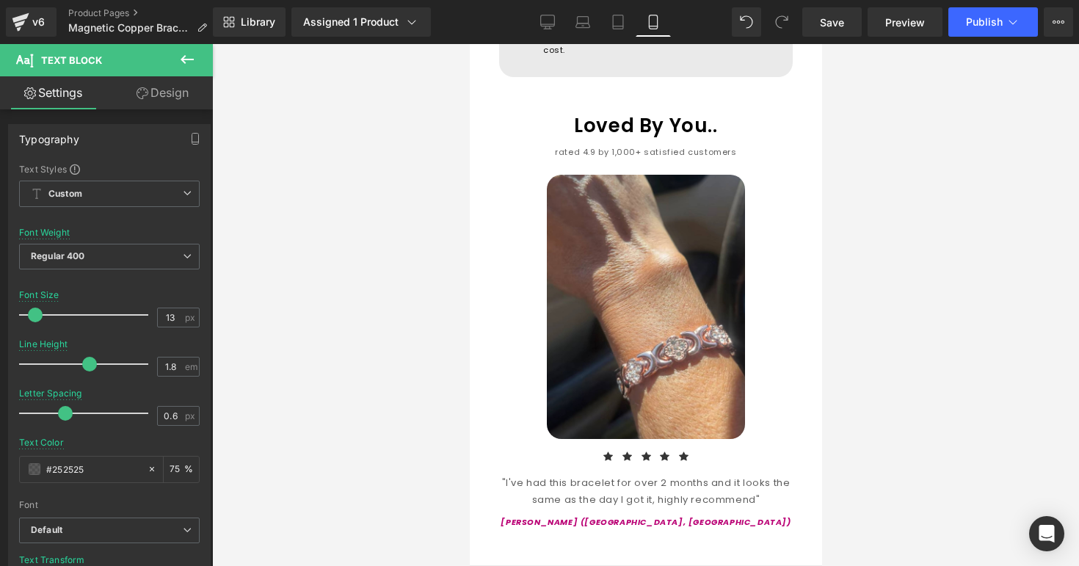
click at [852, 470] on div at bounding box center [645, 305] width 867 height 522
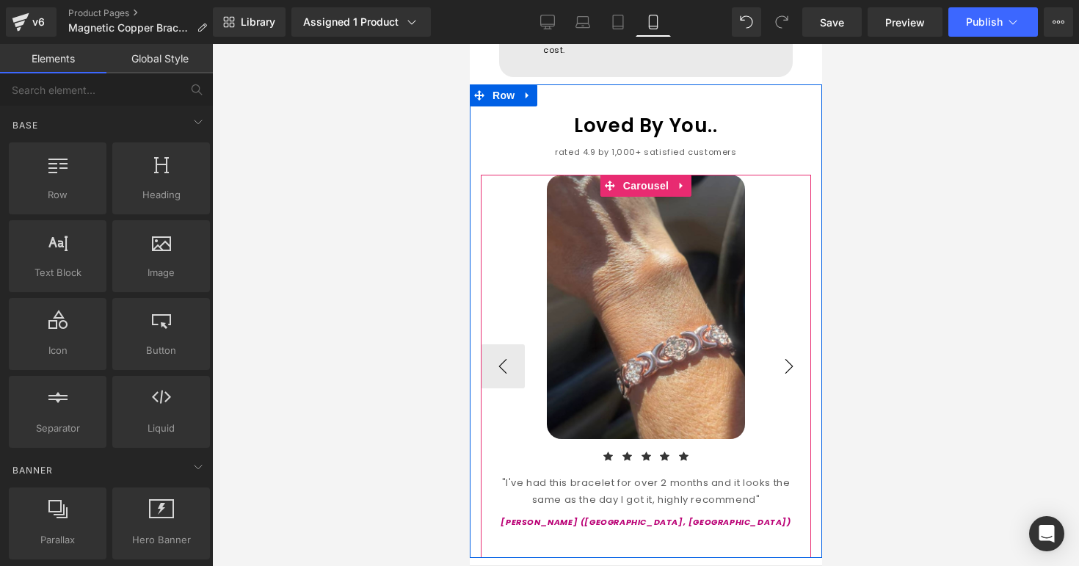
click at [781, 344] on button "›" at bounding box center [788, 366] width 44 height 44
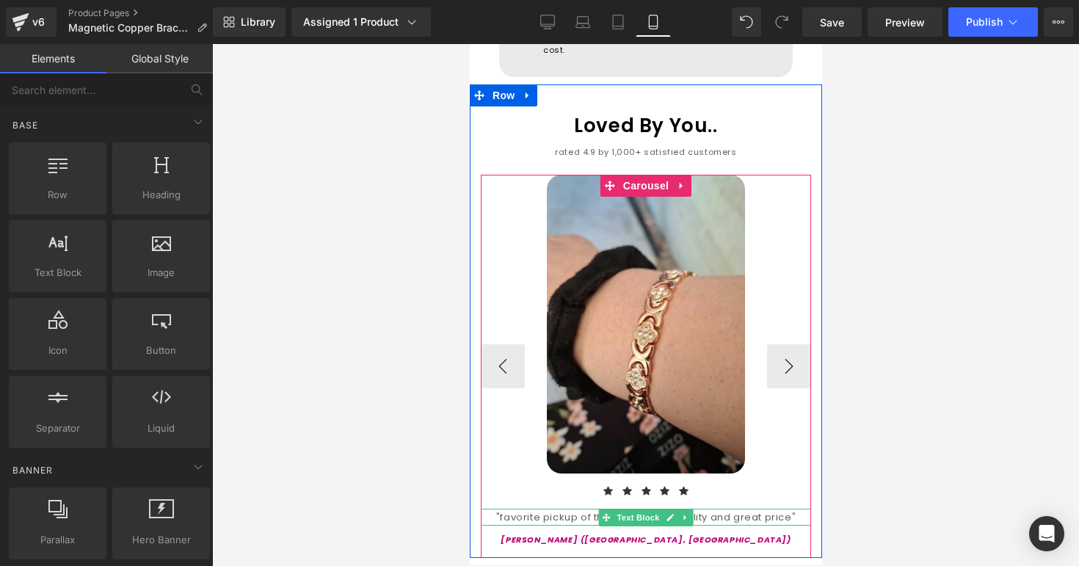
click at [585, 508] on div ""favorite pickup of the year, good quality and great price"" at bounding box center [645, 516] width 330 height 17
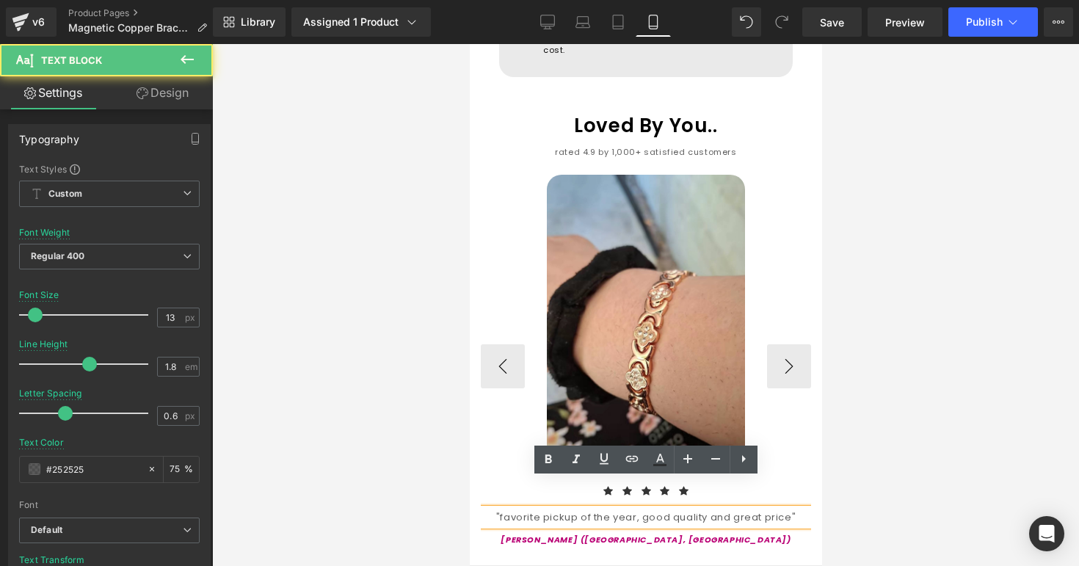
click at [585, 508] on div ""favorite pickup of the year, good quality and great price"" at bounding box center [645, 516] width 330 height 17
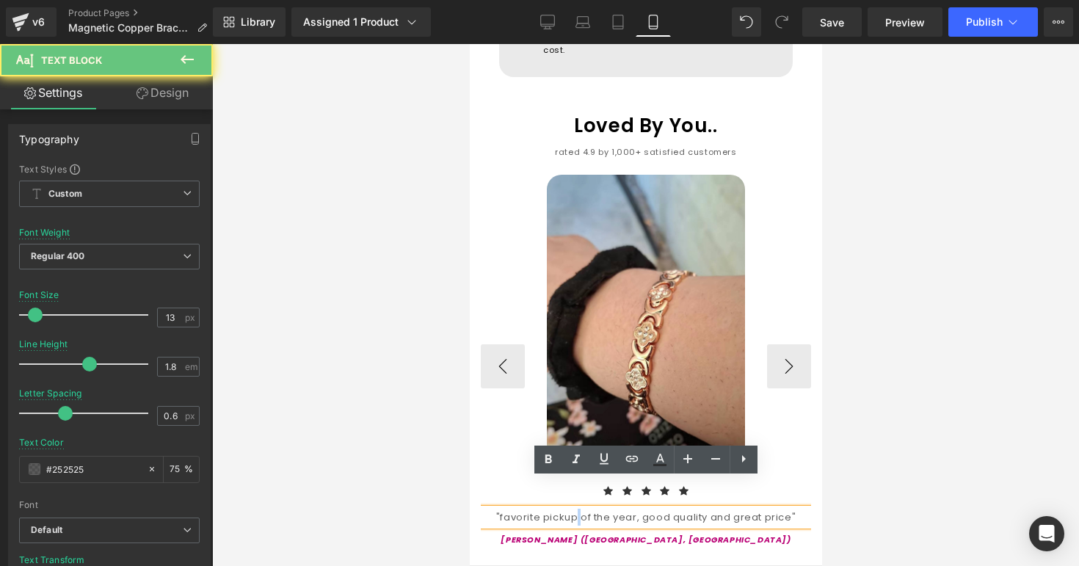
click at [585, 508] on div ""favorite pickup of the year, good quality and great price"" at bounding box center [645, 516] width 330 height 17
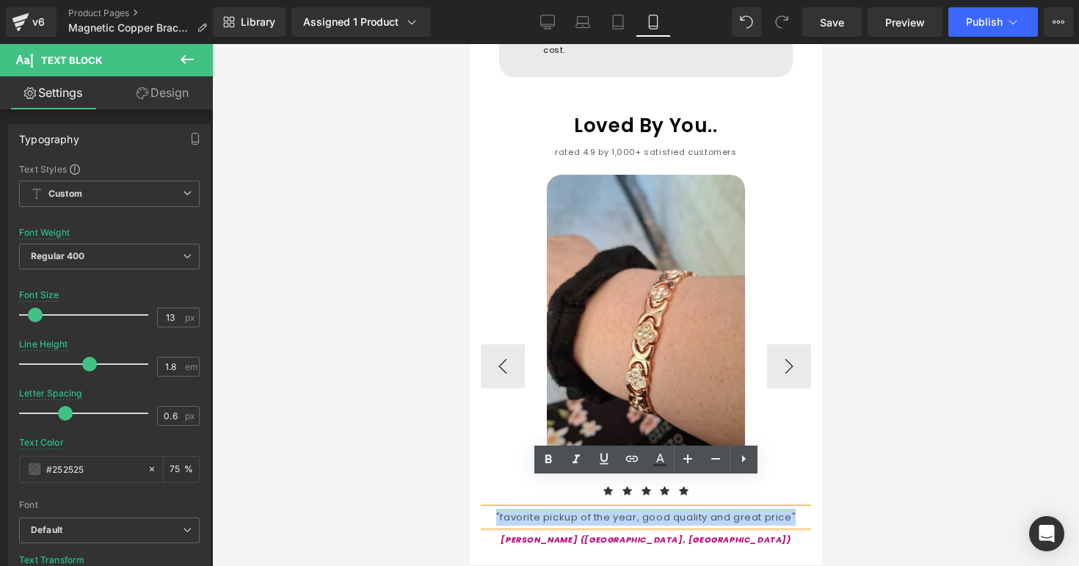
click at [585, 508] on div ""favorite pickup of the year, good quality and great price"" at bounding box center [645, 516] width 330 height 17
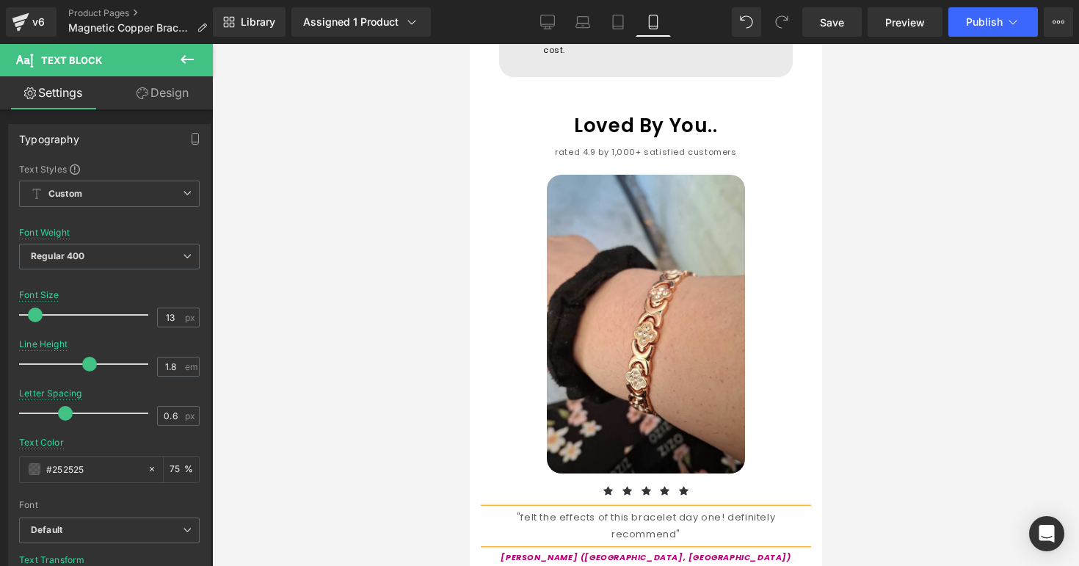
click at [840, 384] on div at bounding box center [645, 305] width 867 height 522
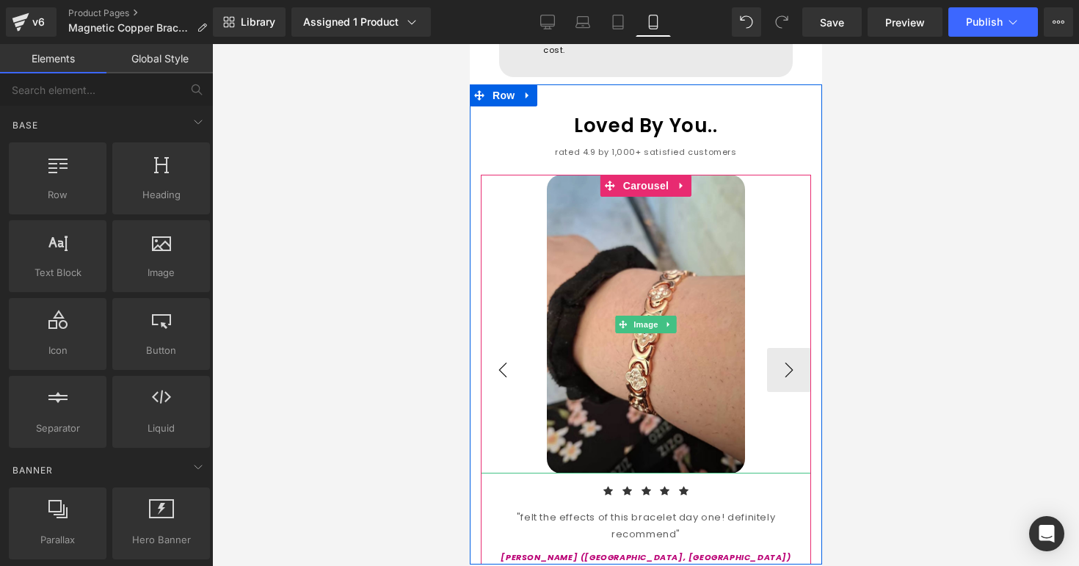
click at [515, 348] on button "‹" at bounding box center [502, 370] width 44 height 44
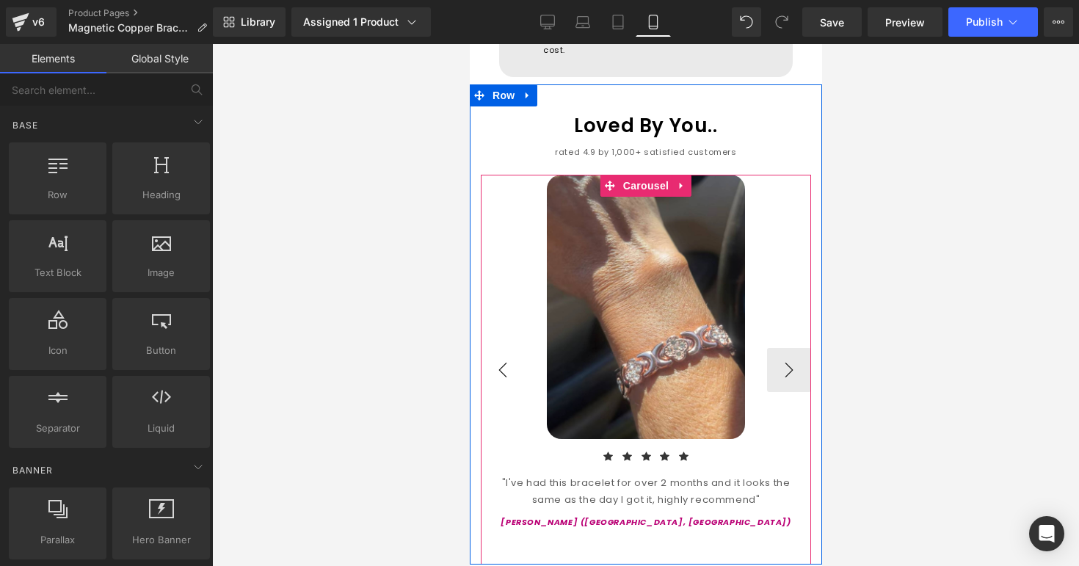
click at [515, 348] on button "‹" at bounding box center [502, 370] width 44 height 44
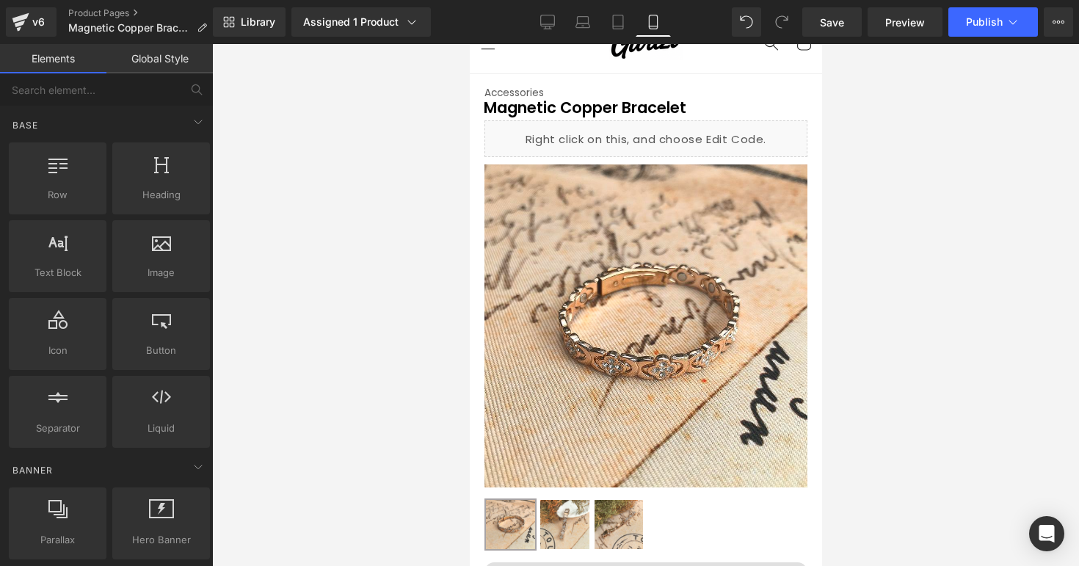
scroll to position [0, 0]
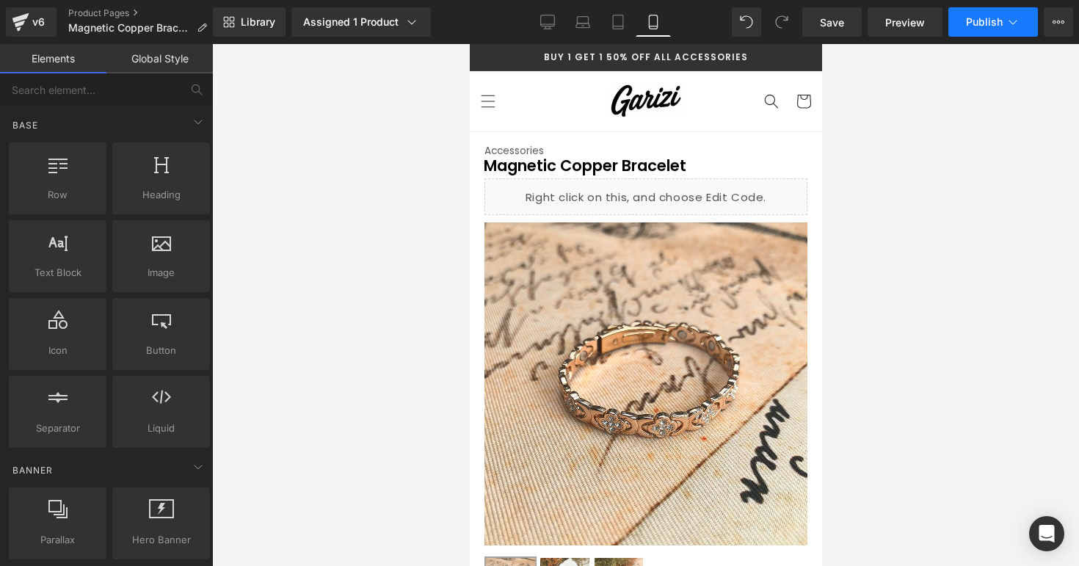
click at [963, 21] on button "Publish" at bounding box center [993, 21] width 90 height 29
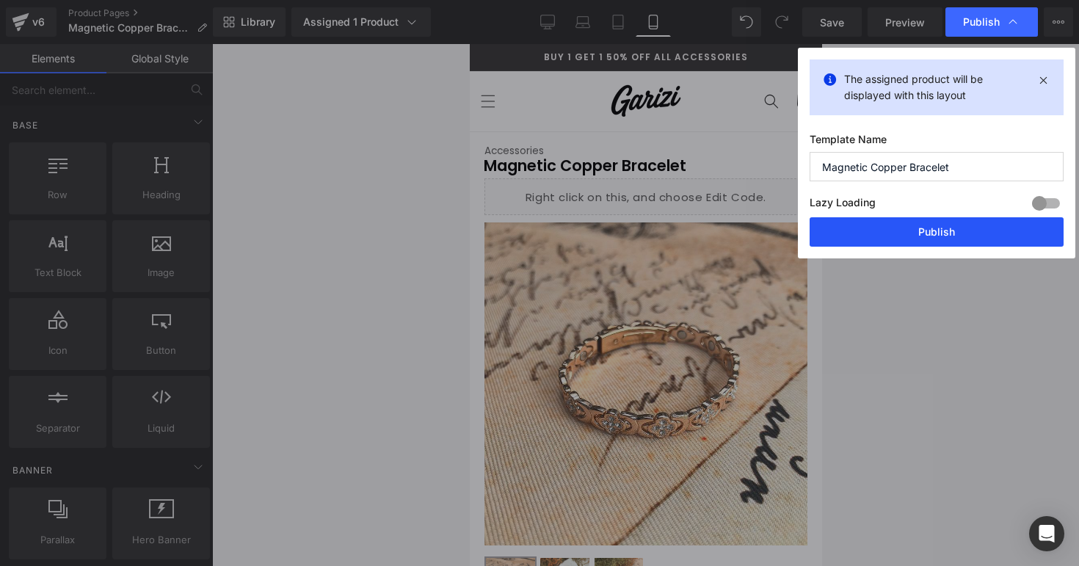
click at [910, 238] on button "Publish" at bounding box center [936, 231] width 254 height 29
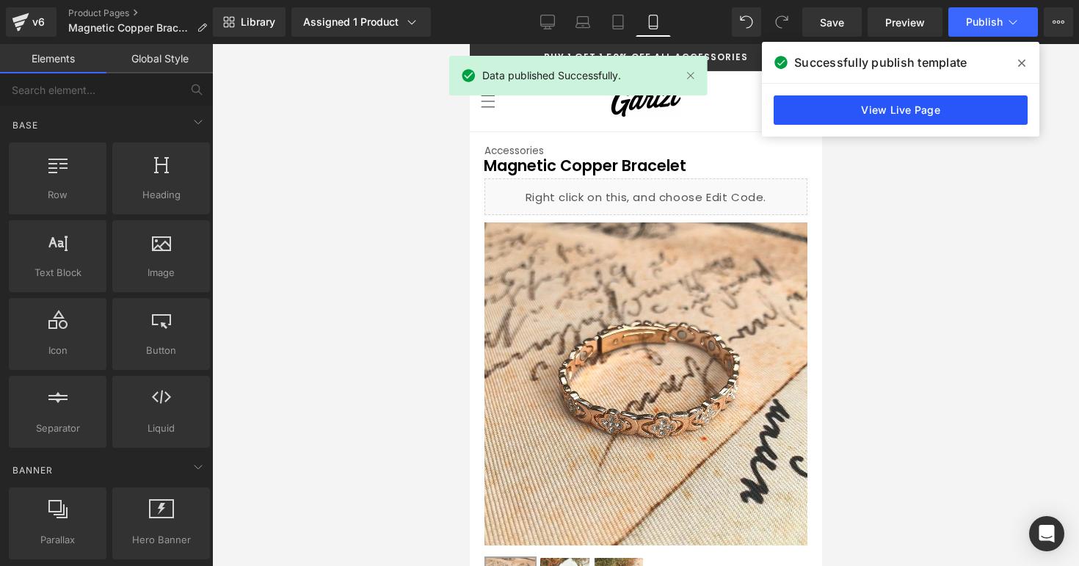
click at [809, 98] on link "View Live Page" at bounding box center [900, 109] width 254 height 29
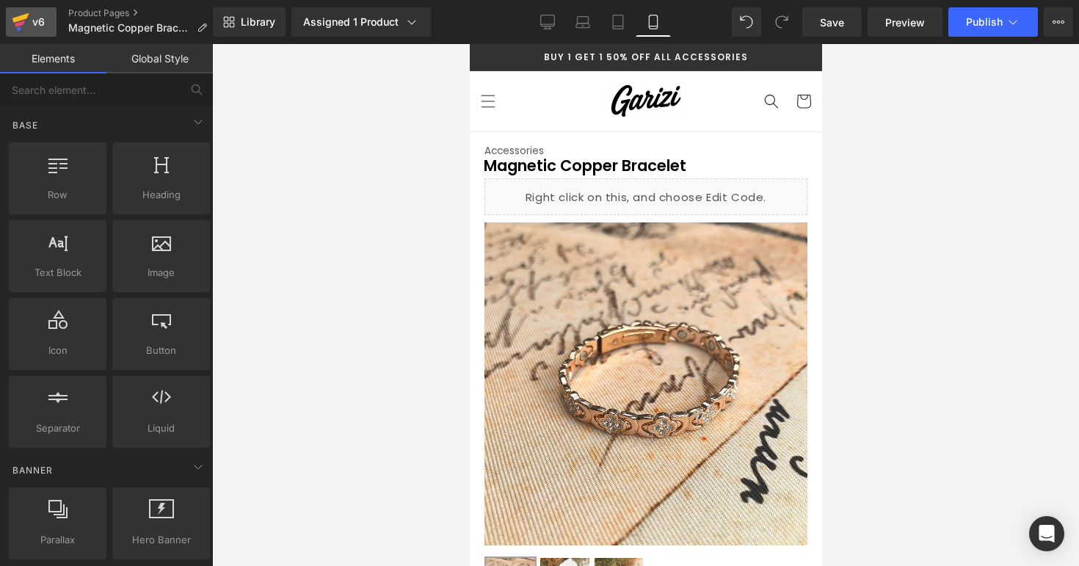
click at [42, 24] on div "v6" at bounding box center [38, 21] width 18 height 19
